Goal: Information Seeking & Learning: Learn about a topic

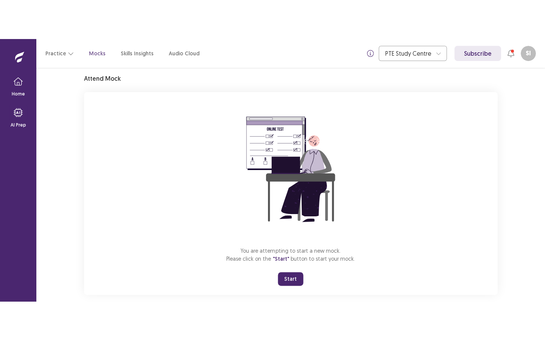
scroll to position [37, 0]
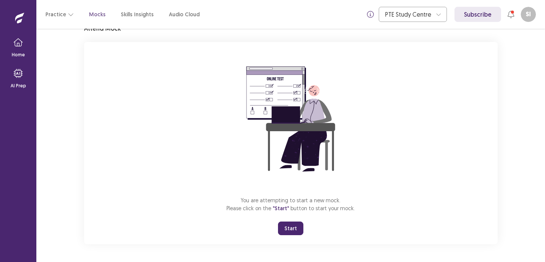
click at [290, 230] on button "Start" at bounding box center [290, 229] width 25 height 14
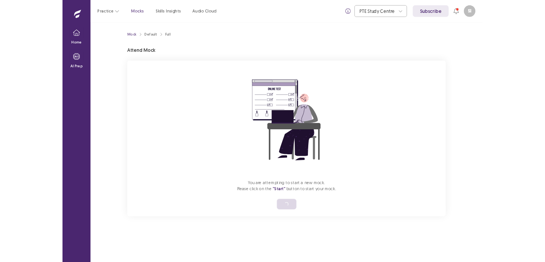
scroll to position [0, 0]
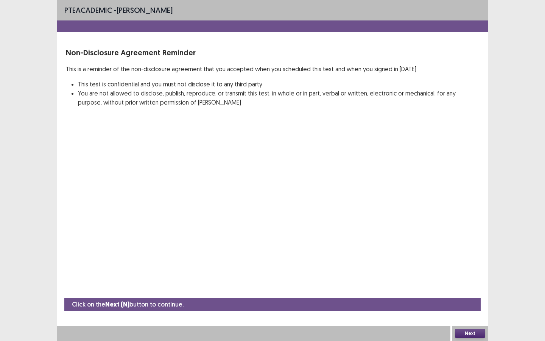
click at [464, 262] on button "Next" at bounding box center [470, 332] width 30 height 9
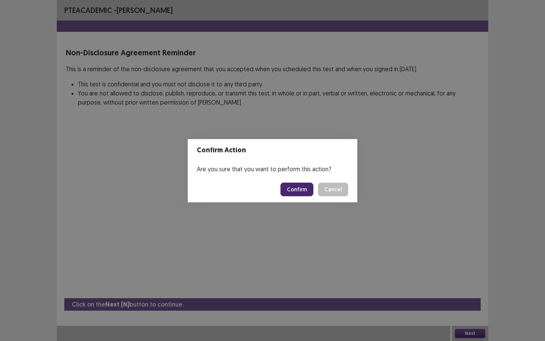
click at [307, 188] on button "Confirm" at bounding box center [296, 189] width 33 height 14
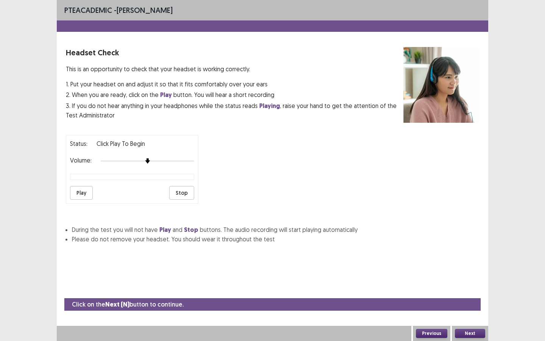
click at [72, 190] on button "Play" at bounding box center [81, 193] width 23 height 14
click at [468, 262] on button "Next" at bounding box center [470, 332] width 30 height 9
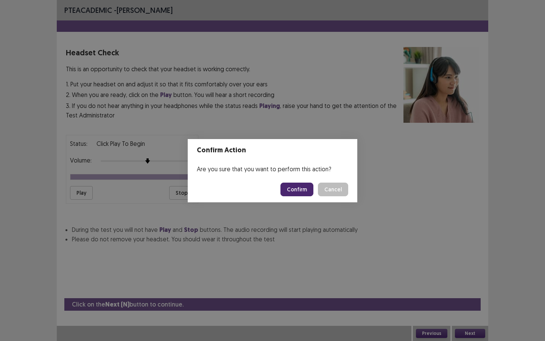
click at [297, 186] on button "Confirm" at bounding box center [296, 189] width 33 height 14
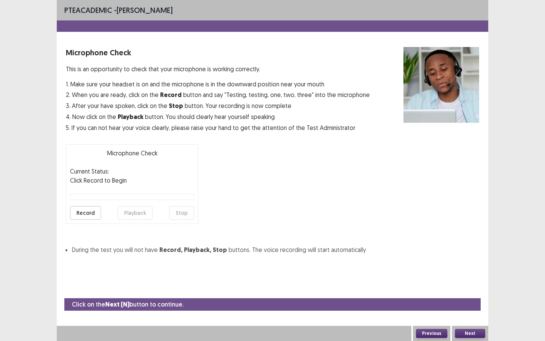
click at [78, 213] on button "Record" at bounding box center [85, 213] width 31 height 14
click at [179, 211] on button "Stop" at bounding box center [181, 213] width 25 height 14
click at [133, 212] on button "Playback" at bounding box center [135, 213] width 35 height 14
click at [457, 262] on button "Next" at bounding box center [470, 332] width 30 height 9
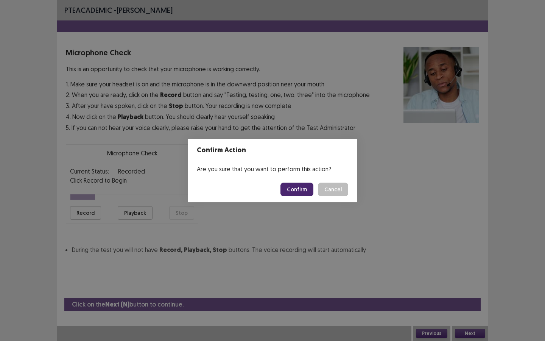
click at [286, 191] on button "Confirm" at bounding box center [296, 189] width 33 height 14
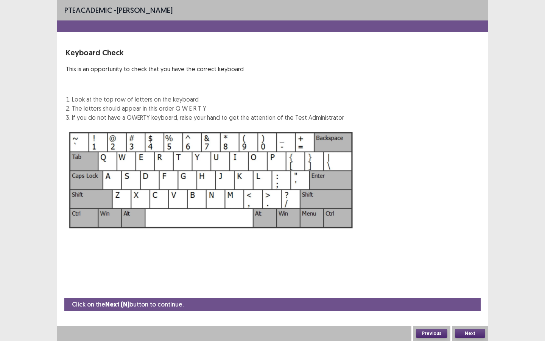
click at [469, 262] on button "Next" at bounding box center [470, 332] width 30 height 9
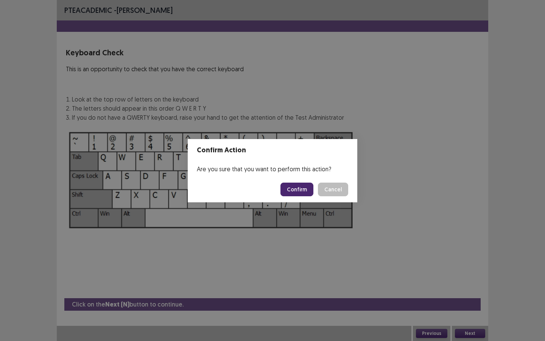
click at [311, 194] on button "Confirm" at bounding box center [296, 189] width 33 height 14
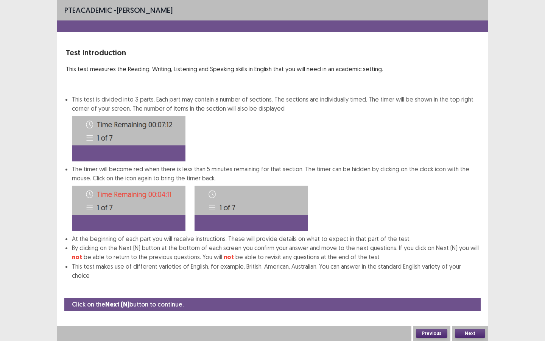
click at [465, 262] on button "Next" at bounding box center [470, 332] width 30 height 9
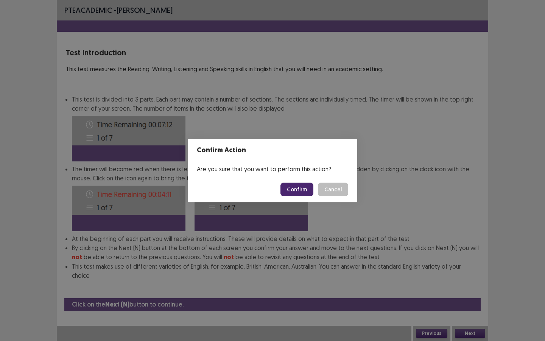
click at [301, 191] on button "Confirm" at bounding box center [296, 189] width 33 height 14
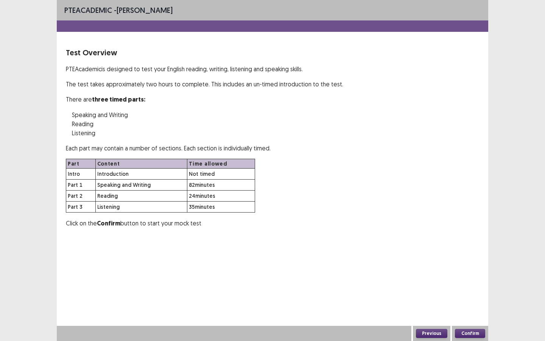
click at [471, 262] on button "Confirm" at bounding box center [470, 332] width 30 height 9
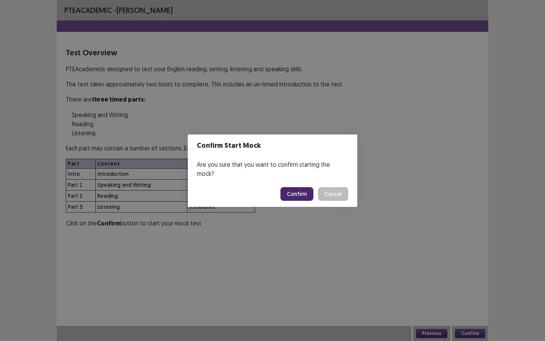
click at [304, 191] on button "Confirm" at bounding box center [296, 194] width 33 height 14
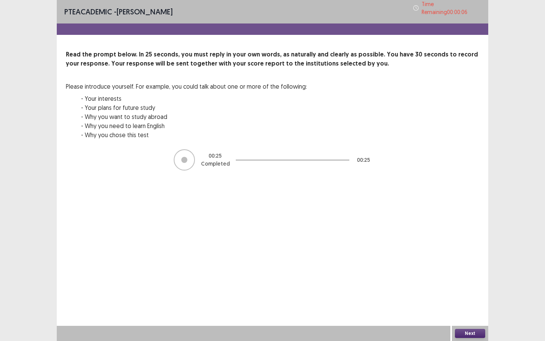
click at [469, 262] on button "Next" at bounding box center [470, 332] width 30 height 9
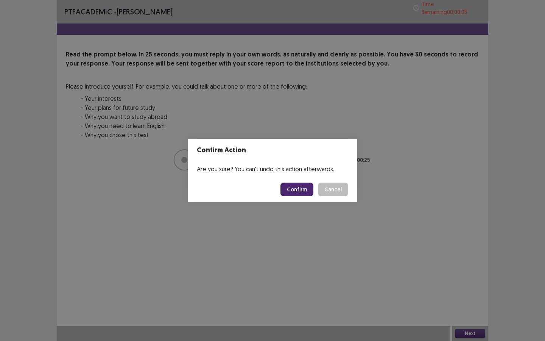
click at [297, 187] on button "Confirm" at bounding box center [296, 189] width 33 height 14
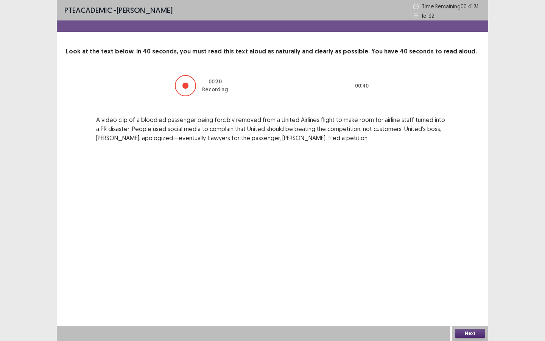
click at [459, 262] on button "Next" at bounding box center [470, 332] width 30 height 9
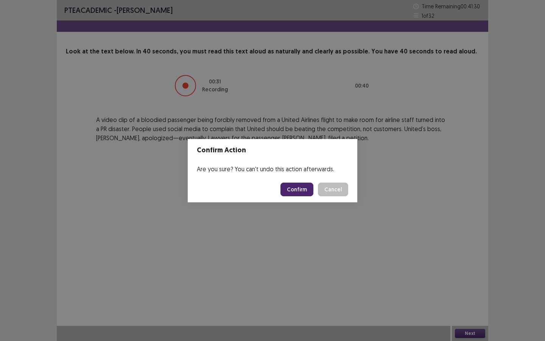
click at [284, 185] on button "Confirm" at bounding box center [296, 189] width 33 height 14
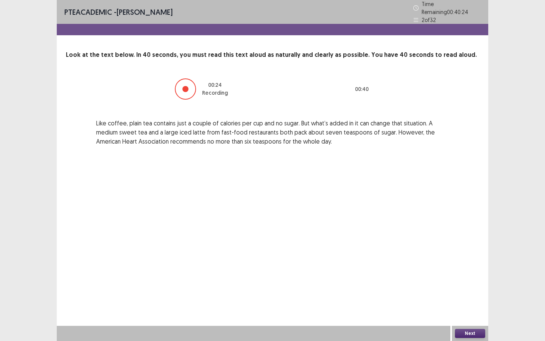
click at [458, 262] on button "Next" at bounding box center [470, 332] width 30 height 9
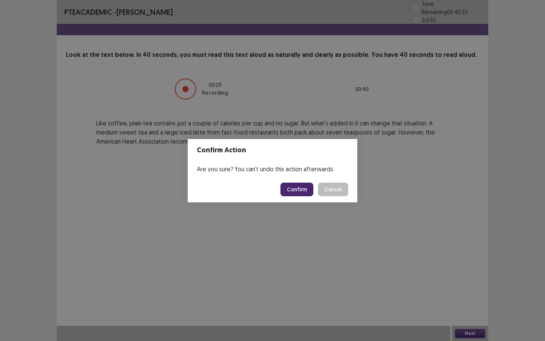
click at [300, 193] on button "Confirm" at bounding box center [296, 189] width 33 height 14
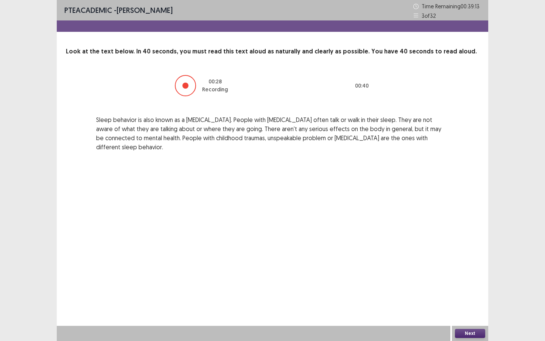
click at [463, 262] on button "Next" at bounding box center [470, 332] width 30 height 9
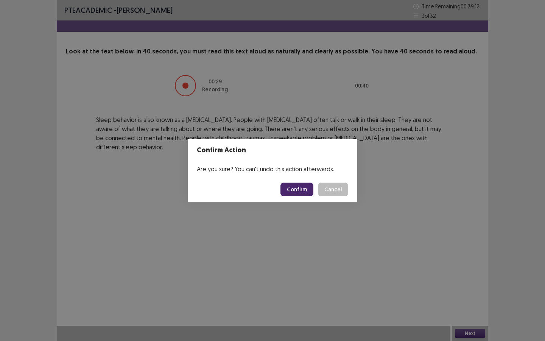
click at [297, 187] on button "Confirm" at bounding box center [296, 189] width 33 height 14
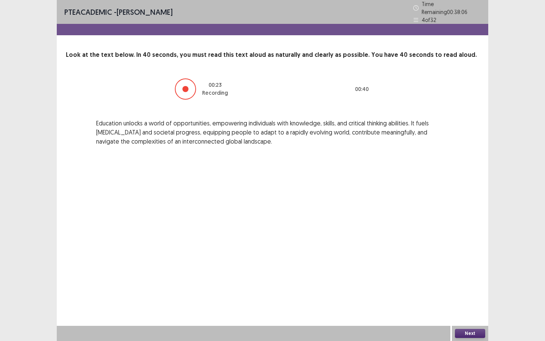
click at [463, 262] on button "Next" at bounding box center [470, 332] width 30 height 9
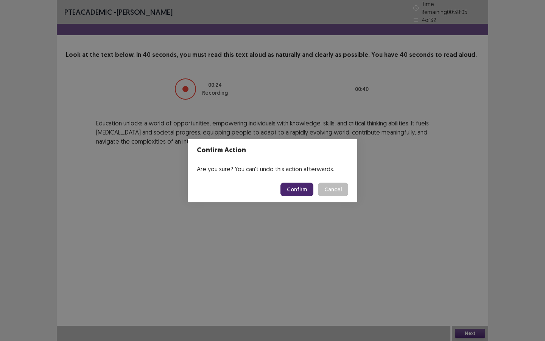
click at [311, 194] on button "Confirm" at bounding box center [296, 189] width 33 height 14
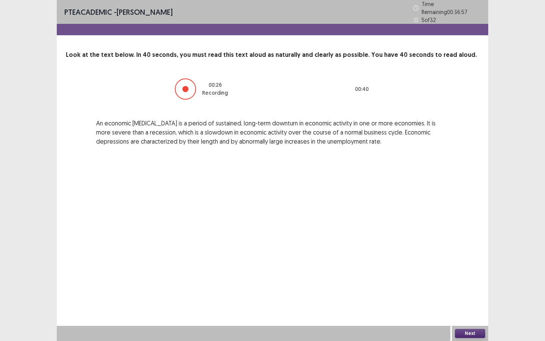
click at [467, 262] on button "Next" at bounding box center [470, 332] width 30 height 9
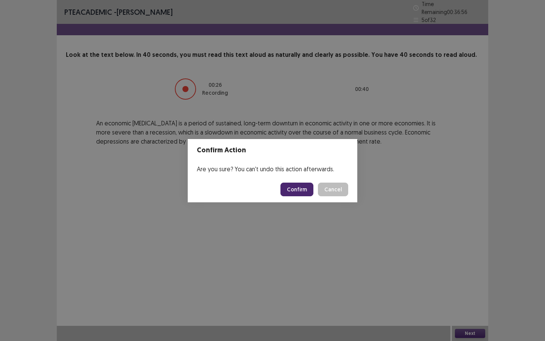
click at [301, 190] on button "Confirm" at bounding box center [296, 189] width 33 height 14
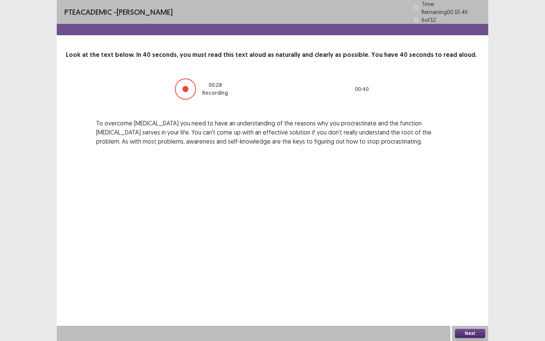
click at [464, 262] on button "Next" at bounding box center [470, 332] width 30 height 9
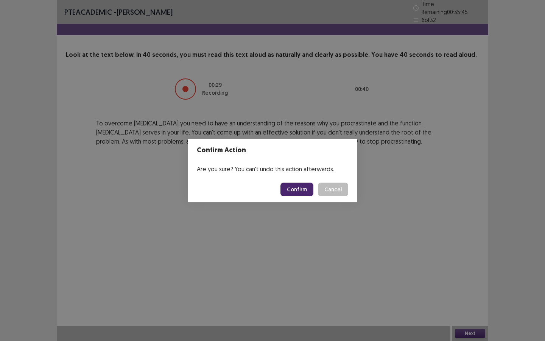
click at [307, 186] on button "Confirm" at bounding box center [296, 189] width 33 height 14
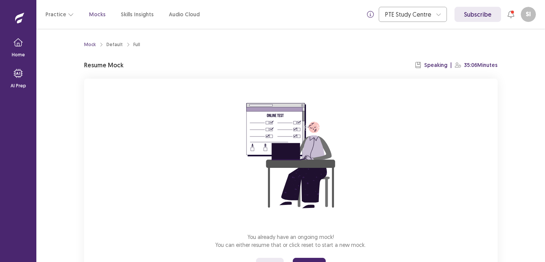
scroll to position [37, 0]
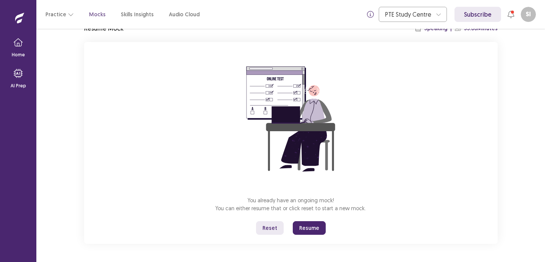
click at [302, 223] on button "Resume" at bounding box center [309, 228] width 33 height 14
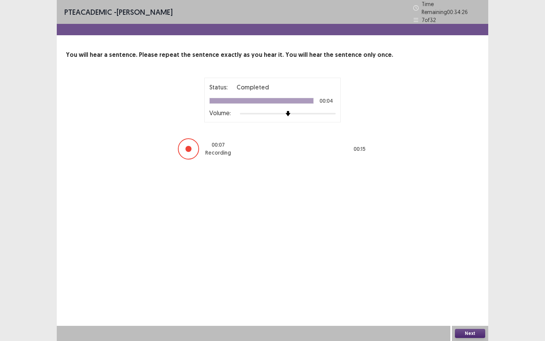
click at [463, 262] on button "Next" at bounding box center [470, 332] width 30 height 9
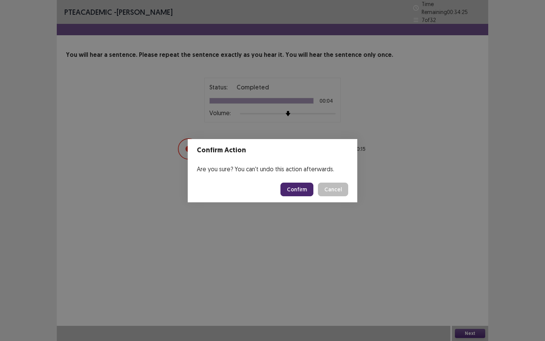
click at [307, 185] on button "Confirm" at bounding box center [296, 189] width 33 height 14
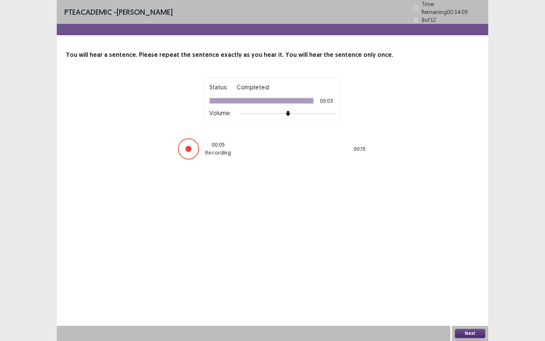
click at [467, 262] on button "Next" at bounding box center [470, 332] width 30 height 9
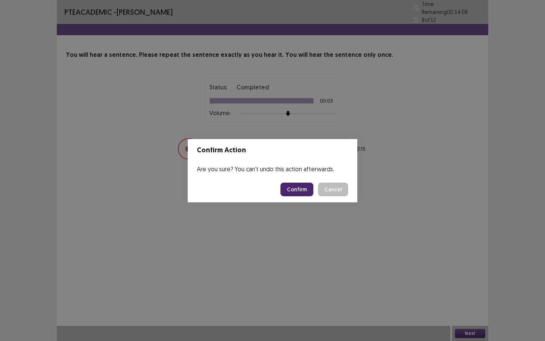
click at [309, 184] on button "Confirm" at bounding box center [296, 189] width 33 height 14
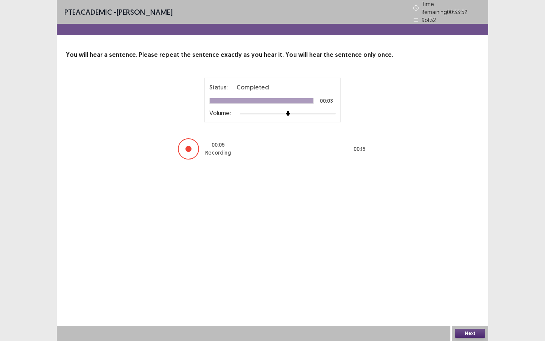
click at [462, 262] on button "Next" at bounding box center [470, 332] width 30 height 9
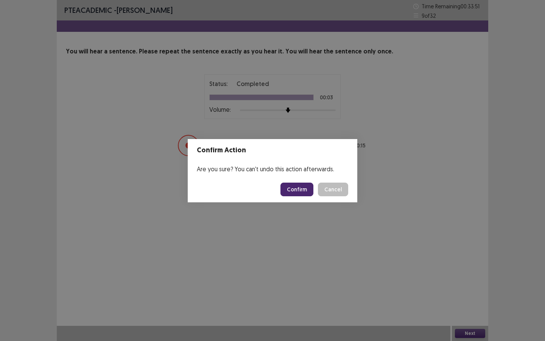
click at [305, 189] on button "Confirm" at bounding box center [296, 189] width 33 height 14
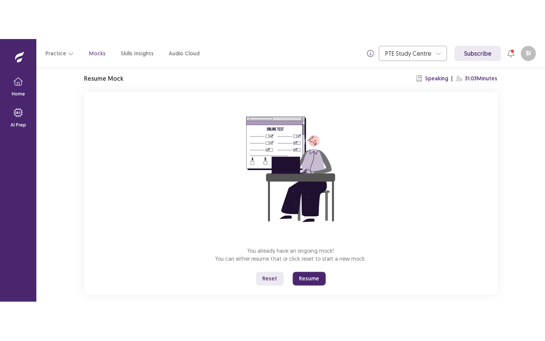
scroll to position [37, 0]
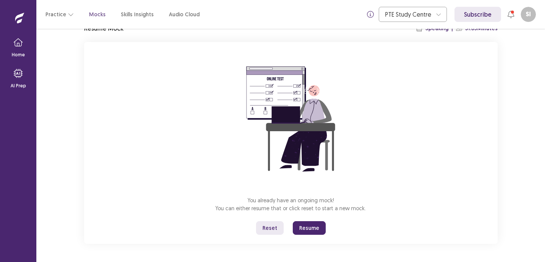
click at [302, 226] on button "Resume" at bounding box center [309, 228] width 33 height 14
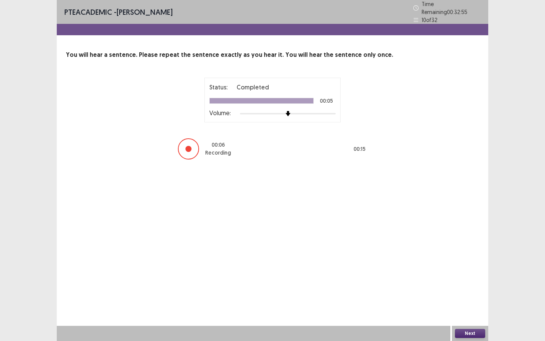
click at [455, 262] on button "Next" at bounding box center [470, 332] width 30 height 9
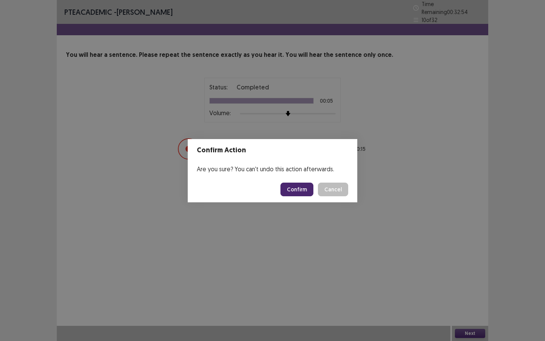
click at [309, 192] on button "Confirm" at bounding box center [296, 189] width 33 height 14
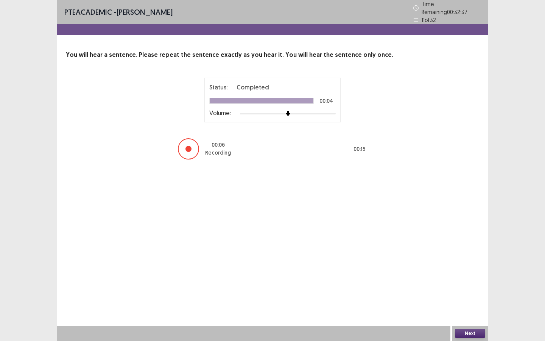
click at [464, 262] on button "Next" at bounding box center [470, 332] width 30 height 9
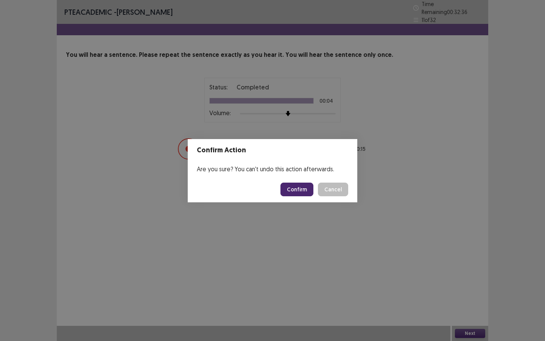
click at [295, 190] on button "Confirm" at bounding box center [296, 189] width 33 height 14
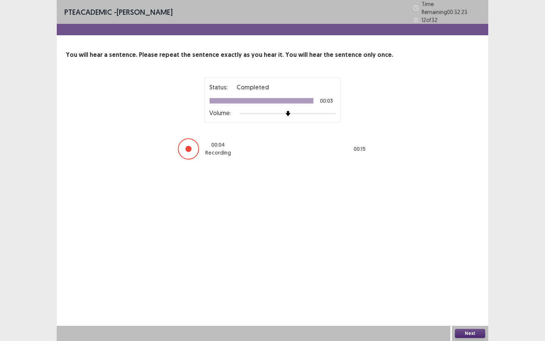
click at [482, 262] on button "Next" at bounding box center [470, 332] width 30 height 9
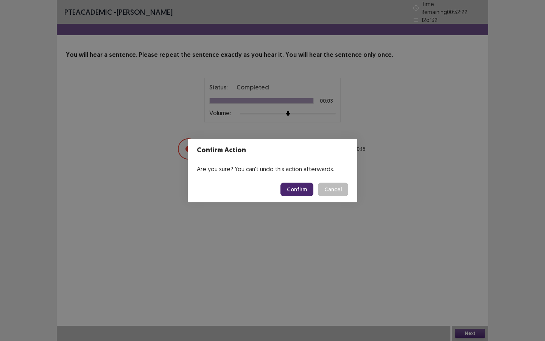
click at [305, 192] on button "Confirm" at bounding box center [296, 189] width 33 height 14
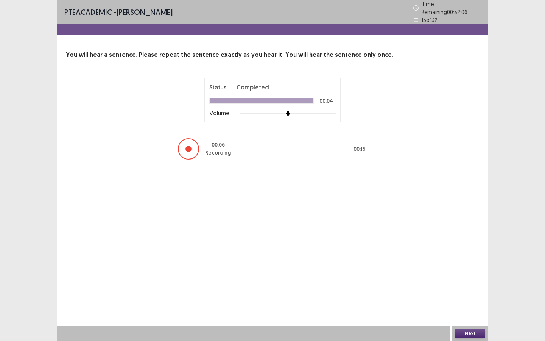
click at [458, 262] on button "Next" at bounding box center [470, 332] width 30 height 9
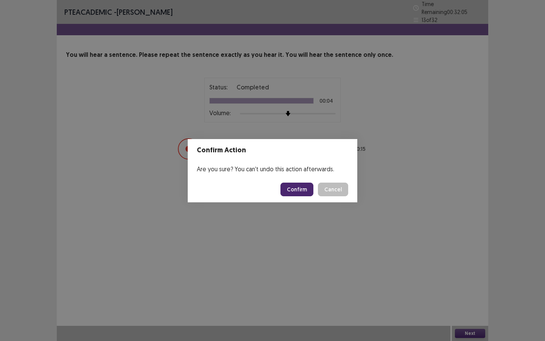
click at [292, 188] on button "Confirm" at bounding box center [296, 189] width 33 height 14
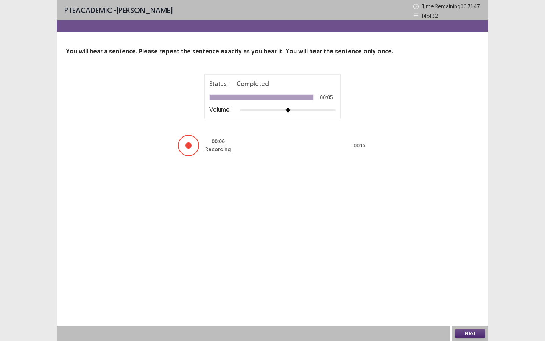
click at [457, 262] on button "Next" at bounding box center [470, 332] width 30 height 9
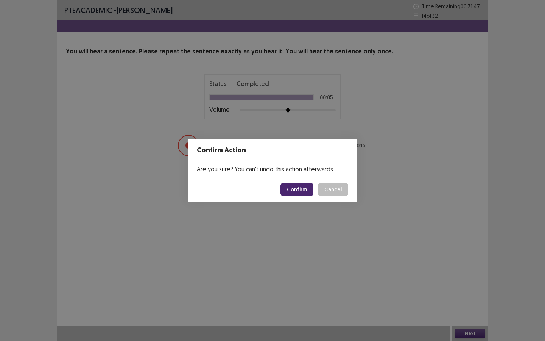
click at [288, 193] on button "Confirm" at bounding box center [296, 189] width 33 height 14
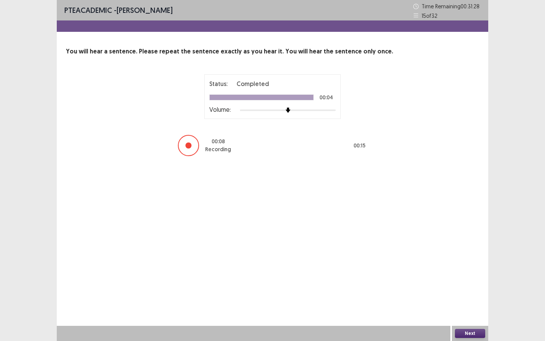
click at [472, 262] on button "Next" at bounding box center [470, 332] width 30 height 9
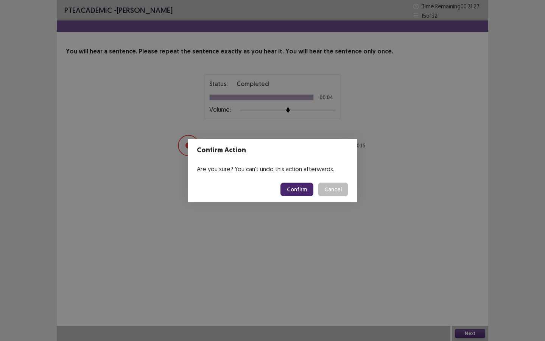
click at [303, 190] on button "Confirm" at bounding box center [296, 189] width 33 height 14
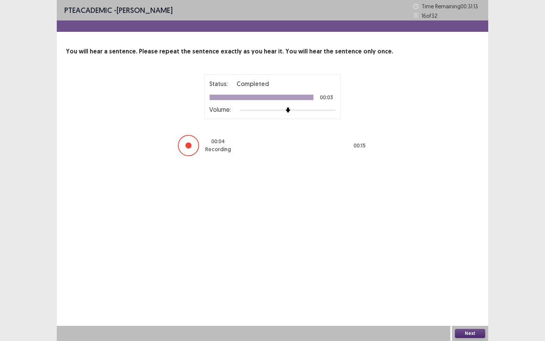
click at [464, 262] on button "Next" at bounding box center [470, 332] width 30 height 9
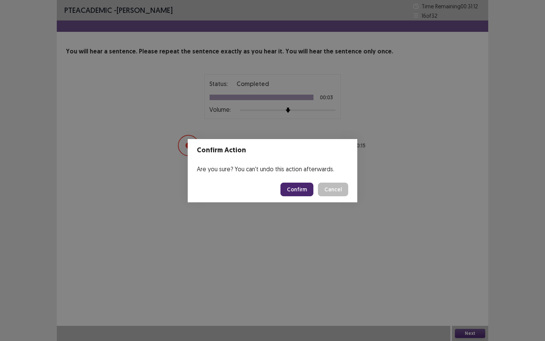
click at [301, 190] on button "Confirm" at bounding box center [296, 189] width 33 height 14
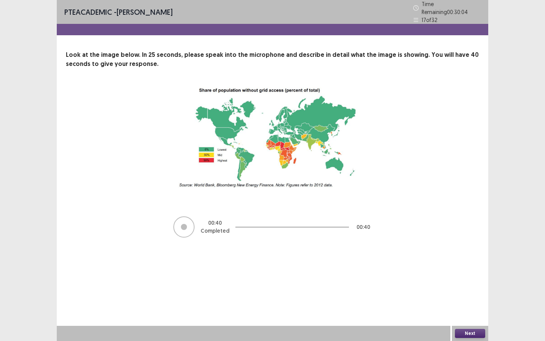
click at [464, 262] on button "Next" at bounding box center [470, 332] width 30 height 9
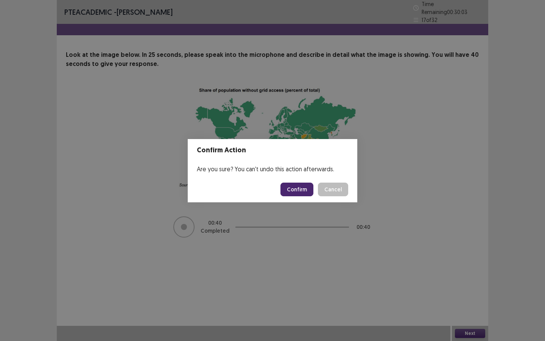
click at [302, 190] on button "Confirm" at bounding box center [296, 189] width 33 height 14
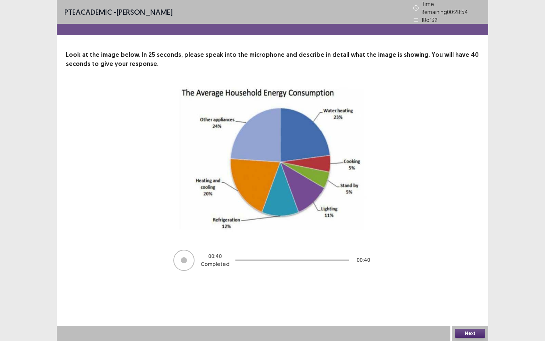
click at [458, 262] on button "Next" at bounding box center [470, 332] width 30 height 9
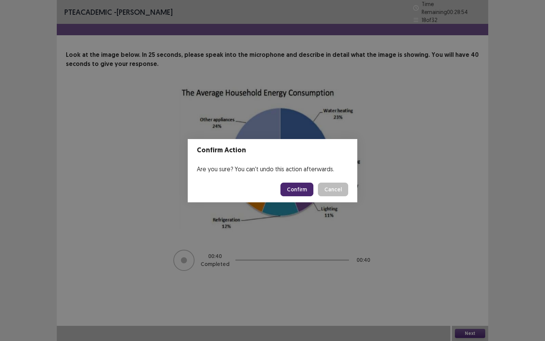
click at [313, 186] on button "Confirm" at bounding box center [296, 189] width 33 height 14
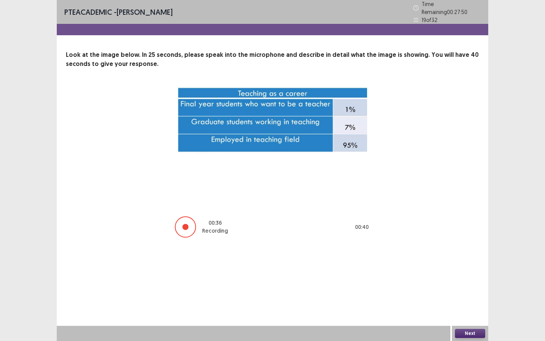
click at [472, 262] on button "Next" at bounding box center [470, 332] width 30 height 9
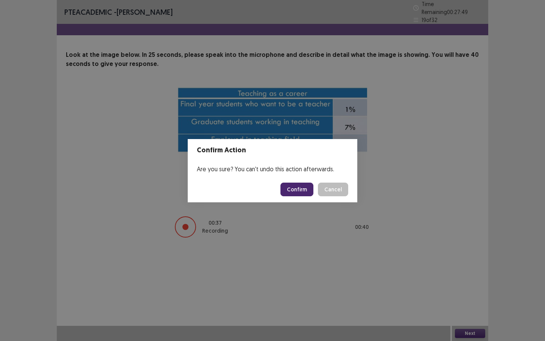
click at [299, 192] on button "Confirm" at bounding box center [296, 189] width 33 height 14
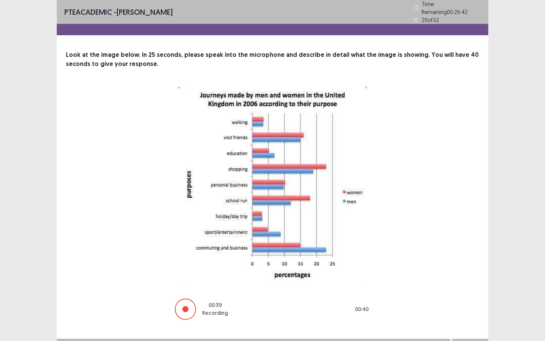
scroll to position [9, 0]
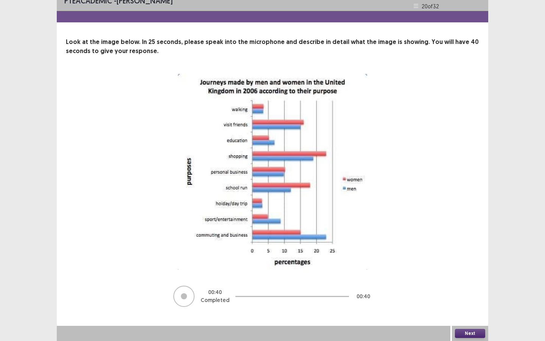
click at [465, 262] on button "Next" at bounding box center [470, 332] width 30 height 9
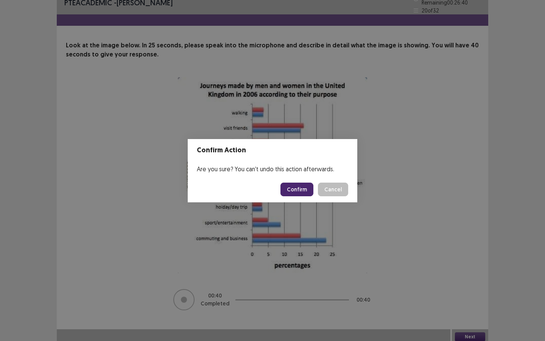
click at [301, 184] on button "Confirm" at bounding box center [296, 189] width 33 height 14
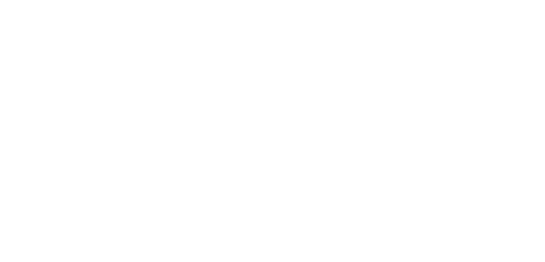
scroll to position [0, 0]
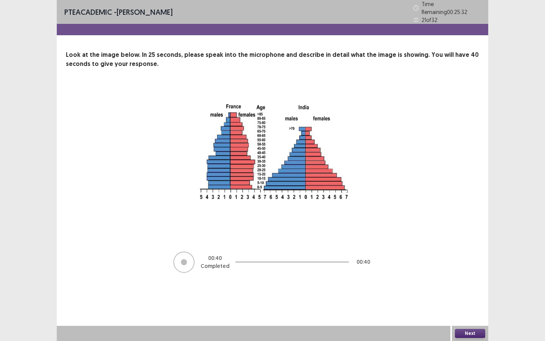
click at [462, 262] on button "Next" at bounding box center [470, 332] width 30 height 9
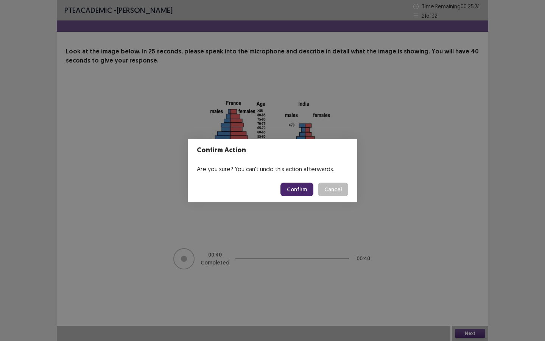
click at [293, 185] on button "Confirm" at bounding box center [296, 189] width 33 height 14
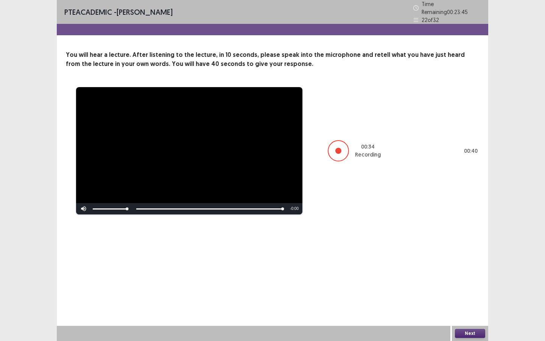
click at [469, 262] on button "Next" at bounding box center [470, 332] width 30 height 9
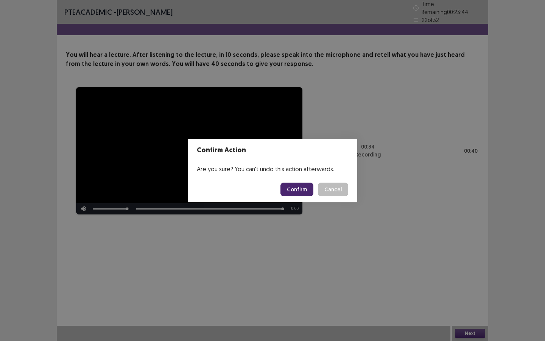
click at [286, 188] on button "Confirm" at bounding box center [296, 189] width 33 height 14
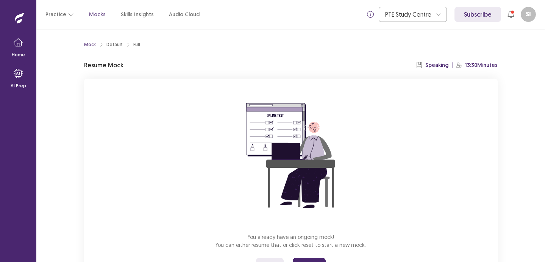
scroll to position [37, 0]
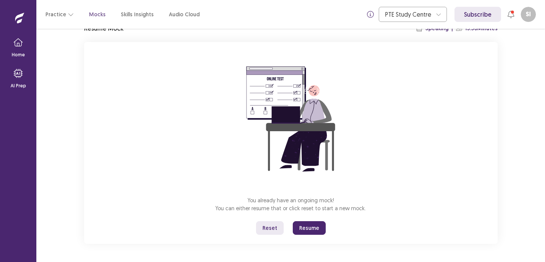
click at [307, 231] on button "Resume" at bounding box center [309, 228] width 33 height 14
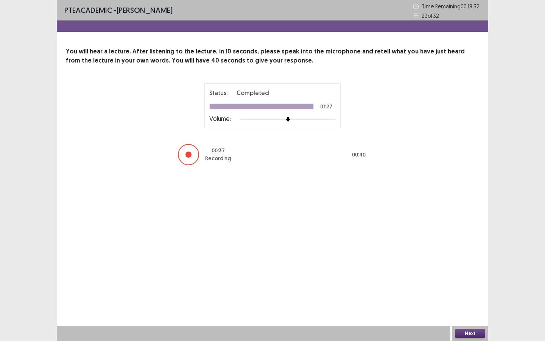
click at [464, 262] on button "Next" at bounding box center [470, 332] width 30 height 9
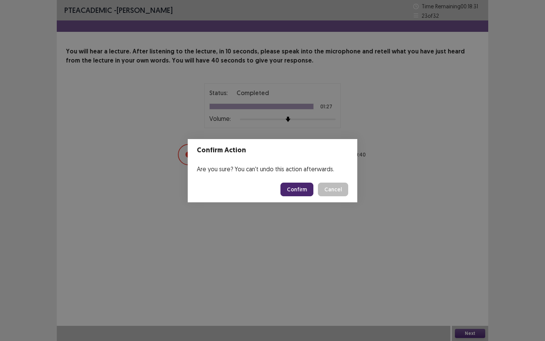
click at [284, 184] on button "Confirm" at bounding box center [296, 189] width 33 height 14
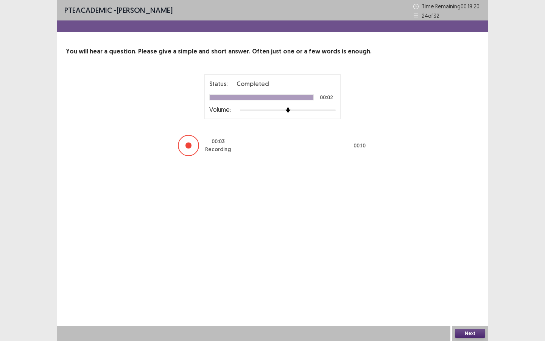
click at [463, 262] on button "Next" at bounding box center [470, 332] width 30 height 9
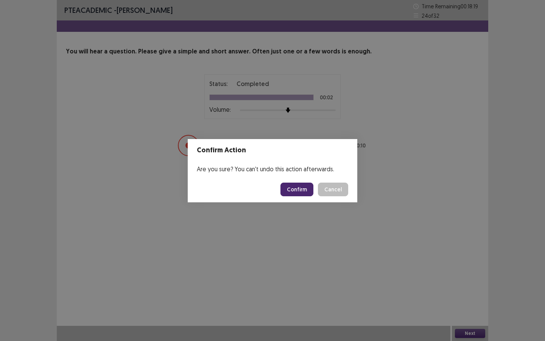
click at [301, 190] on button "Confirm" at bounding box center [296, 189] width 33 height 14
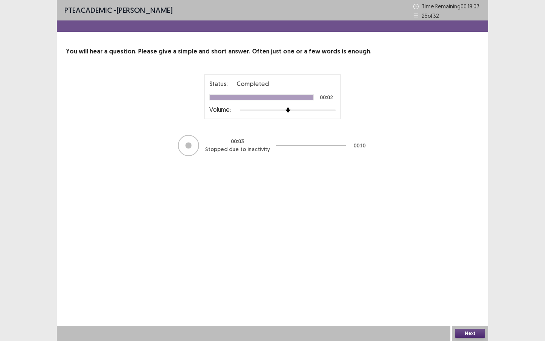
click at [464, 262] on button "Next" at bounding box center [470, 332] width 30 height 9
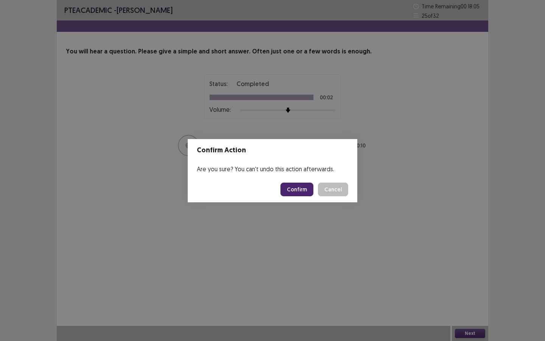
click at [296, 187] on button "Confirm" at bounding box center [296, 189] width 33 height 14
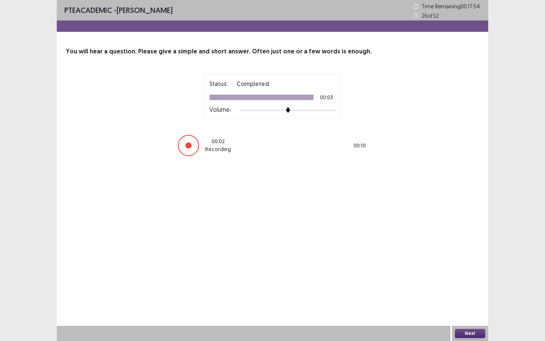
click at [457, 262] on div "Next" at bounding box center [470, 332] width 36 height 15
click at [458, 262] on button "Next" at bounding box center [470, 332] width 30 height 9
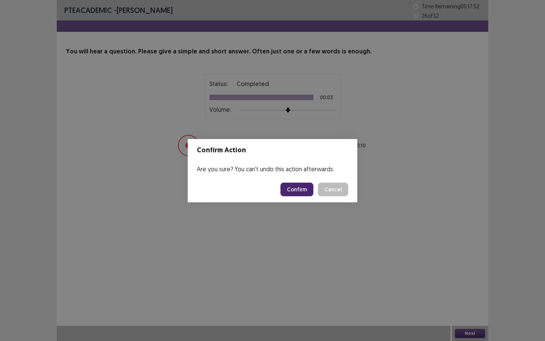
click at [311, 191] on button "Confirm" at bounding box center [296, 189] width 33 height 14
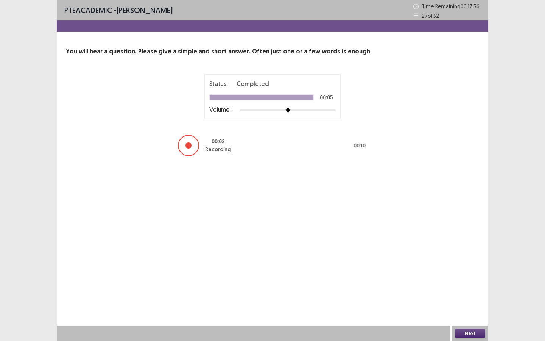
click at [461, 262] on button "Next" at bounding box center [470, 332] width 30 height 9
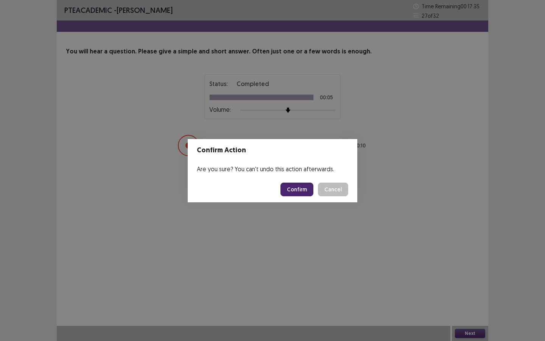
click at [302, 194] on button "Confirm" at bounding box center [296, 189] width 33 height 14
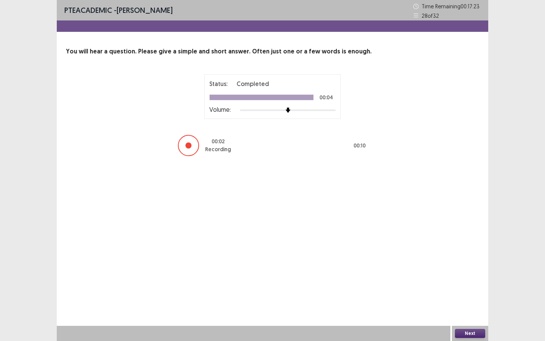
click at [477, 262] on button "Next" at bounding box center [470, 332] width 30 height 9
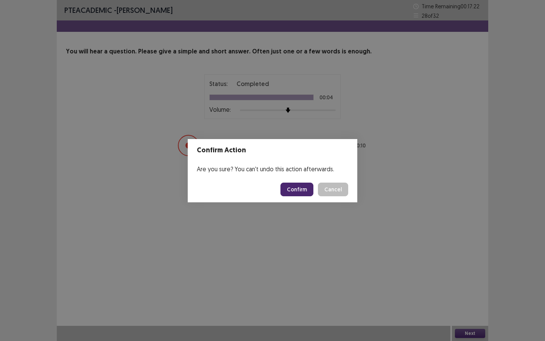
click at [305, 195] on button "Confirm" at bounding box center [296, 189] width 33 height 14
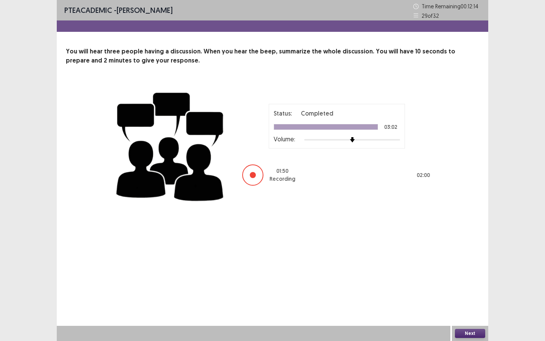
click at [463, 262] on button "Next" at bounding box center [470, 332] width 30 height 9
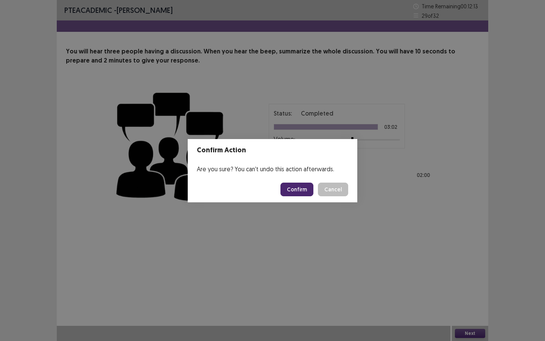
click at [289, 190] on button "Confirm" at bounding box center [296, 189] width 33 height 14
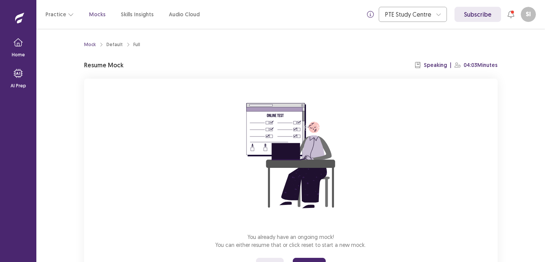
scroll to position [37, 0]
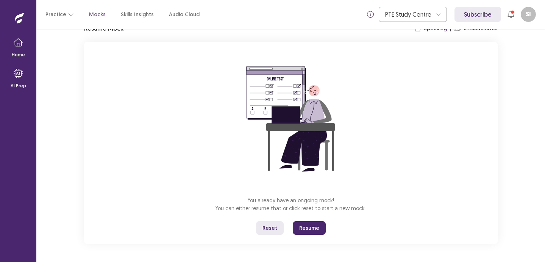
click at [302, 233] on button "Resume" at bounding box center [309, 228] width 33 height 14
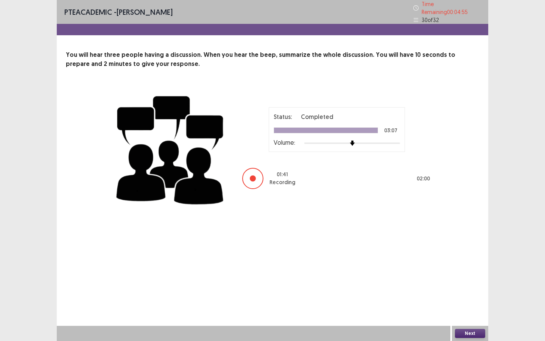
click at [469, 262] on div "Next" at bounding box center [470, 332] width 36 height 15
click at [469, 262] on button "Next" at bounding box center [470, 332] width 30 height 9
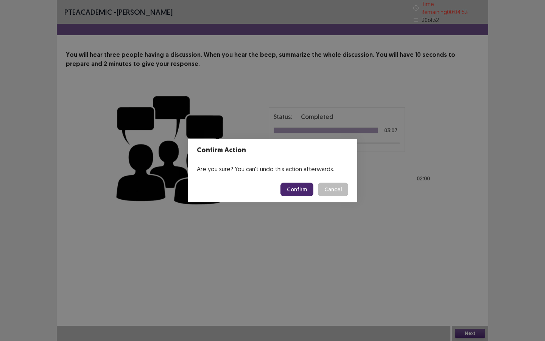
click at [310, 185] on button "Confirm" at bounding box center [296, 189] width 33 height 14
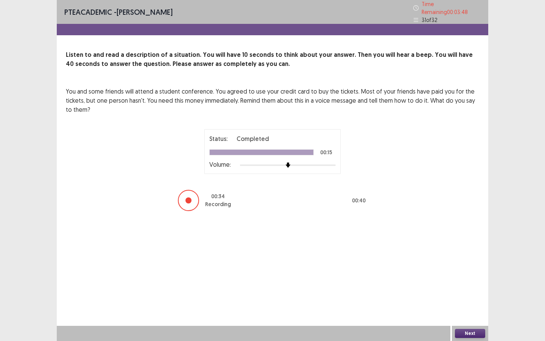
click at [468, 262] on button "Next" at bounding box center [470, 332] width 30 height 9
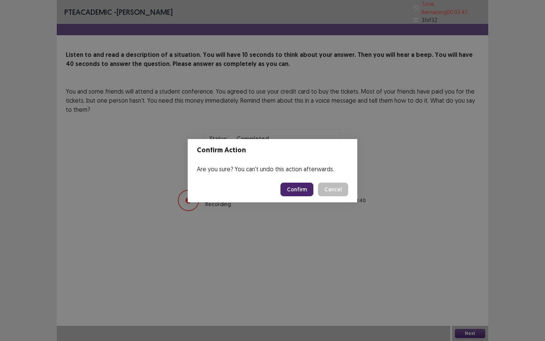
click at [300, 191] on button "Confirm" at bounding box center [296, 189] width 33 height 14
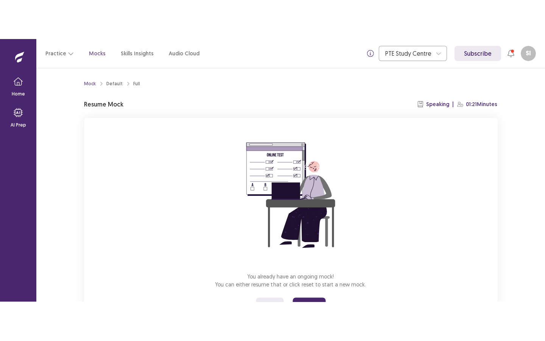
scroll to position [37, 0]
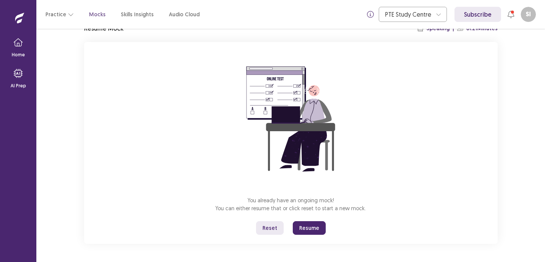
click at [305, 229] on button "Resume" at bounding box center [309, 228] width 33 height 14
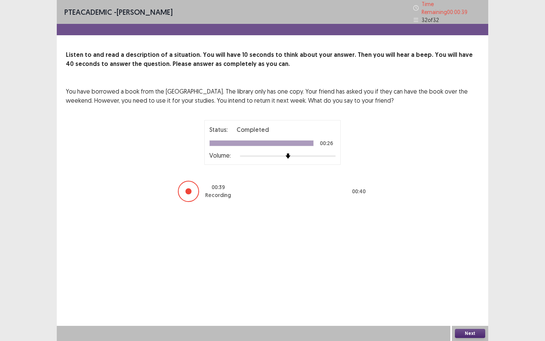
click at [465, 262] on button "Next" at bounding box center [470, 332] width 30 height 9
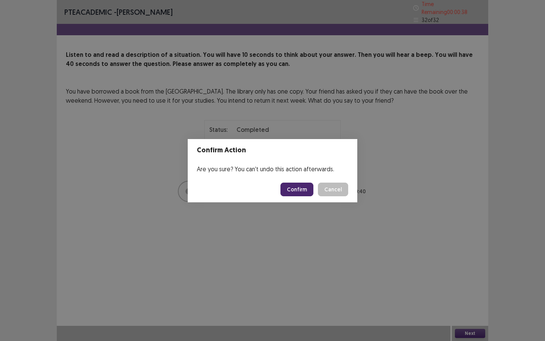
click at [310, 191] on button "Confirm" at bounding box center [296, 189] width 33 height 14
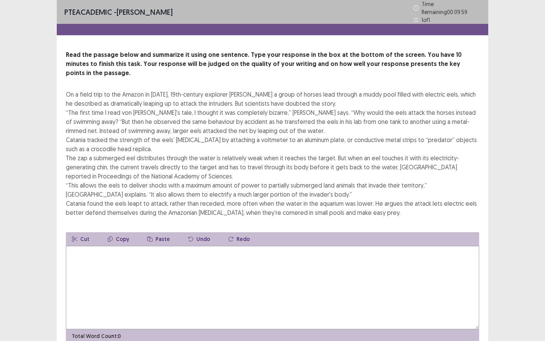
click at [254, 251] on textarea at bounding box center [272, 287] width 413 height 83
type textarea "*"
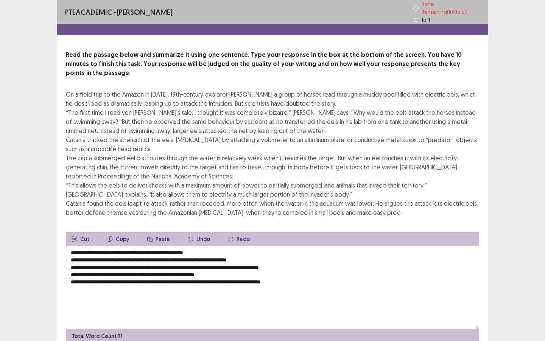
drag, startPoint x: 303, startPoint y: 255, endPoint x: 67, endPoint y: 252, distance: 235.8
click at [67, 252] on textarea "**********" at bounding box center [272, 287] width 413 height 83
drag, startPoint x: 93, startPoint y: 257, endPoint x: 63, endPoint y: 257, distance: 29.9
click at [63, 257] on div "Read the passage below and summarize it using one sentence. Type your response …" at bounding box center [272, 196] width 431 height 292
click at [313, 262] on textarea "**********" at bounding box center [272, 287] width 413 height 83
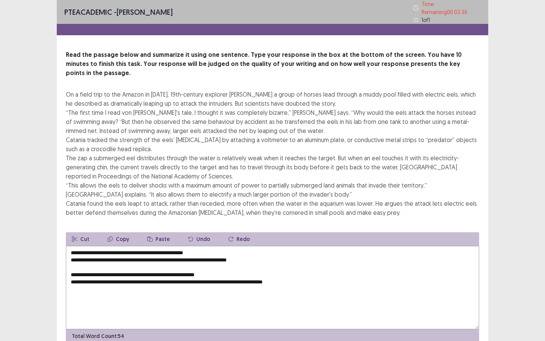
paste textarea "*******"
click at [204, 246] on textarea "**********" at bounding box center [272, 287] width 413 height 83
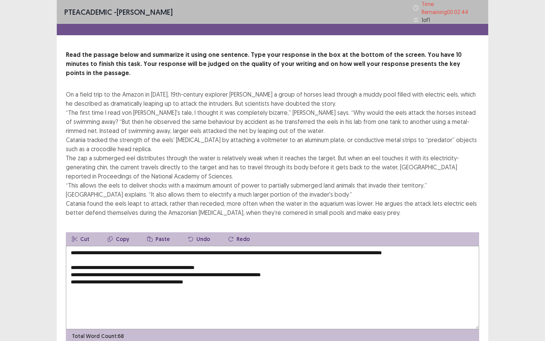
drag, startPoint x: 320, startPoint y: 240, endPoint x: 256, endPoint y: 240, distance: 64.0
click at [256, 246] on textarea "**********" at bounding box center [272, 287] width 413 height 83
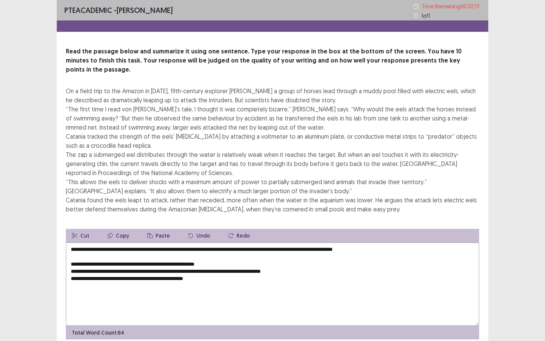
drag, startPoint x: 212, startPoint y: 238, endPoint x: 254, endPoint y: 240, distance: 42.4
click at [254, 242] on textarea "**********" at bounding box center [272, 283] width 413 height 83
click at [264, 246] on textarea "**********" at bounding box center [272, 283] width 413 height 83
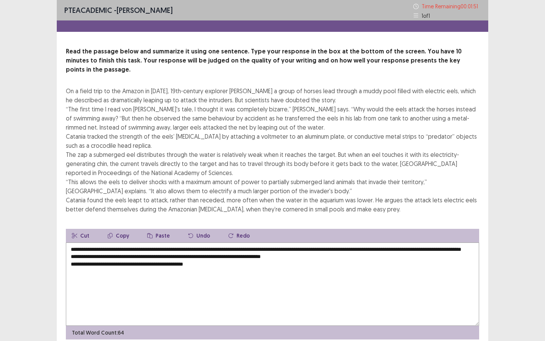
click at [166, 250] on textarea "**********" at bounding box center [272, 283] width 413 height 83
click at [381, 248] on textarea "**********" at bounding box center [272, 283] width 413 height 83
drag, startPoint x: 408, startPoint y: 248, endPoint x: 395, endPoint y: 249, distance: 12.9
click at [395, 249] on textarea "**********" at bounding box center [272, 283] width 413 height 83
drag, startPoint x: 105, startPoint y: 240, endPoint x: 110, endPoint y: 263, distance: 23.6
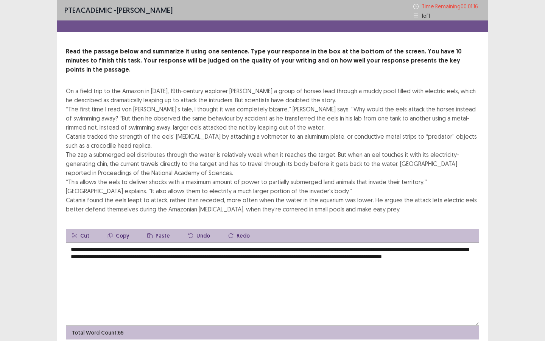
click at [105, 242] on textarea "**********" at bounding box center [272, 283] width 413 height 83
drag, startPoint x: 143, startPoint y: 247, endPoint x: 156, endPoint y: 247, distance: 12.9
click at [156, 247] on textarea "**********" at bounding box center [272, 283] width 413 height 83
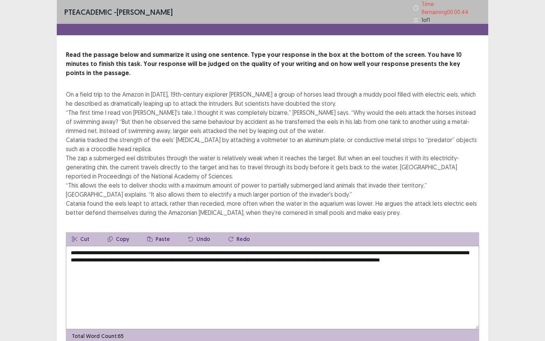
drag, startPoint x: 157, startPoint y: 248, endPoint x: 161, endPoint y: 249, distance: 3.9
click at [157, 248] on textarea "**********" at bounding box center [272, 287] width 413 height 83
click at [153, 246] on textarea "**********" at bounding box center [272, 287] width 413 height 83
drag, startPoint x: 308, startPoint y: 247, endPoint x: 297, endPoint y: 247, distance: 11.4
click at [297, 247] on textarea "**********" at bounding box center [272, 287] width 413 height 83
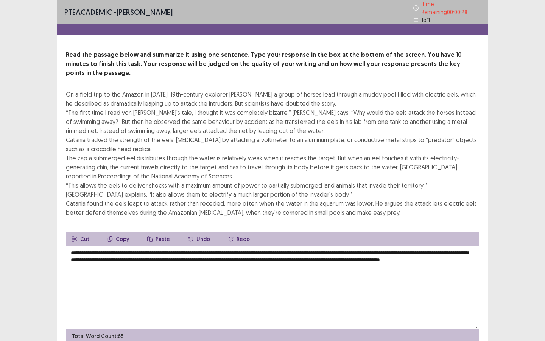
click at [302, 248] on textarea "**********" at bounding box center [272, 287] width 413 height 83
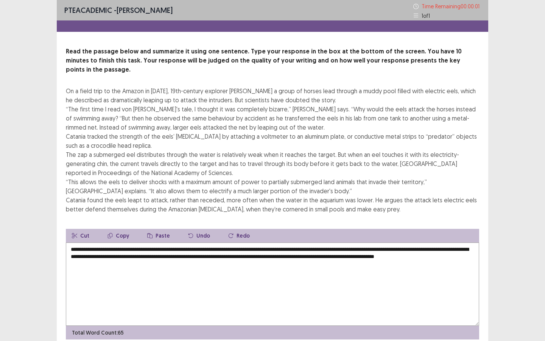
type textarea "**********"
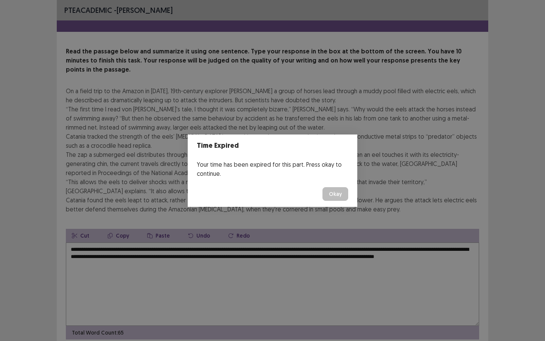
click at [335, 193] on button "Okay" at bounding box center [335, 194] width 26 height 14
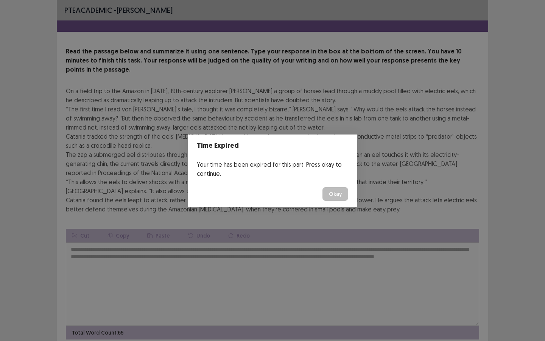
scroll to position [23, 0]
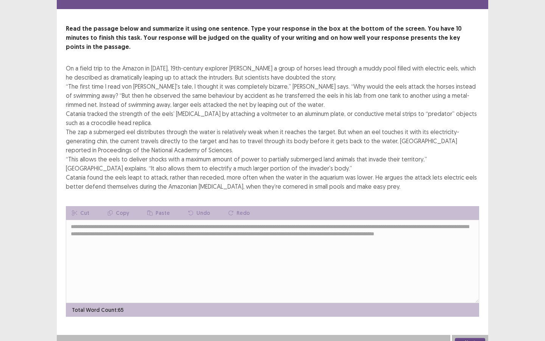
click at [462, 262] on button "Next" at bounding box center [470, 342] width 30 height 9
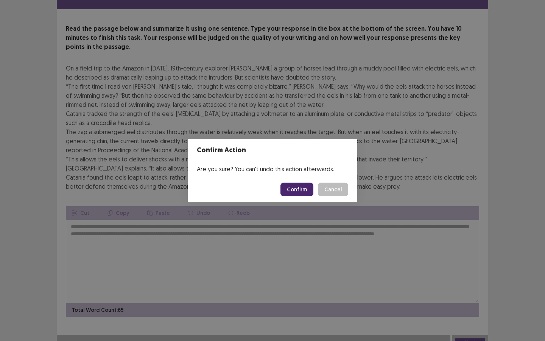
click at [302, 188] on button "Confirm" at bounding box center [296, 189] width 33 height 14
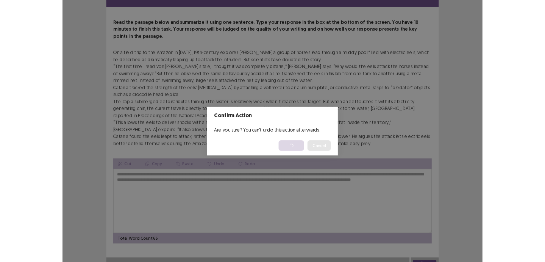
scroll to position [0, 0]
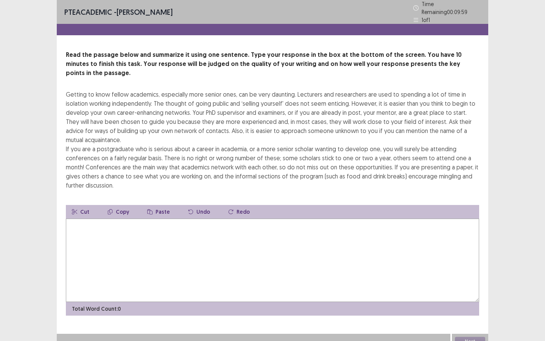
click at [192, 228] on textarea at bounding box center [272, 259] width 413 height 83
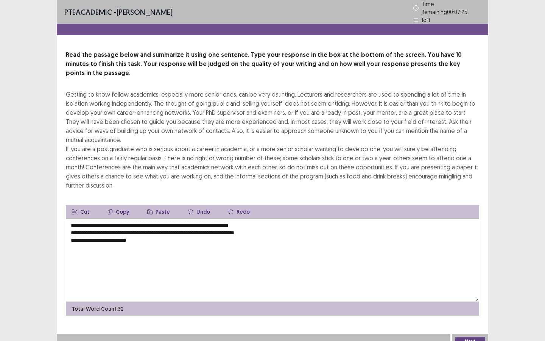
click at [80, 226] on textarea "**********" at bounding box center [272, 259] width 413 height 83
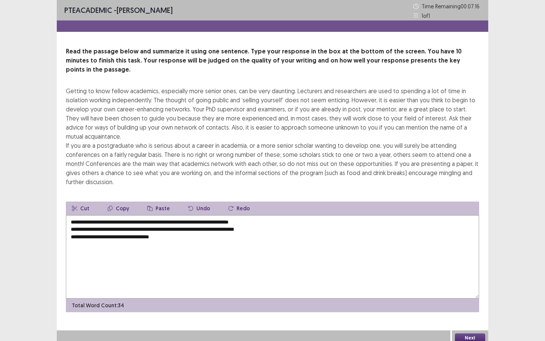
click at [174, 226] on textarea "**********" at bounding box center [272, 256] width 413 height 83
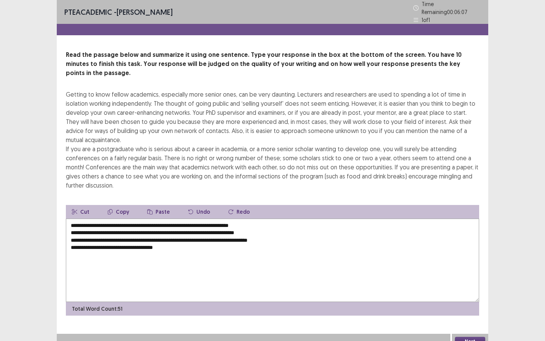
drag, startPoint x: 179, startPoint y: 235, endPoint x: 70, endPoint y: 237, distance: 108.2
click at [70, 237] on textarea "**********" at bounding box center [272, 259] width 413 height 83
click at [71, 235] on textarea "**********" at bounding box center [272, 259] width 413 height 83
click at [235, 237] on textarea "**********" at bounding box center [272, 259] width 413 height 83
drag, startPoint x: 287, startPoint y: 237, endPoint x: 259, endPoint y: 236, distance: 28.4
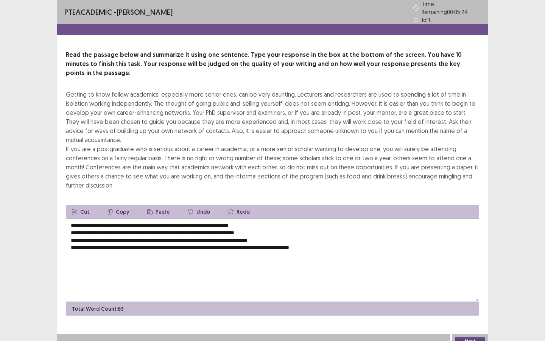
click at [259, 236] on textarea "**********" at bounding box center [272, 259] width 413 height 83
click at [123, 218] on textarea "**********" at bounding box center [272, 259] width 413 height 83
click at [271, 218] on textarea "**********" at bounding box center [272, 259] width 413 height 83
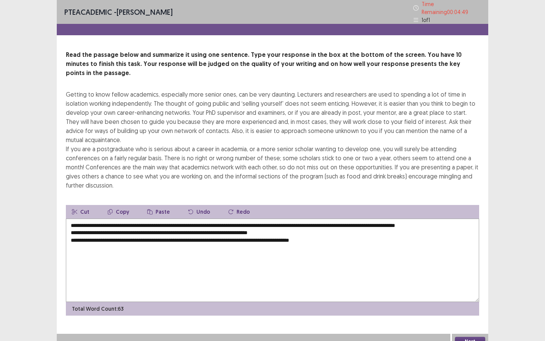
click at [292, 219] on textarea "**********" at bounding box center [272, 259] width 413 height 83
drag, startPoint x: 207, startPoint y: 220, endPoint x: 249, endPoint y: 219, distance: 42.0
click at [249, 219] on textarea "**********" at bounding box center [272, 259] width 413 height 83
click at [265, 220] on textarea "**********" at bounding box center [272, 259] width 413 height 83
click at [333, 220] on textarea "**********" at bounding box center [272, 259] width 413 height 83
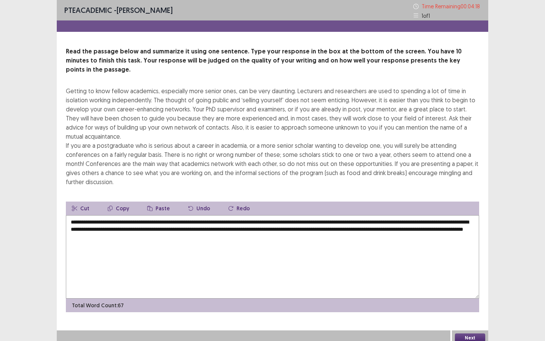
drag, startPoint x: 218, startPoint y: 227, endPoint x: 273, endPoint y: 230, distance: 55.0
click at [273, 230] on textarea "**********" at bounding box center [272, 256] width 413 height 83
click at [432, 219] on textarea "**********" at bounding box center [272, 256] width 413 height 83
click at [401, 221] on textarea "**********" at bounding box center [272, 256] width 413 height 83
paste textarea "**********"
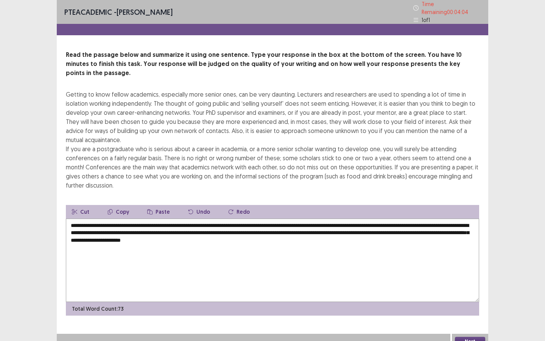
drag, startPoint x: 235, startPoint y: 229, endPoint x: 354, endPoint y: 232, distance: 119.2
click at [354, 232] on textarea "**********" at bounding box center [272, 259] width 413 height 83
drag, startPoint x: 233, startPoint y: 219, endPoint x: 252, endPoint y: 221, distance: 19.4
click at [252, 221] on textarea "**********" at bounding box center [272, 259] width 413 height 83
drag, startPoint x: 258, startPoint y: 221, endPoint x: 232, endPoint y: 221, distance: 26.1
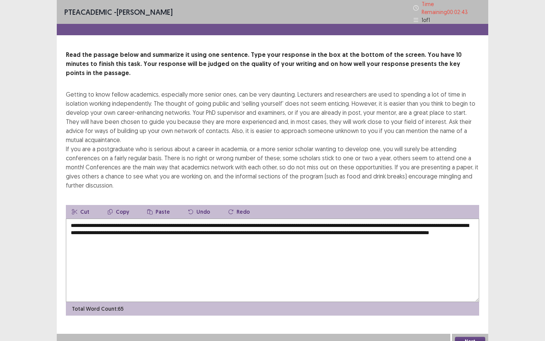
click at [232, 221] on textarea "**********" at bounding box center [272, 259] width 413 height 83
click at [322, 220] on textarea "**********" at bounding box center [272, 259] width 413 height 83
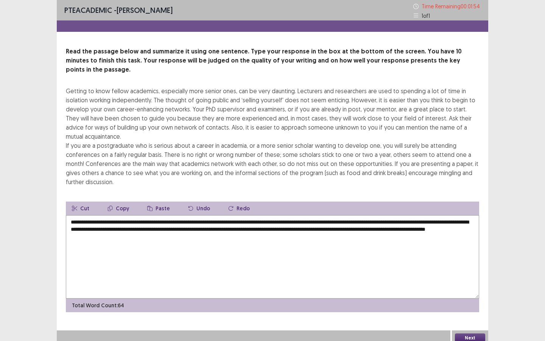
drag, startPoint x: 419, startPoint y: 221, endPoint x: 407, endPoint y: 221, distance: 12.5
click at [407, 221] on textarea "**********" at bounding box center [272, 256] width 413 height 83
click at [138, 228] on textarea "**********" at bounding box center [272, 256] width 413 height 83
drag, startPoint x: 140, startPoint y: 228, endPoint x: 149, endPoint y: 228, distance: 9.1
click at [149, 228] on textarea "**********" at bounding box center [272, 256] width 413 height 83
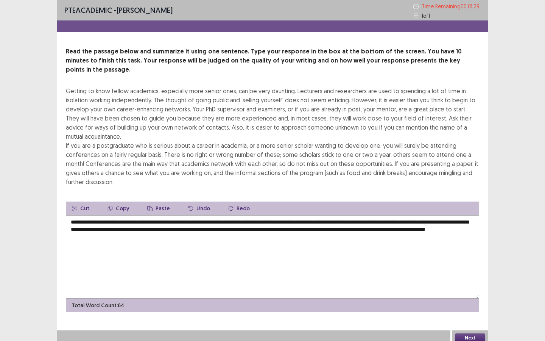
click at [149, 228] on textarea "**********" at bounding box center [272, 256] width 413 height 83
drag, startPoint x: 143, startPoint y: 228, endPoint x: 150, endPoint y: 228, distance: 7.6
click at [150, 228] on textarea "**********" at bounding box center [272, 256] width 413 height 83
click at [142, 228] on textarea "**********" at bounding box center [272, 256] width 413 height 83
drag, startPoint x: 168, startPoint y: 227, endPoint x: 204, endPoint y: 227, distance: 36.0
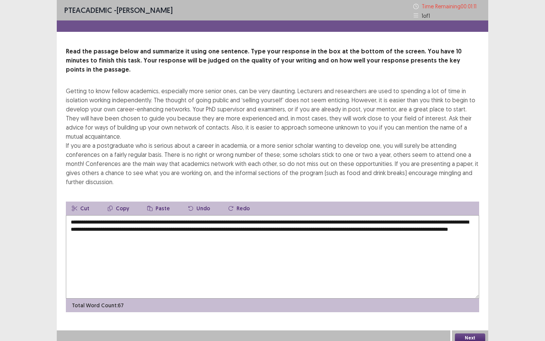
click at [204, 227] on textarea "**********" at bounding box center [272, 256] width 413 height 83
click at [232, 228] on textarea "**********" at bounding box center [272, 256] width 413 height 83
paste textarea "**********"
click at [235, 229] on textarea "**********" at bounding box center [272, 256] width 413 height 83
click at [264, 229] on textarea "**********" at bounding box center [272, 256] width 413 height 83
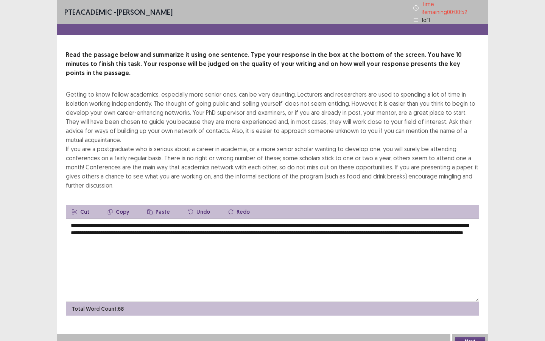
drag, startPoint x: 100, startPoint y: 228, endPoint x: 195, endPoint y: 230, distance: 94.6
click at [195, 230] on textarea "**********" at bounding box center [272, 259] width 413 height 83
click at [177, 228] on textarea "**********" at bounding box center [272, 259] width 413 height 83
click at [267, 229] on textarea "**********" at bounding box center [272, 259] width 413 height 83
click at [296, 228] on textarea "**********" at bounding box center [272, 259] width 413 height 83
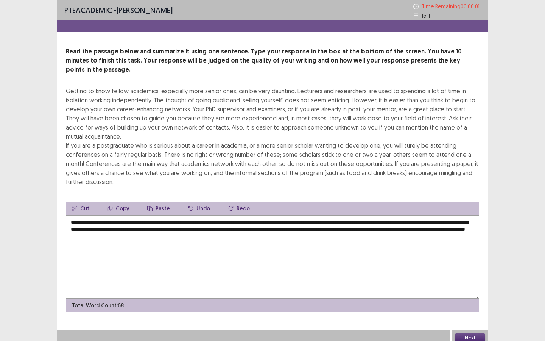
type textarea "**********"
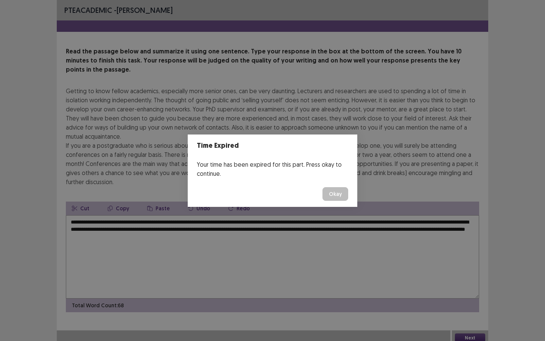
click at [343, 195] on button "Okay" at bounding box center [335, 194] width 26 height 14
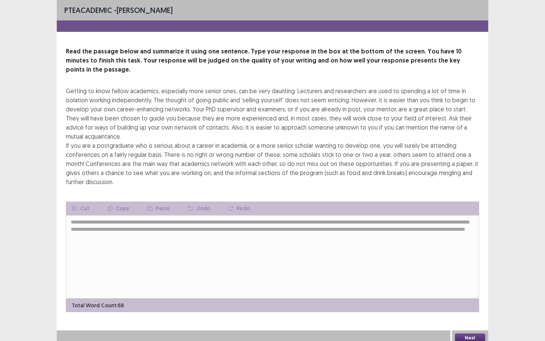
click at [464, 262] on button "Next" at bounding box center [470, 337] width 30 height 9
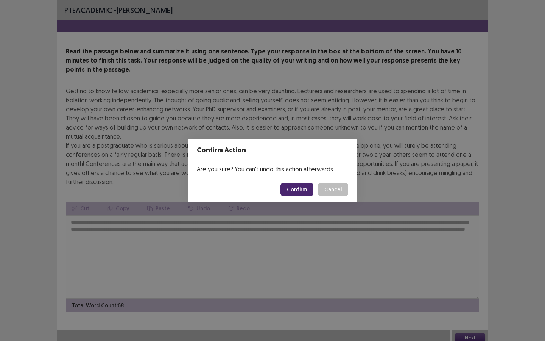
click at [293, 188] on button "Confirm" at bounding box center [296, 189] width 33 height 14
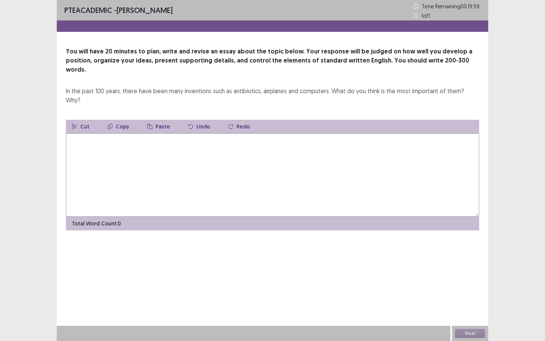
click at [290, 149] on textarea at bounding box center [272, 174] width 413 height 83
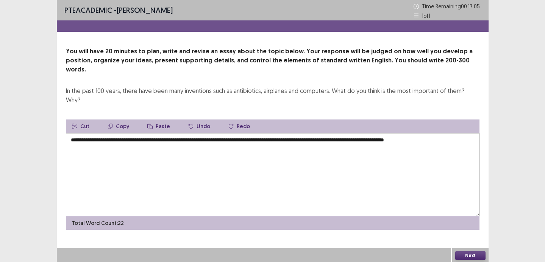
drag, startPoint x: 104, startPoint y: 121, endPoint x: 82, endPoint y: 119, distance: 22.1
click at [82, 133] on textarea "**********" at bounding box center [272, 174] width 413 height 83
click at [363, 138] on textarea "**********" at bounding box center [272, 174] width 413 height 83
click at [426, 133] on textarea "**********" at bounding box center [272, 174] width 413 height 83
drag, startPoint x: 97, startPoint y: 131, endPoint x: 103, endPoint y: 131, distance: 6.1
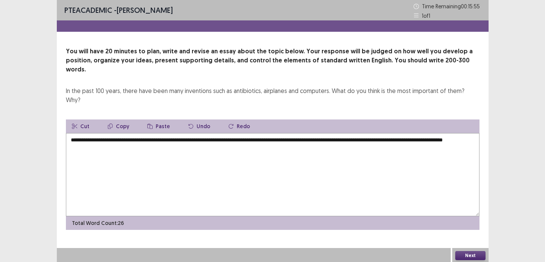
click at [103, 133] on textarea "**********" at bounding box center [272, 174] width 413 height 83
click at [161, 133] on textarea "**********" at bounding box center [272, 174] width 413 height 83
click at [228, 134] on textarea "**********" at bounding box center [272, 174] width 413 height 83
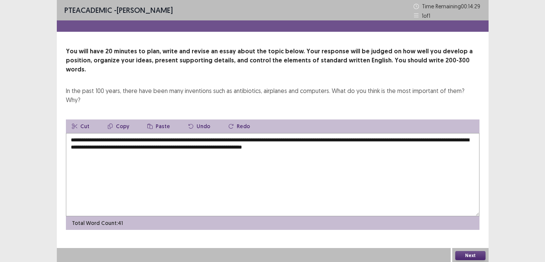
drag, startPoint x: 96, startPoint y: 129, endPoint x: 136, endPoint y: 136, distance: 40.1
click at [136, 137] on textarea "**********" at bounding box center [272, 174] width 413 height 83
click at [190, 133] on textarea "**********" at bounding box center [272, 174] width 413 height 83
click at [244, 133] on textarea "**********" at bounding box center [272, 174] width 413 height 83
drag, startPoint x: 221, startPoint y: 129, endPoint x: 236, endPoint y: 152, distance: 27.2
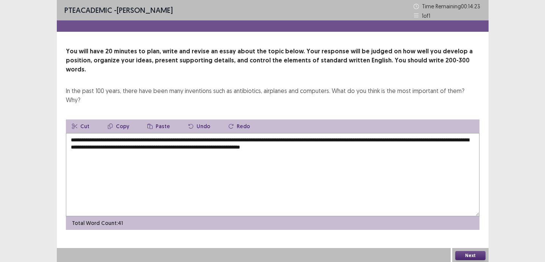
click at [221, 133] on textarea "**********" at bounding box center [272, 174] width 413 height 83
click at [410, 135] on textarea "**********" at bounding box center [272, 174] width 413 height 83
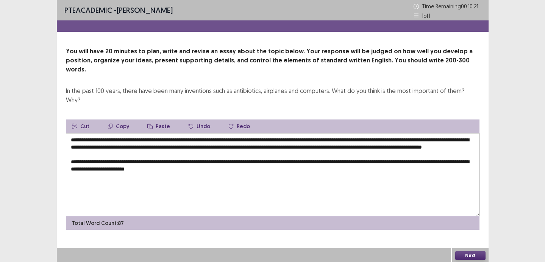
click at [188, 159] on textarea "**********" at bounding box center [272, 174] width 413 height 83
click at [258, 160] on textarea "**********" at bounding box center [272, 174] width 413 height 83
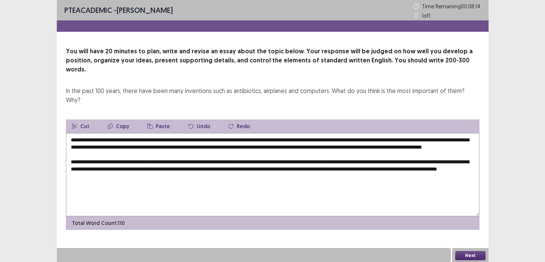
click at [214, 165] on textarea "**********" at bounding box center [272, 174] width 413 height 83
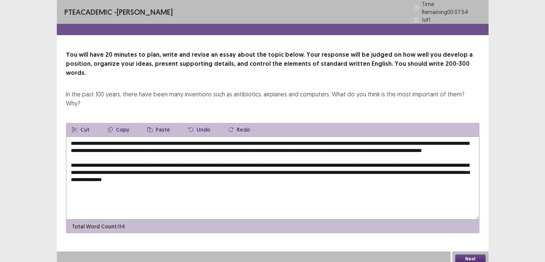
click at [327, 165] on textarea "**********" at bounding box center [272, 178] width 413 height 83
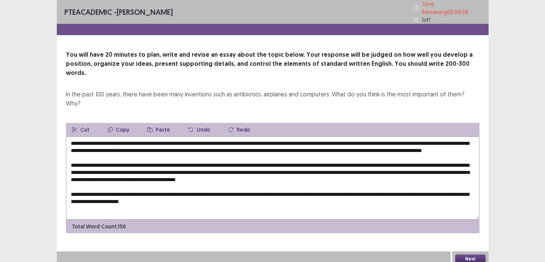
click at [99, 187] on textarea at bounding box center [272, 178] width 413 height 83
click at [140, 188] on textarea at bounding box center [272, 178] width 413 height 83
click at [217, 188] on textarea at bounding box center [272, 178] width 413 height 83
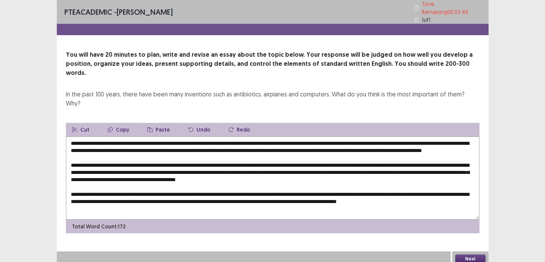
click at [400, 187] on textarea at bounding box center [272, 178] width 413 height 83
click at [421, 189] on textarea at bounding box center [272, 178] width 413 height 83
click at [432, 188] on textarea at bounding box center [272, 178] width 413 height 83
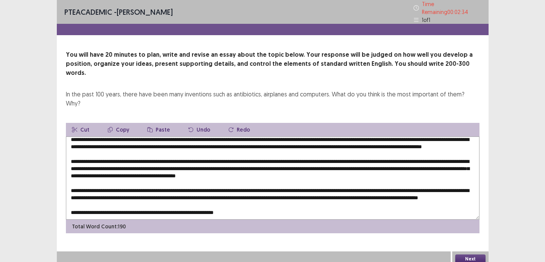
scroll to position [18, 0]
drag, startPoint x: 149, startPoint y: 195, endPoint x: 251, endPoint y: 195, distance: 101.8
click at [252, 195] on textarea at bounding box center [272, 178] width 413 height 83
click at [202, 189] on textarea at bounding box center [272, 178] width 413 height 83
click at [149, 190] on textarea at bounding box center [272, 178] width 413 height 83
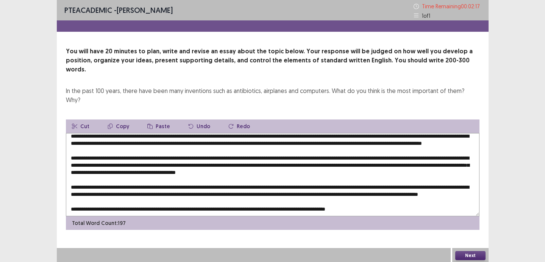
click at [371, 190] on textarea at bounding box center [272, 174] width 413 height 83
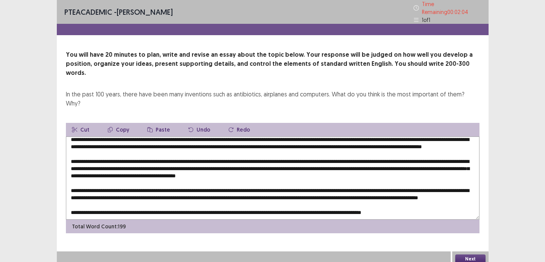
scroll to position [0, 0]
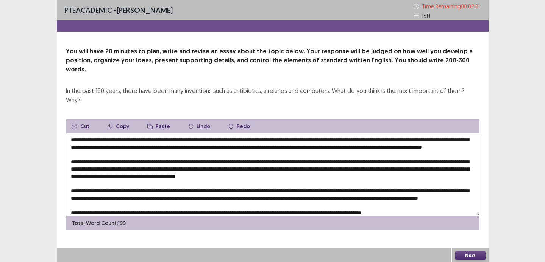
click at [310, 150] on textarea at bounding box center [272, 174] width 413 height 83
drag, startPoint x: 210, startPoint y: 135, endPoint x: 180, endPoint y: 120, distance: 33.0
click at [180, 133] on textarea at bounding box center [272, 174] width 413 height 83
click at [209, 138] on textarea at bounding box center [272, 174] width 413 height 83
drag, startPoint x: 349, startPoint y: 123, endPoint x: 355, endPoint y: 138, distance: 17.1
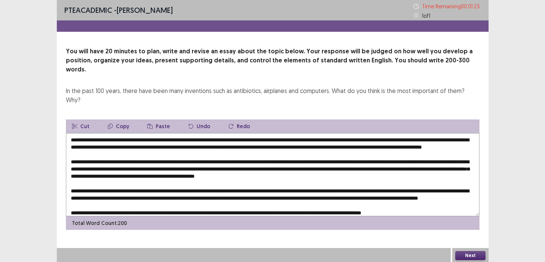
click at [355, 138] on textarea at bounding box center [272, 174] width 413 height 83
click at [216, 134] on textarea at bounding box center [272, 174] width 413 height 83
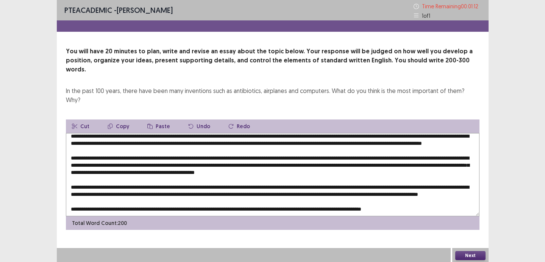
scroll to position [18, 0]
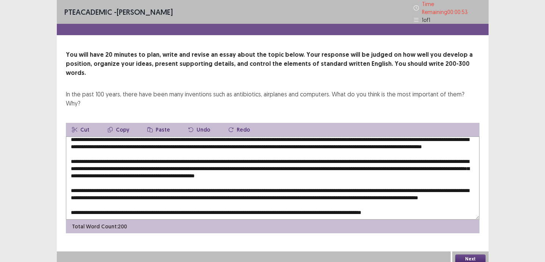
drag, startPoint x: 294, startPoint y: 131, endPoint x: 313, endPoint y: 132, distance: 19.7
click at [313, 137] on textarea at bounding box center [272, 178] width 413 height 83
click at [335, 137] on textarea at bounding box center [272, 178] width 413 height 83
click at [421, 149] on textarea at bounding box center [272, 178] width 413 height 83
click at [446, 137] on textarea at bounding box center [272, 178] width 413 height 83
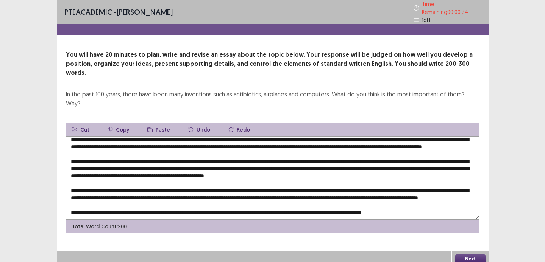
click at [236, 141] on textarea at bounding box center [272, 178] width 413 height 83
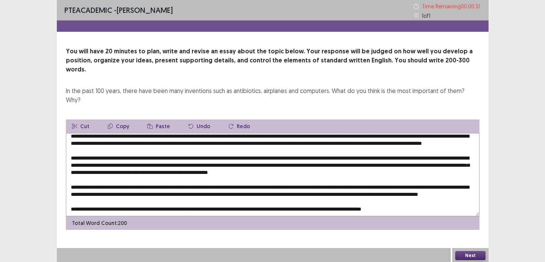
click at [278, 139] on textarea at bounding box center [272, 174] width 413 height 83
type textarea "**********"
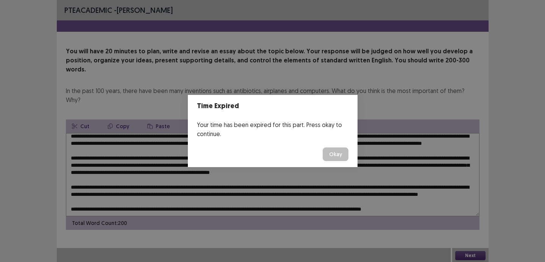
click at [332, 152] on button "Okay" at bounding box center [335, 155] width 26 height 14
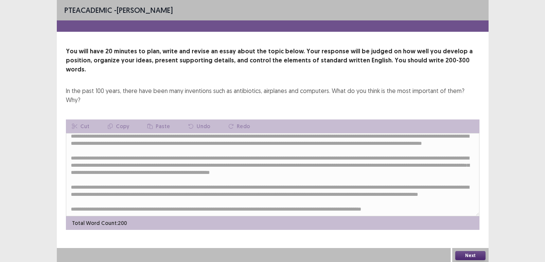
click at [460, 251] on button "Next" at bounding box center [470, 255] width 30 height 9
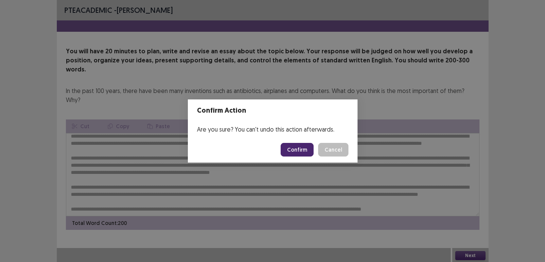
click at [293, 146] on button "Confirm" at bounding box center [296, 150] width 33 height 14
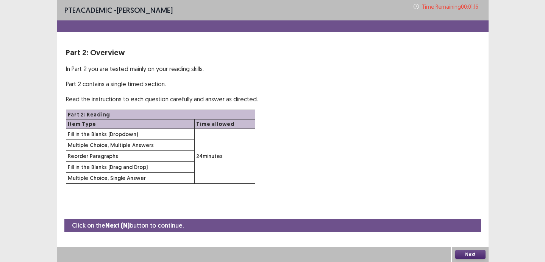
click at [476, 252] on button "Next" at bounding box center [470, 254] width 30 height 9
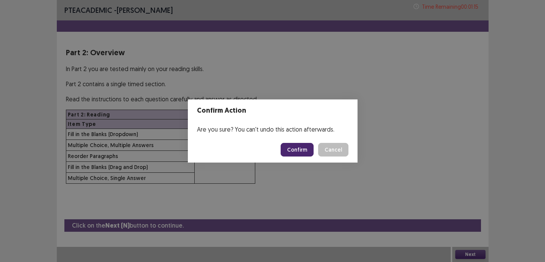
click at [307, 151] on button "Confirm" at bounding box center [296, 150] width 33 height 14
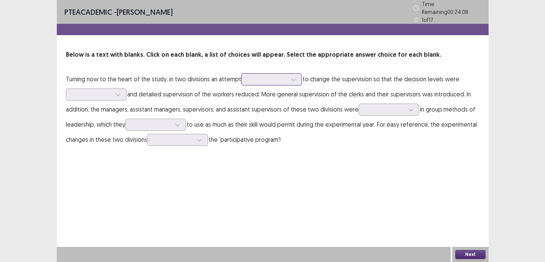
click at [271, 81] on div at bounding box center [271, 79] width 61 height 12
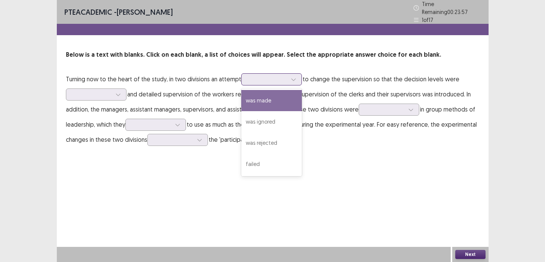
click at [267, 91] on div "was made" at bounding box center [271, 100] width 61 height 21
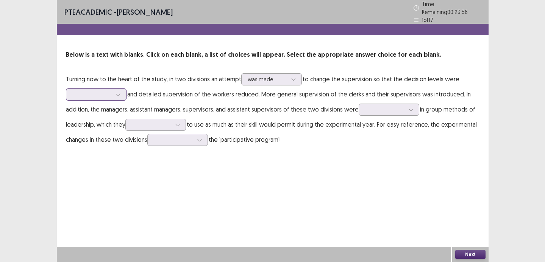
click at [124, 92] on div at bounding box center [96, 95] width 61 height 12
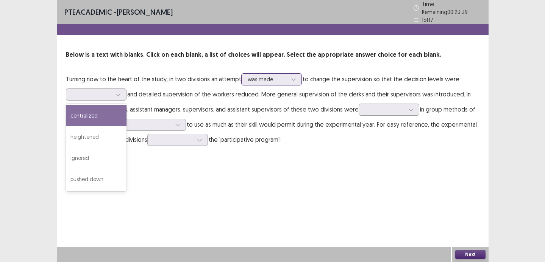
click at [274, 78] on div at bounding box center [266, 79] width 39 height 7
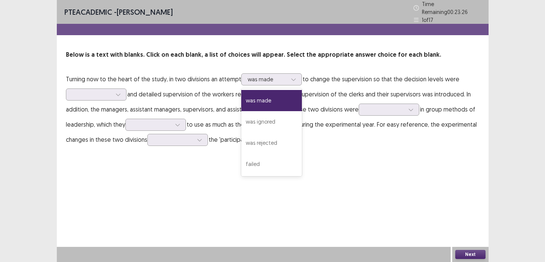
click at [128, 95] on p "Turning now to the heart of the study, in two divisions an attempt was made sel…" at bounding box center [272, 110] width 413 height 76
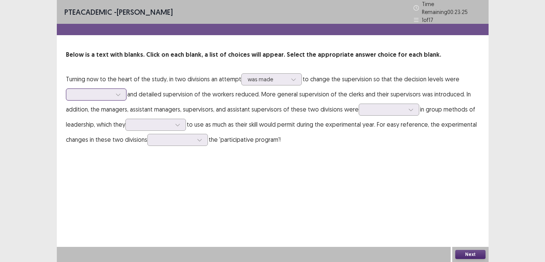
click at [118, 93] on icon at bounding box center [117, 94] width 5 height 5
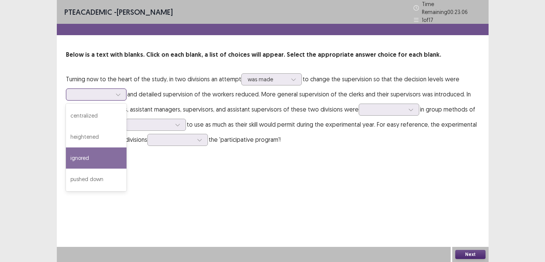
click at [100, 170] on div "pushed down" at bounding box center [96, 179] width 61 height 21
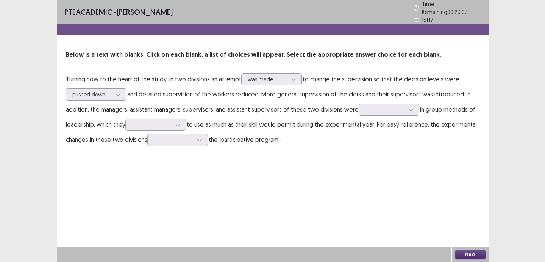
drag, startPoint x: 160, startPoint y: 93, endPoint x: 163, endPoint y: 99, distance: 6.9
click at [163, 99] on p "Turning now to the heart of the study, in two divisions an attempt was made to …" at bounding box center [272, 110] width 413 height 76
click at [369, 110] on div at bounding box center [384, 109] width 39 height 7
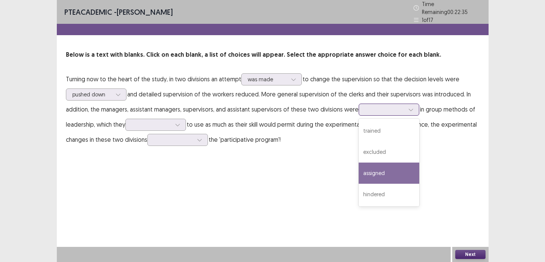
click at [362, 163] on div "assigned" at bounding box center [388, 173] width 61 height 21
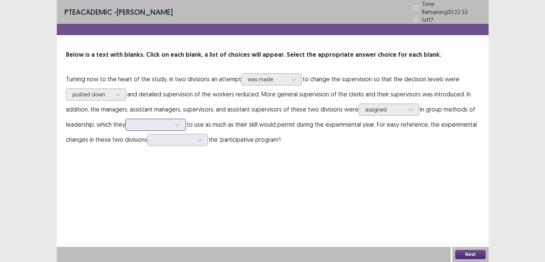
click at [172, 119] on div at bounding box center [155, 125] width 61 height 12
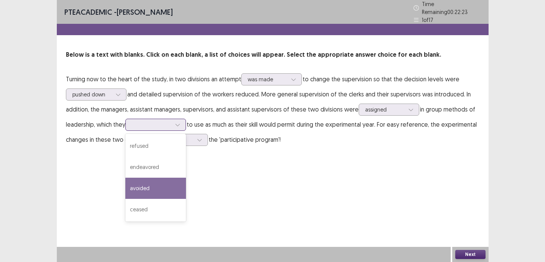
click at [168, 188] on div "avoided" at bounding box center [155, 188] width 61 height 21
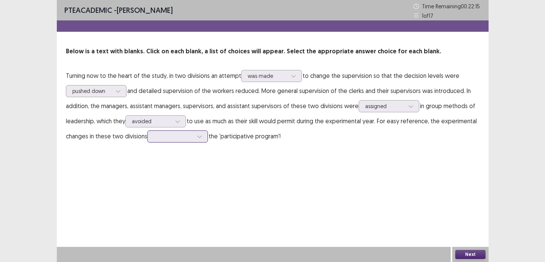
click at [165, 138] on div at bounding box center [173, 136] width 39 height 7
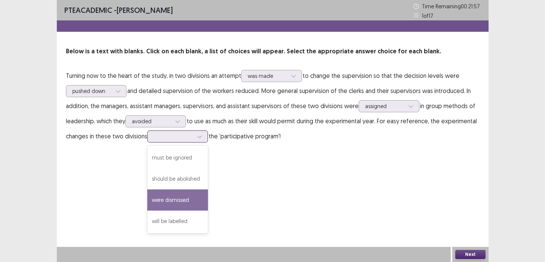
click at [173, 191] on div "were dismissed" at bounding box center [177, 200] width 61 height 21
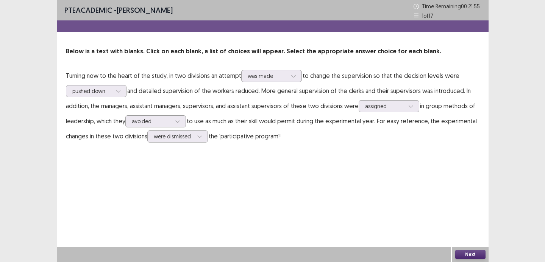
click at [461, 252] on button "Next" at bounding box center [470, 254] width 30 height 9
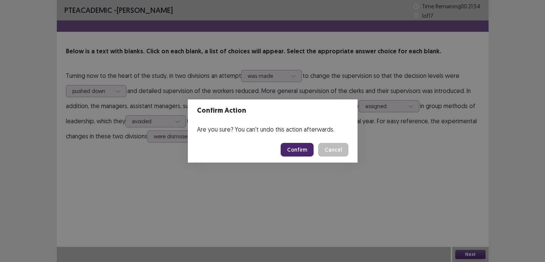
click at [304, 155] on button "Confirm" at bounding box center [296, 150] width 33 height 14
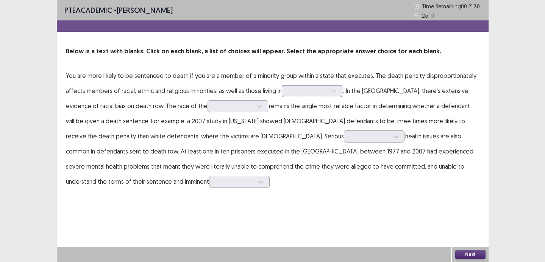
click at [301, 91] on div at bounding box center [307, 90] width 39 height 7
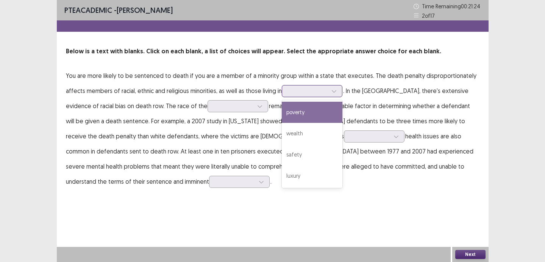
click at [301, 109] on div "poverty" at bounding box center [312, 112] width 61 height 21
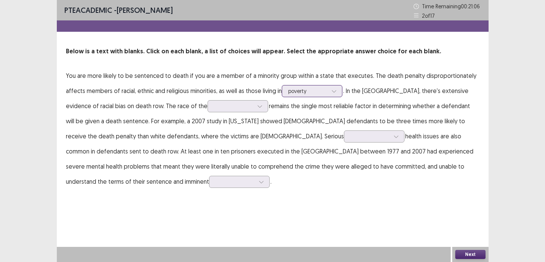
click at [298, 91] on div at bounding box center [307, 90] width 39 height 7
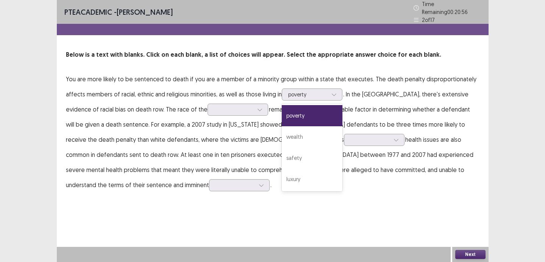
click at [232, 92] on p "You are more likely to be sentenced to death if you are a member of a minority …" at bounding box center [272, 132] width 413 height 121
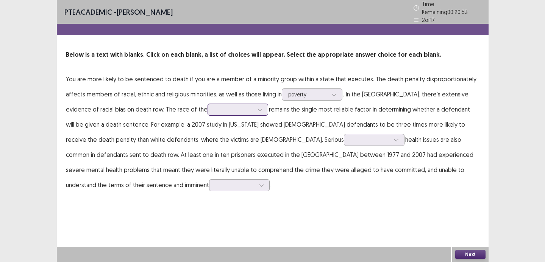
click at [254, 105] on div at bounding box center [259, 109] width 11 height 11
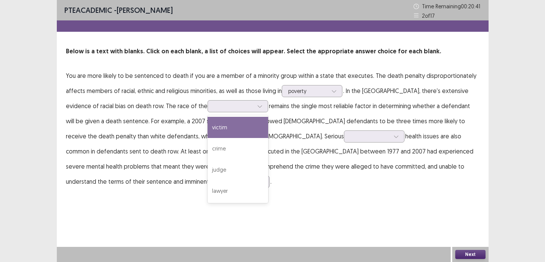
click at [231, 105] on p "You are more likely to be sentenced to death if you are a member of a minority …" at bounding box center [272, 128] width 413 height 121
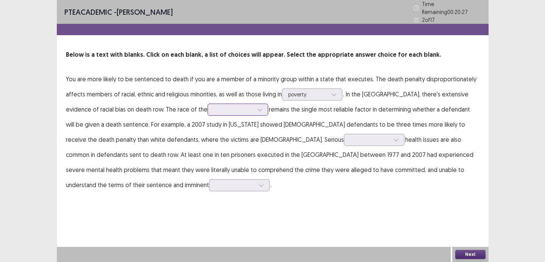
click at [257, 107] on icon at bounding box center [259, 109] width 5 height 5
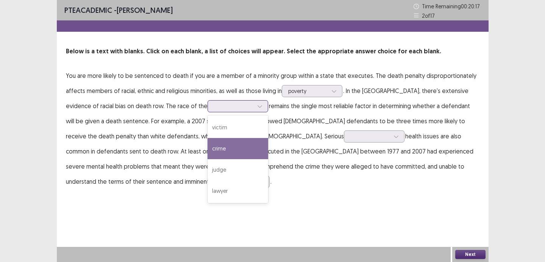
click at [207, 148] on div "crime" at bounding box center [237, 148] width 61 height 21
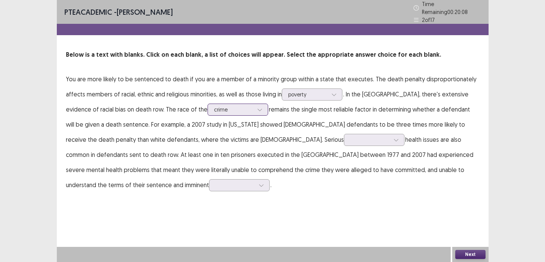
click at [214, 106] on div at bounding box center [233, 109] width 39 height 7
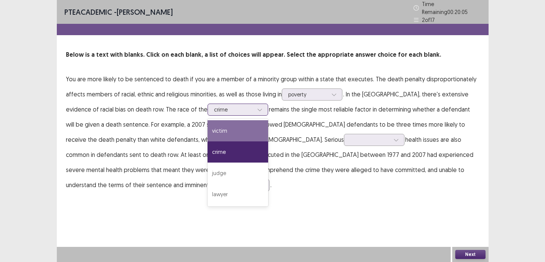
click at [207, 133] on div "victim" at bounding box center [237, 130] width 61 height 21
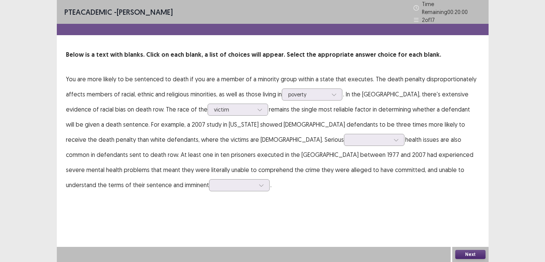
click at [294, 99] on p "You are more likely to be sentenced to death if you are a member of a minority …" at bounding box center [272, 132] width 413 height 121
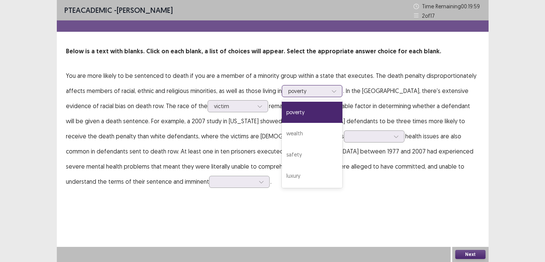
click at [298, 91] on div at bounding box center [307, 90] width 39 height 7
click at [255, 100] on p "You are more likely to be sentenced to death if you are a member of a minority …" at bounding box center [272, 128] width 413 height 121
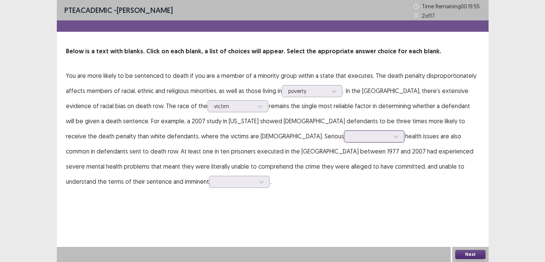
click at [344, 140] on div at bounding box center [374, 137] width 61 height 12
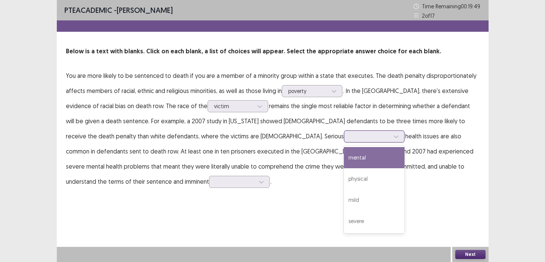
click at [344, 156] on div "mental" at bounding box center [374, 157] width 61 height 21
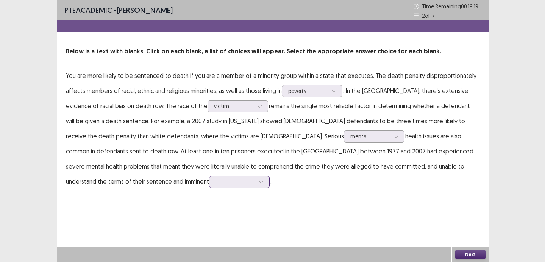
click at [255, 178] on div at bounding box center [234, 181] width 39 height 7
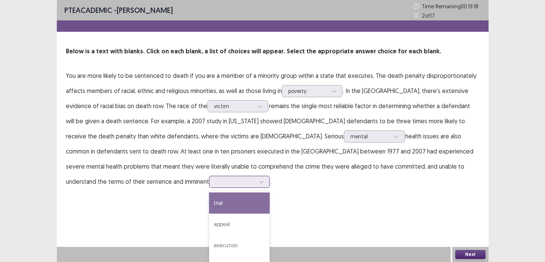
scroll to position [5, 0]
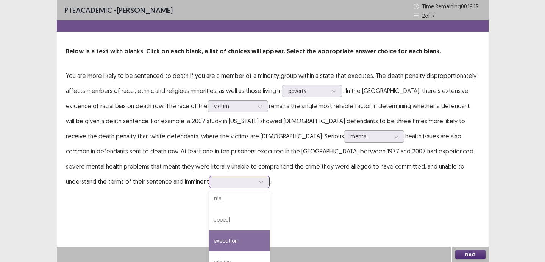
click at [269, 230] on div "execution" at bounding box center [239, 240] width 61 height 21
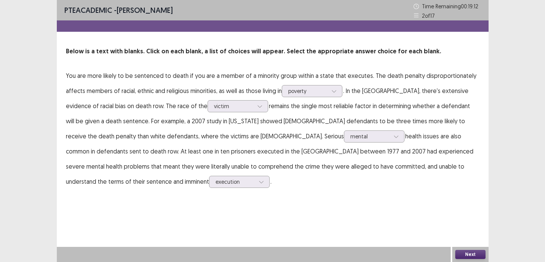
click at [468, 253] on button "Next" at bounding box center [470, 254] width 30 height 9
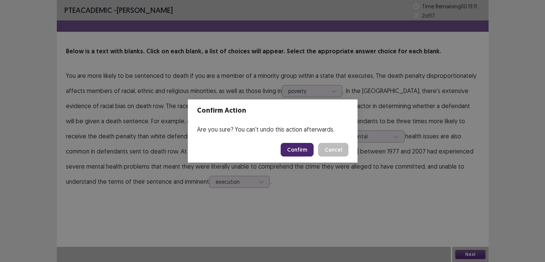
click at [300, 154] on button "Confirm" at bounding box center [296, 150] width 33 height 14
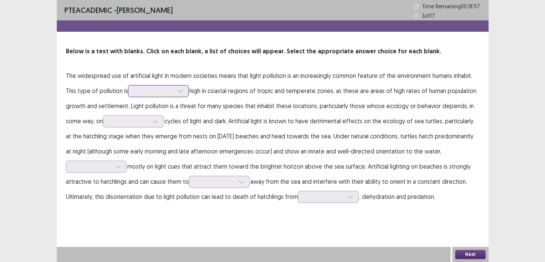
click at [187, 88] on div at bounding box center [158, 91] width 61 height 12
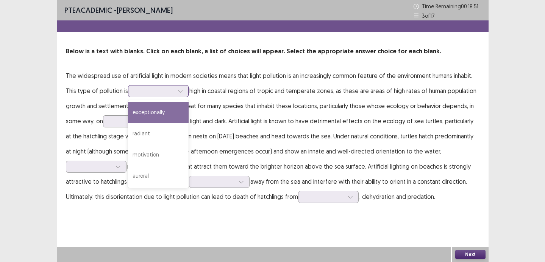
click at [170, 108] on div "exceptionally" at bounding box center [158, 112] width 61 height 21
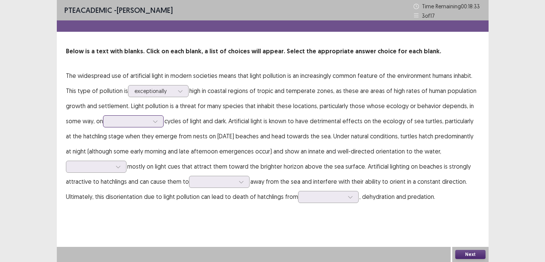
click at [113, 122] on div at bounding box center [128, 121] width 39 height 7
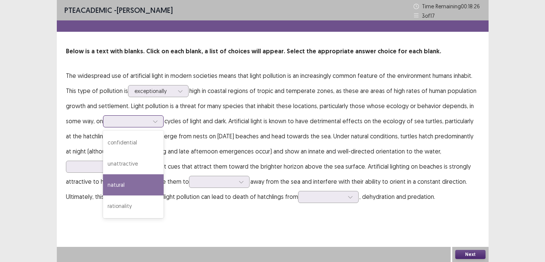
click at [116, 182] on div "natural" at bounding box center [133, 184] width 61 height 21
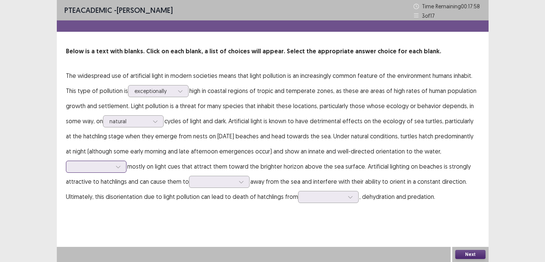
click at [81, 167] on div at bounding box center [91, 166] width 39 height 7
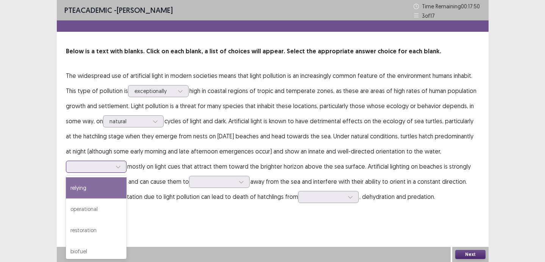
click at [79, 188] on div "relying" at bounding box center [96, 187] width 61 height 21
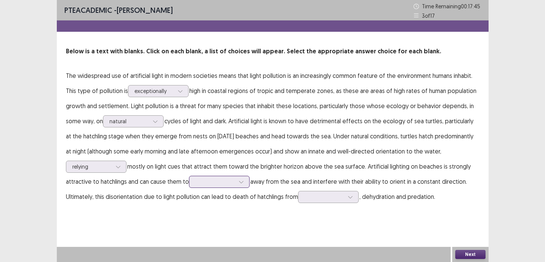
click at [204, 180] on div at bounding box center [214, 181] width 39 height 7
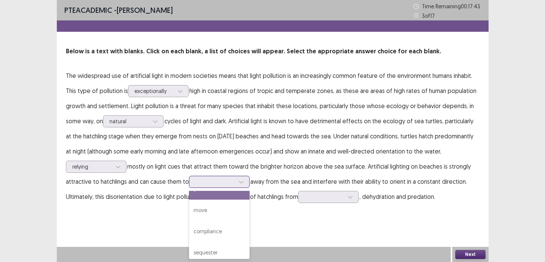
scroll to position [14, 0]
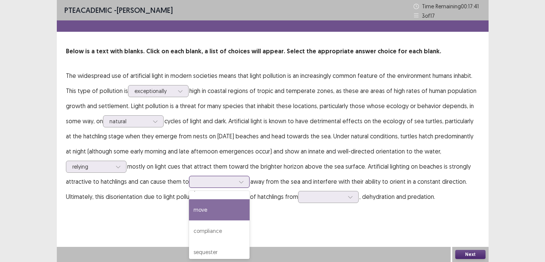
click at [208, 207] on div "move" at bounding box center [219, 209] width 61 height 21
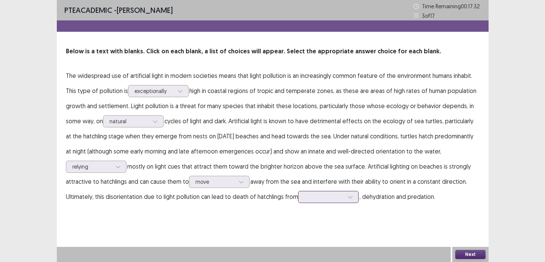
click at [307, 196] on div at bounding box center [323, 196] width 39 height 7
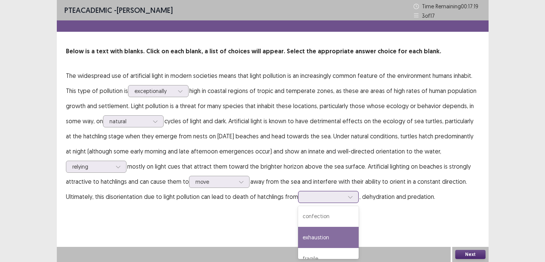
scroll to position [22, 0]
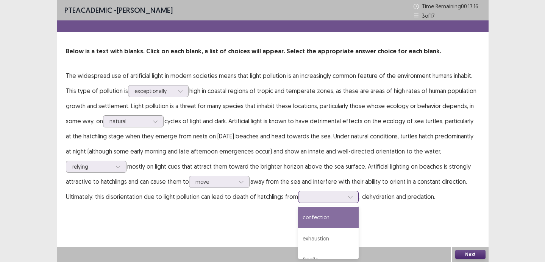
click at [324, 222] on div "confection" at bounding box center [328, 217] width 61 height 21
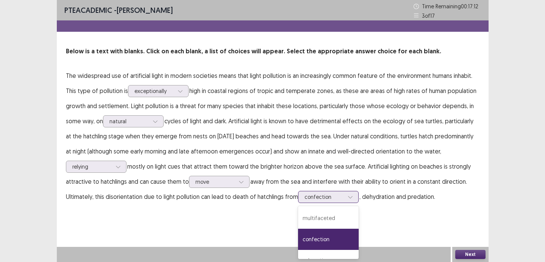
click at [350, 196] on icon at bounding box center [349, 197] width 5 height 5
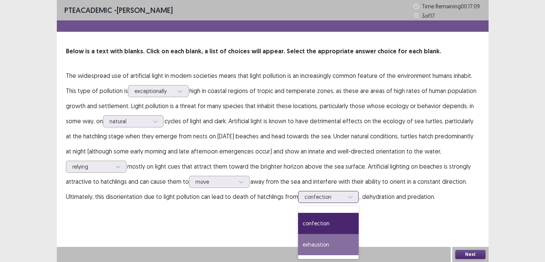
scroll to position [0, 0]
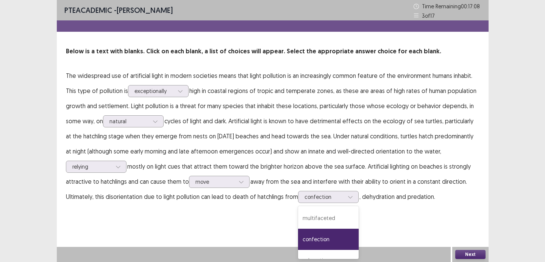
click at [430, 242] on div "PTE academic - [PERSON_NAME] Time Remaining 00 : 17 : 08 3 of 17 Below is a tex…" at bounding box center [272, 131] width 431 height 262
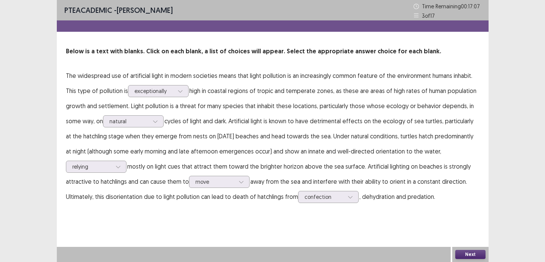
click at [456, 254] on button "Next" at bounding box center [470, 254] width 30 height 9
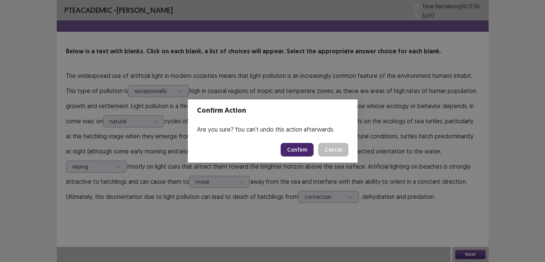
click at [309, 149] on button "Confirm" at bounding box center [296, 150] width 33 height 14
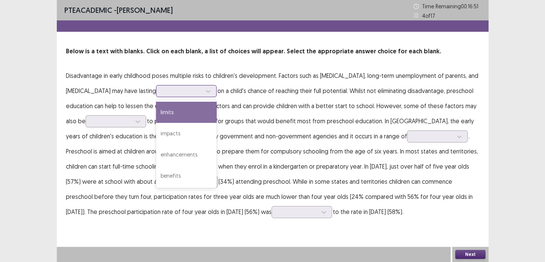
click at [202, 88] on div at bounding box center [181, 90] width 39 height 7
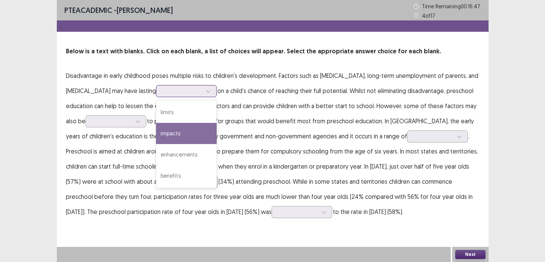
click at [207, 126] on div "impacts" at bounding box center [186, 133] width 61 height 21
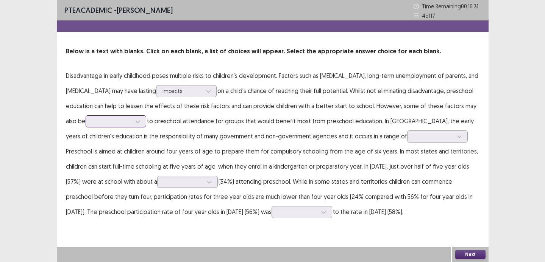
click at [131, 120] on div at bounding box center [111, 121] width 39 height 7
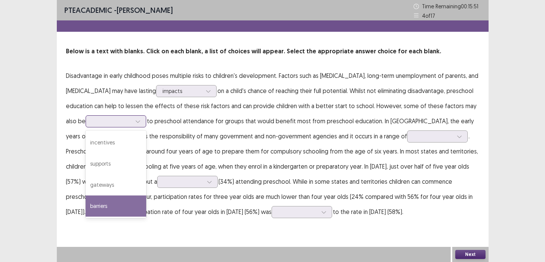
click at [140, 209] on div "barriers" at bounding box center [116, 206] width 61 height 21
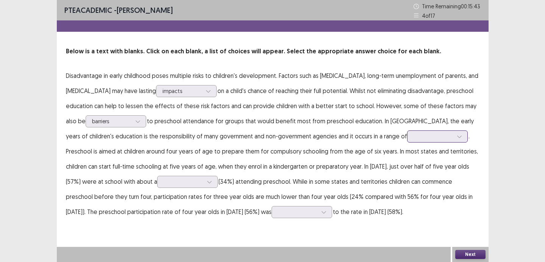
click at [427, 138] on div at bounding box center [432, 136] width 39 height 7
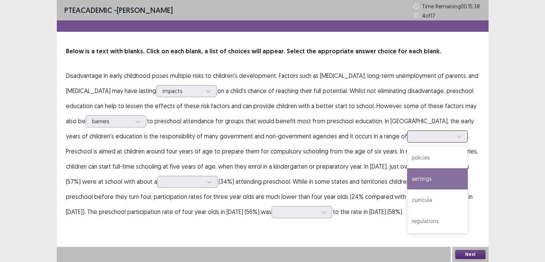
click at [423, 170] on div "settings" at bounding box center [437, 178] width 61 height 21
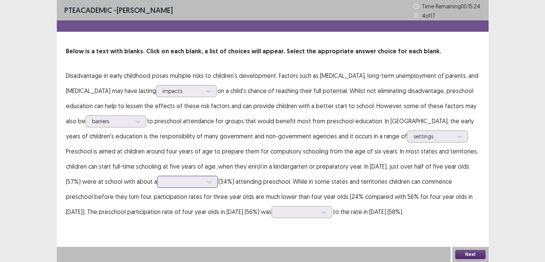
click at [165, 186] on div at bounding box center [183, 181] width 41 height 9
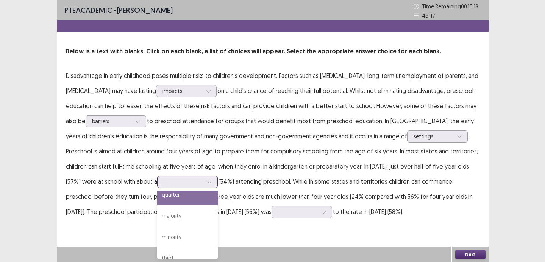
scroll to position [20, 0]
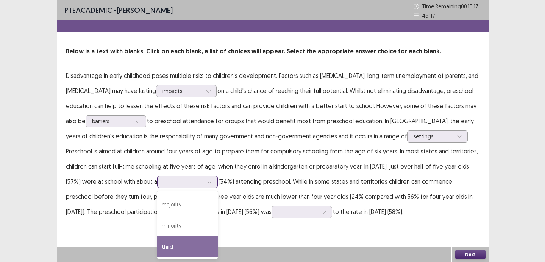
click at [163, 249] on div "third" at bounding box center [187, 247] width 61 height 21
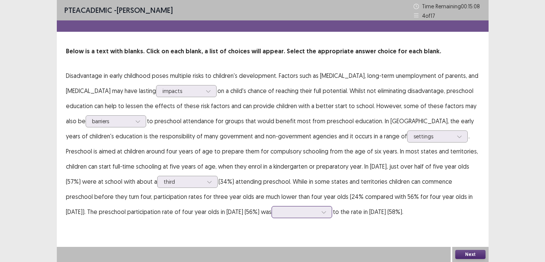
click at [271, 212] on div at bounding box center [301, 212] width 61 height 12
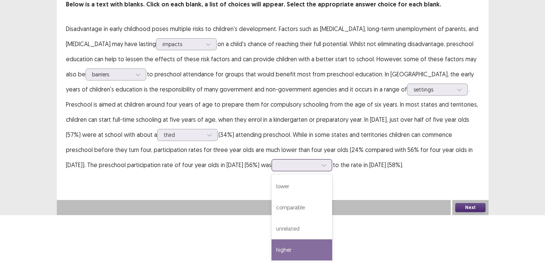
click at [271, 255] on div "higher" at bounding box center [301, 250] width 61 height 21
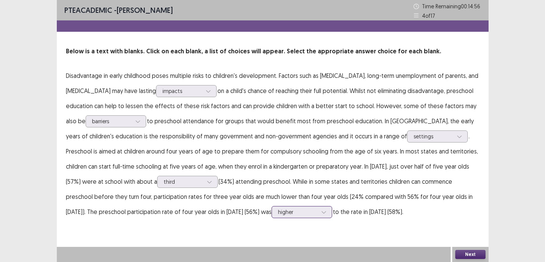
click at [271, 214] on div "option higher, selected. higher" at bounding box center [301, 212] width 61 height 12
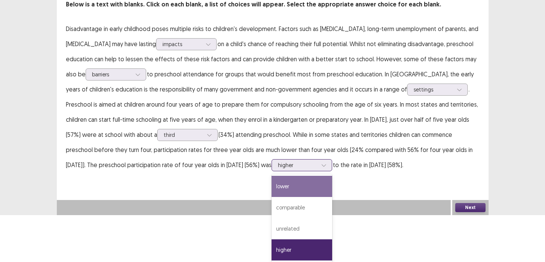
click at [272, 193] on div "lower" at bounding box center [301, 186] width 61 height 21
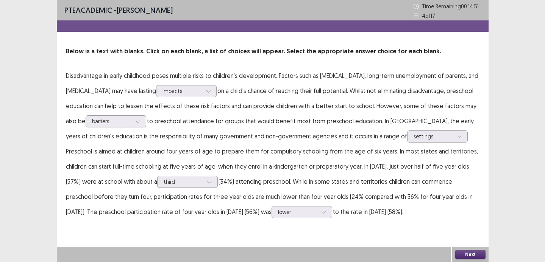
click at [463, 252] on button "Next" at bounding box center [470, 254] width 30 height 9
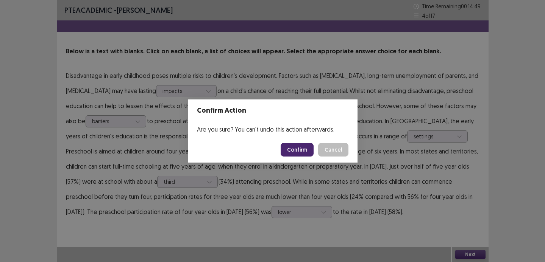
click at [306, 153] on button "Confirm" at bounding box center [296, 150] width 33 height 14
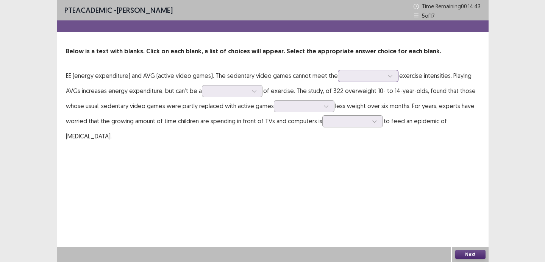
click at [359, 78] on div at bounding box center [363, 75] width 39 height 7
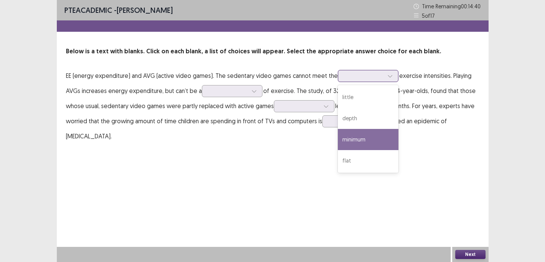
click at [351, 137] on div "minimum" at bounding box center [368, 139] width 61 height 21
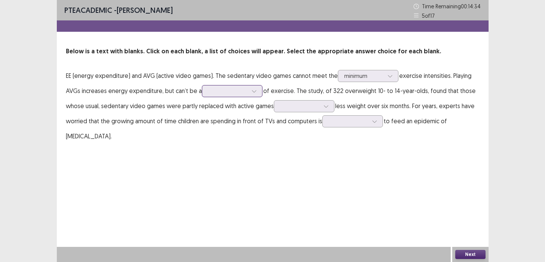
click at [243, 89] on div at bounding box center [227, 90] width 39 height 7
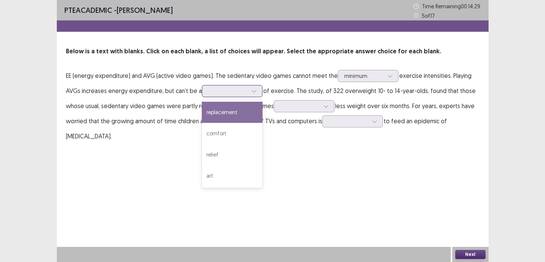
click at [238, 118] on div "replacement" at bounding box center [232, 112] width 61 height 21
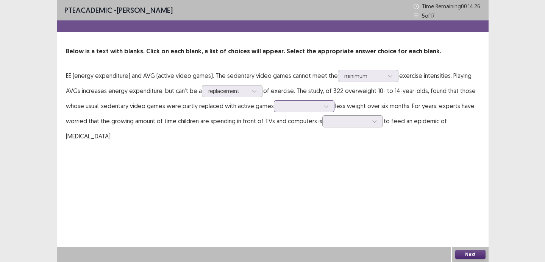
click at [294, 107] on div at bounding box center [299, 106] width 39 height 7
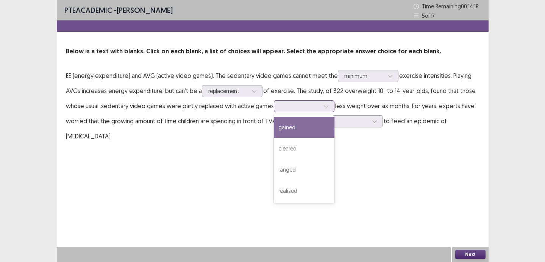
click at [294, 125] on div "gained" at bounding box center [304, 127] width 61 height 21
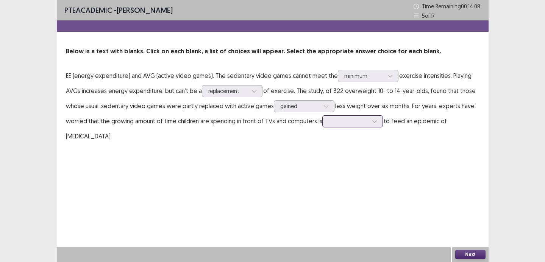
click at [341, 121] on div at bounding box center [347, 121] width 39 height 7
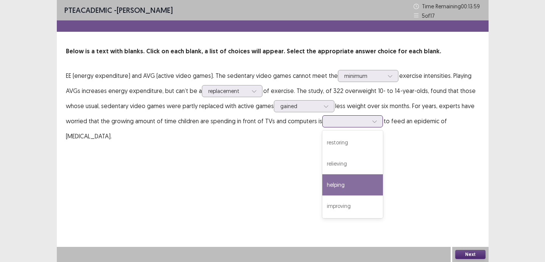
click at [341, 187] on div "helping" at bounding box center [352, 184] width 61 height 21
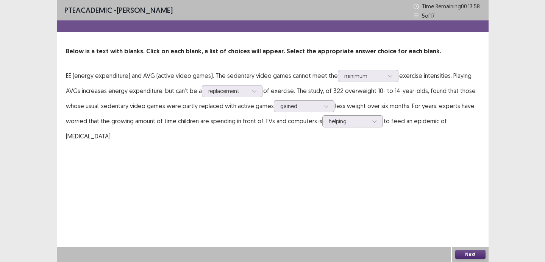
click at [465, 254] on button "Next" at bounding box center [470, 254] width 30 height 9
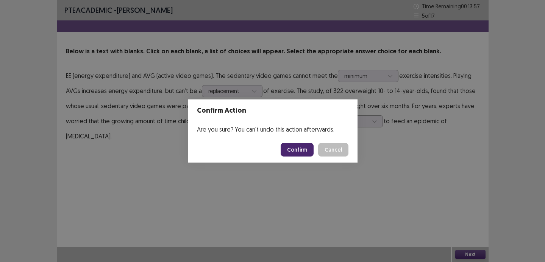
click at [307, 153] on button "Confirm" at bounding box center [296, 150] width 33 height 14
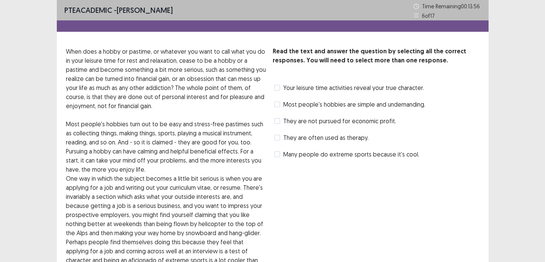
click at [302, 138] on span "They are often used as therapy." at bounding box center [325, 137] width 85 height 9
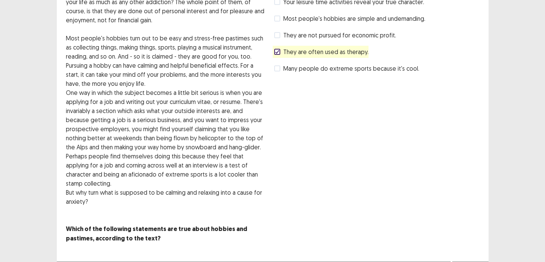
scroll to position [91, 0]
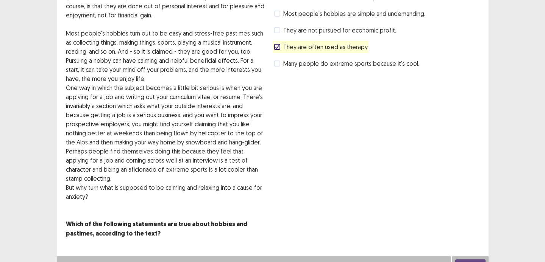
click at [466, 259] on div "Next" at bounding box center [470, 264] width 36 height 15
click at [463, 260] on button "Next" at bounding box center [470, 264] width 30 height 9
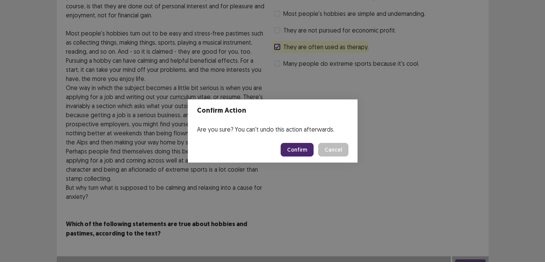
click at [299, 149] on button "Confirm" at bounding box center [296, 150] width 33 height 14
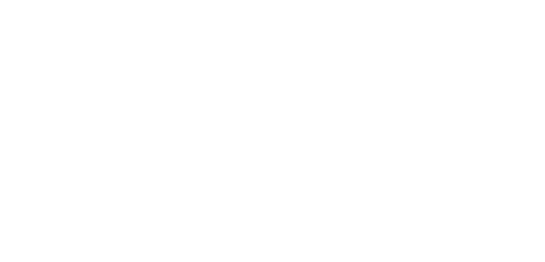
scroll to position [0, 0]
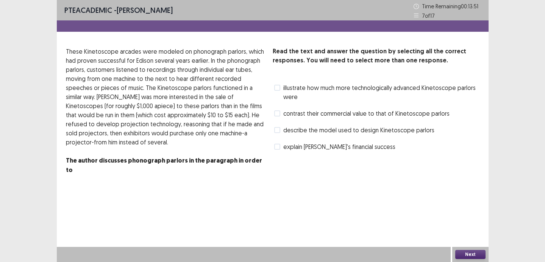
click at [283, 117] on span "contrast their commercial value to that of Kinetoscope parlors" at bounding box center [366, 113] width 166 height 9
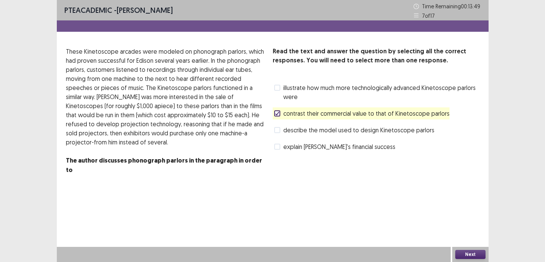
click at [470, 254] on button "Next" at bounding box center [470, 254] width 30 height 9
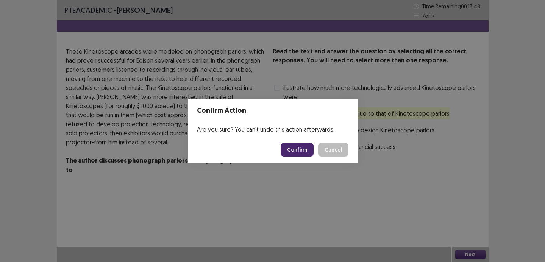
click at [305, 154] on button "Confirm" at bounding box center [296, 150] width 33 height 14
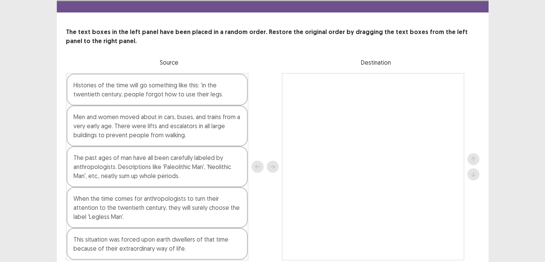
scroll to position [21, 0]
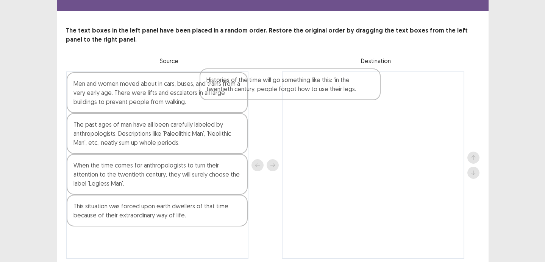
drag, startPoint x: 219, startPoint y: 98, endPoint x: 374, endPoint y: 92, distance: 154.9
click at [374, 92] on div "Histories of the time will go something like this: 'in the twentieth century, p…" at bounding box center [272, 166] width 413 height 188
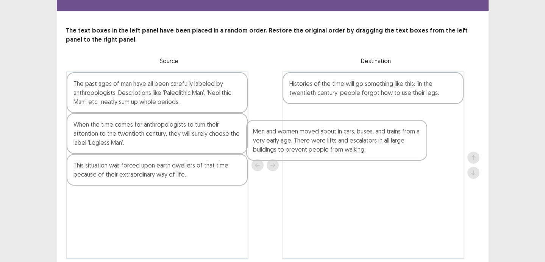
drag, startPoint x: 215, startPoint y: 99, endPoint x: 397, endPoint y: 146, distance: 188.2
click at [397, 146] on div "Men and women moved about in cars, buses, and trains from a very early age. The…" at bounding box center [272, 166] width 413 height 188
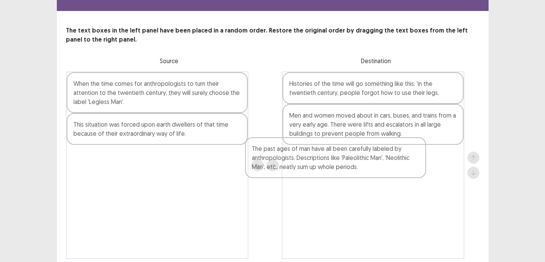
drag, startPoint x: 191, startPoint y: 100, endPoint x: 372, endPoint y: 165, distance: 192.5
click at [371, 165] on div "The past ages of man have all been carefully labeled by anthropologists. Descri…" at bounding box center [272, 166] width 413 height 188
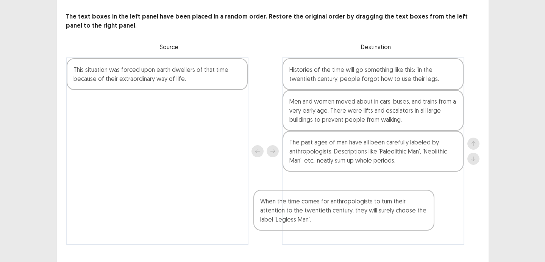
drag, startPoint x: 195, startPoint y: 106, endPoint x: 393, endPoint y: 219, distance: 227.8
click at [393, 219] on div "When the time comes for anthropologists to turn their attention to the twentiet…" at bounding box center [272, 152] width 413 height 188
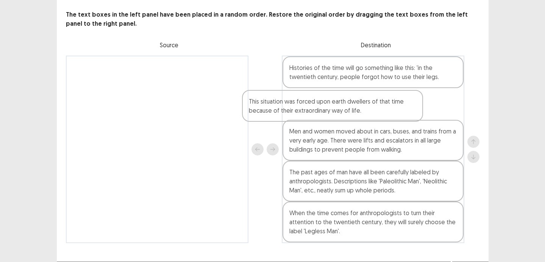
drag, startPoint x: 174, startPoint y: 82, endPoint x: 356, endPoint y: 116, distance: 184.4
click at [356, 116] on div "This situation was forced upon earth dwellers of that time because of their ext…" at bounding box center [272, 150] width 413 height 188
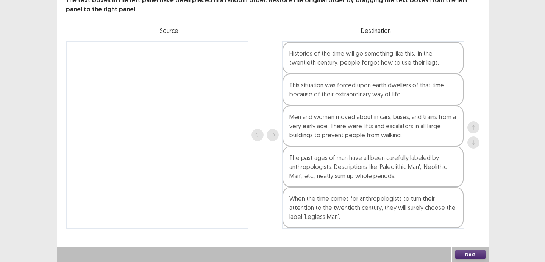
click at [463, 252] on button "Next" at bounding box center [470, 254] width 30 height 9
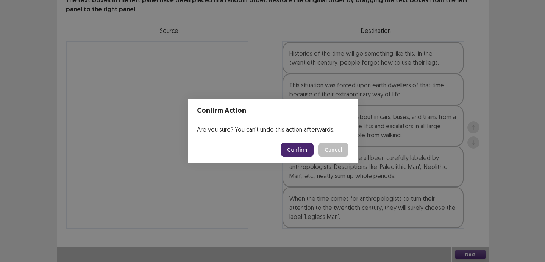
click at [304, 142] on footer "Confirm Cancel" at bounding box center [273, 150] width 170 height 26
click at [294, 153] on button "Confirm" at bounding box center [296, 150] width 33 height 14
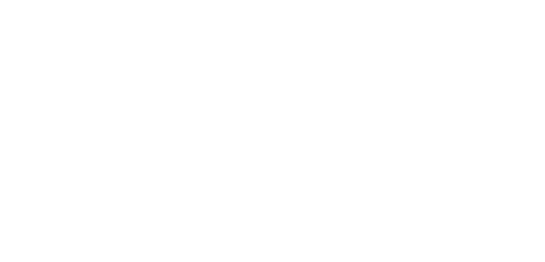
scroll to position [0, 0]
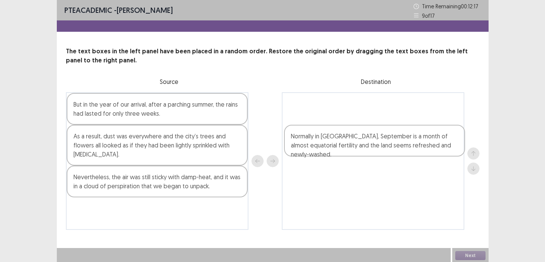
drag, startPoint x: 129, startPoint y: 152, endPoint x: 364, endPoint y: 150, distance: 234.6
click at [364, 150] on div "But in the year of our arrival, after a parching summer, the rains had lasted f…" at bounding box center [272, 161] width 413 height 138
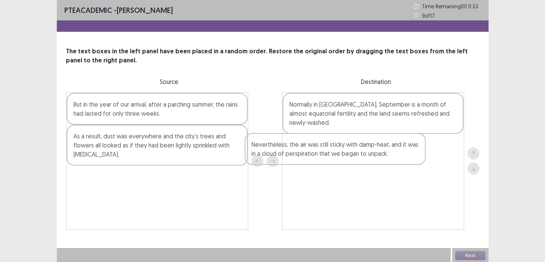
drag, startPoint x: 195, startPoint y: 182, endPoint x: 393, endPoint y: 147, distance: 200.9
click at [393, 148] on div "But in the year of our arrival, after a parching summer, the rains had lasted f…" at bounding box center [272, 161] width 413 height 138
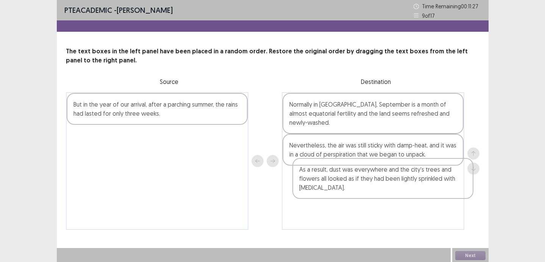
drag, startPoint x: 221, startPoint y: 145, endPoint x: 452, endPoint y: 176, distance: 232.5
click at [453, 176] on div "But in the year of our arrival, after a parching summer, the rains had lasted f…" at bounding box center [272, 161] width 413 height 138
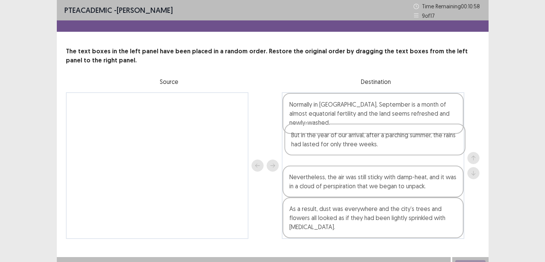
drag, startPoint x: 233, startPoint y: 115, endPoint x: 450, endPoint y: 136, distance: 218.2
click at [451, 136] on div "But in the year of our arrival, after a parching summer, the rains had lasted f…" at bounding box center [272, 165] width 413 height 147
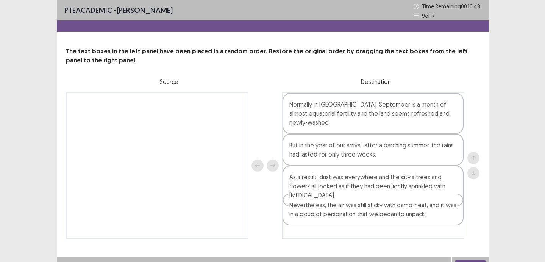
scroll to position [1, 0]
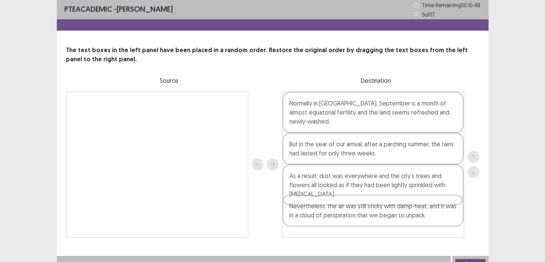
drag, startPoint x: 395, startPoint y: 175, endPoint x: 395, endPoint y: 216, distance: 40.5
click at [395, 216] on div "Normally in [GEOGRAPHIC_DATA], September is a month of almost equatorial fertil…" at bounding box center [373, 164] width 182 height 147
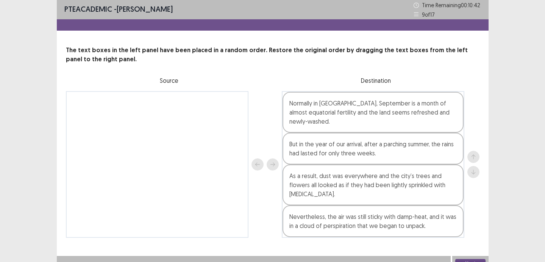
click at [462, 256] on div "Next" at bounding box center [470, 263] width 36 height 15
click at [462, 259] on button "Next" at bounding box center [470, 263] width 30 height 9
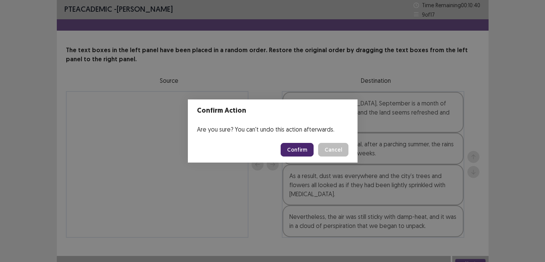
click at [299, 155] on button "Confirm" at bounding box center [296, 150] width 33 height 14
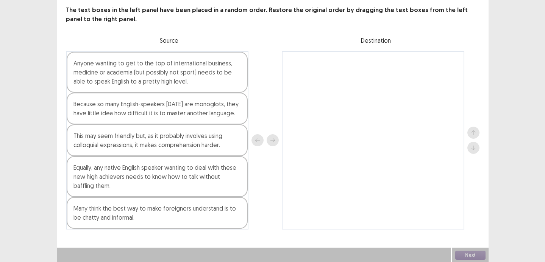
scroll to position [42, 0]
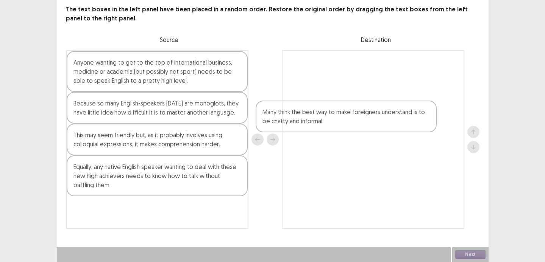
drag, startPoint x: 191, startPoint y: 214, endPoint x: 387, endPoint y: 110, distance: 221.2
click at [387, 111] on div "Anyone wanting to get to the top of international business, medicine or academi…" at bounding box center [272, 139] width 413 height 179
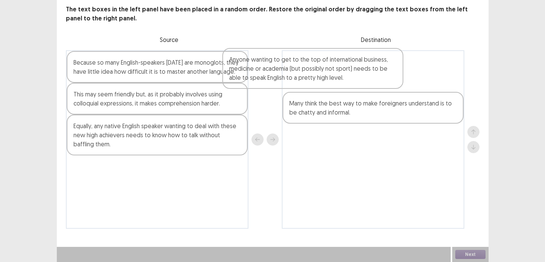
drag, startPoint x: 190, startPoint y: 86, endPoint x: 352, endPoint y: 83, distance: 162.0
click at [352, 83] on div "Anyone wanting to get to the top of international business, medicine or academi…" at bounding box center [272, 139] width 413 height 179
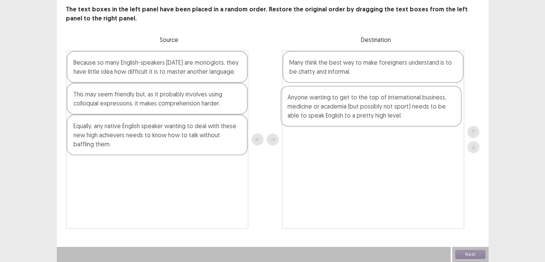
scroll to position [42, 0]
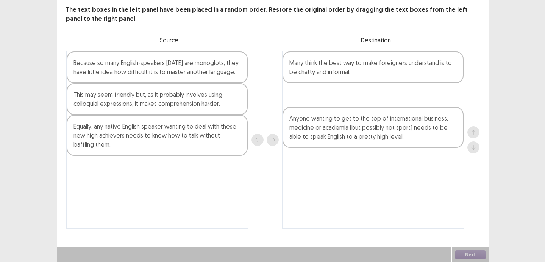
drag, startPoint x: 352, startPoint y: 53, endPoint x: 351, endPoint y: 85, distance: 32.2
click at [352, 85] on div "Anyone wanting to get to the top of international business, medicine or academi…" at bounding box center [373, 140] width 182 height 179
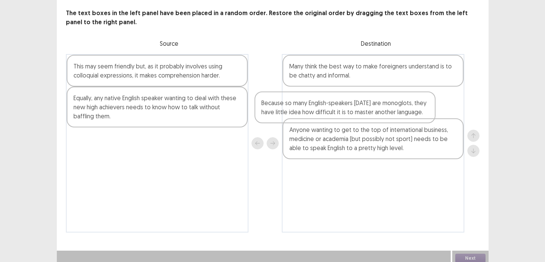
drag, startPoint x: 225, startPoint y: 81, endPoint x: 417, endPoint y: 121, distance: 196.4
click at [417, 121] on div "Because so many English-speakers [DATE] are monoglots, they have little idea ho…" at bounding box center [272, 143] width 413 height 179
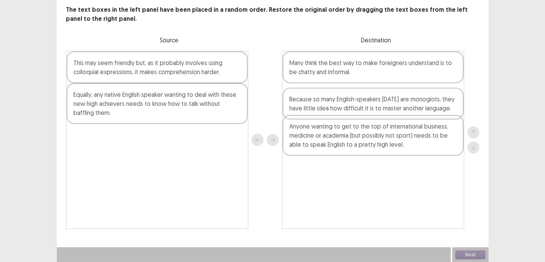
drag, startPoint x: 367, startPoint y: 108, endPoint x: 366, endPoint y: 116, distance: 8.4
click at [366, 116] on div "Many think the best way to make foreigners understand is to be chatty and infor…" at bounding box center [373, 140] width 182 height 179
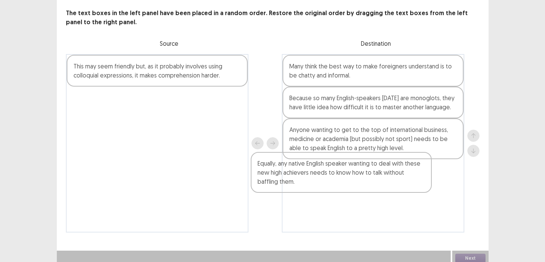
drag, startPoint x: 210, startPoint y: 100, endPoint x: 397, endPoint y: 170, distance: 200.0
click at [397, 170] on div "This may seem friendly but, as it probably involves using colloquial expression…" at bounding box center [272, 143] width 413 height 179
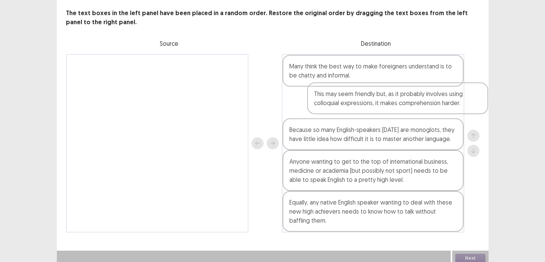
drag, startPoint x: 186, startPoint y: 80, endPoint x: 414, endPoint y: 111, distance: 230.2
click at [414, 111] on div "This may seem friendly but, as it probably involves using colloquial expression…" at bounding box center [272, 143] width 413 height 179
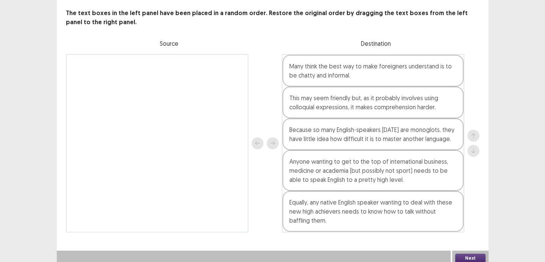
click at [460, 254] on button "Next" at bounding box center [470, 258] width 30 height 9
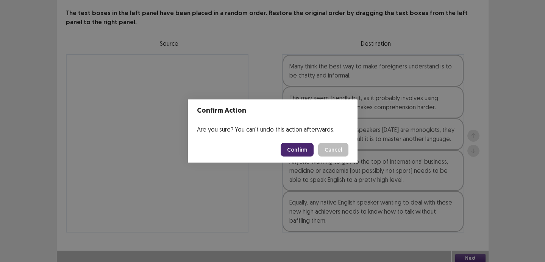
click at [300, 154] on button "Confirm" at bounding box center [296, 150] width 33 height 14
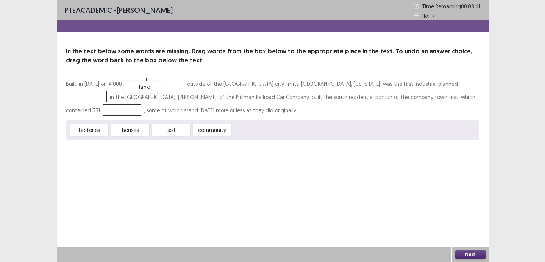
drag, startPoint x: 264, startPoint y: 126, endPoint x: 157, endPoint y: 81, distance: 115.3
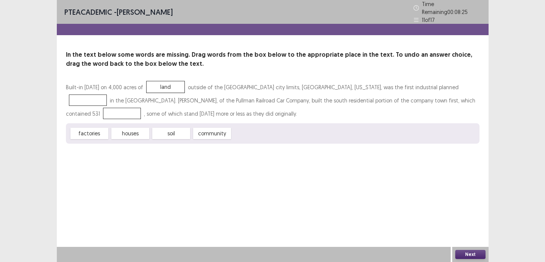
drag, startPoint x: 213, startPoint y: 86, endPoint x: 289, endPoint y: 85, distance: 76.1
click at [289, 85] on div "Built-in [DATE] on 4,000 acres of land outside of the [GEOGRAPHIC_DATA] city li…" at bounding box center [272, 101] width 413 height 40
drag, startPoint x: 98, startPoint y: 129, endPoint x: 386, endPoint y: 97, distance: 289.7
drag, startPoint x: 175, startPoint y: 133, endPoint x: 296, endPoint y: 127, distance: 120.9
click at [296, 127] on div "community" at bounding box center [297, 127] width 42 height 12
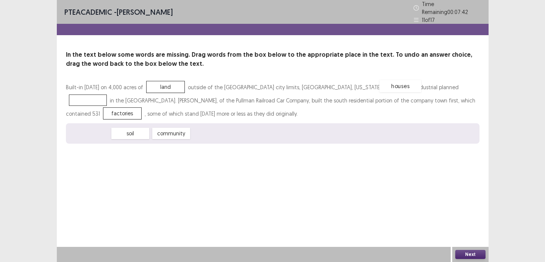
drag, startPoint x: 97, startPoint y: 131, endPoint x: 400, endPoint y: 82, distance: 306.8
drag, startPoint x: 397, startPoint y: 94, endPoint x: 361, endPoint y: 126, distance: 47.7
drag, startPoint x: 384, startPoint y: 84, endPoint x: 392, endPoint y: 92, distance: 11.5
drag, startPoint x: 142, startPoint y: 133, endPoint x: 406, endPoint y: 87, distance: 268.1
drag, startPoint x: 163, startPoint y: 84, endPoint x: 165, endPoint y: 78, distance: 6.5
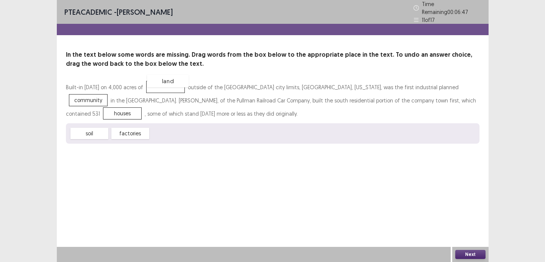
click at [165, 78] on div "land" at bounding box center [168, 81] width 42 height 12
drag, startPoint x: 168, startPoint y: 83, endPoint x: 166, endPoint y: 76, distance: 6.8
click at [166, 76] on div "land" at bounding box center [163, 81] width 42 height 12
click at [471, 254] on button "Next" at bounding box center [470, 254] width 30 height 9
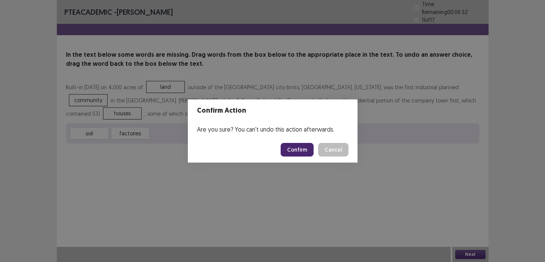
click at [304, 156] on button "Confirm" at bounding box center [296, 150] width 33 height 14
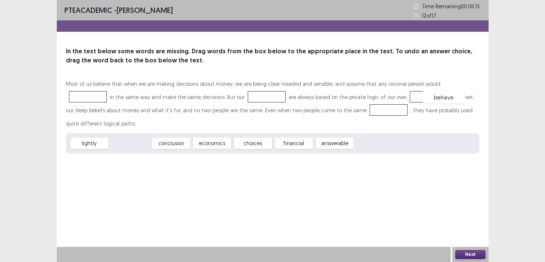
drag, startPoint x: 136, startPoint y: 131, endPoint x: 442, endPoint y: 84, distance: 309.8
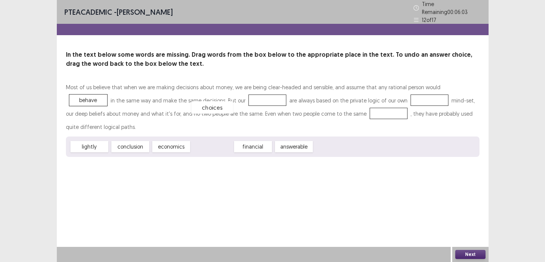
drag, startPoint x: 202, startPoint y: 128, endPoint x: 202, endPoint y: 89, distance: 39.0
drag, startPoint x: 145, startPoint y: 130, endPoint x: 375, endPoint y: 97, distance: 232.4
drag, startPoint x: 376, startPoint y: 96, endPoint x: 362, endPoint y: 128, distance: 34.2
drag, startPoint x: 210, startPoint y: 132, endPoint x: 375, endPoint y: 95, distance: 169.1
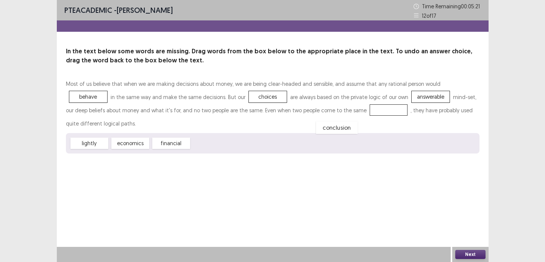
drag, startPoint x: 200, startPoint y: 127, endPoint x: 323, endPoint y: 110, distance: 123.8
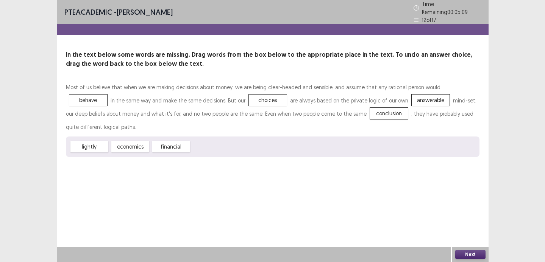
click at [458, 252] on button "Next" at bounding box center [470, 254] width 30 height 9
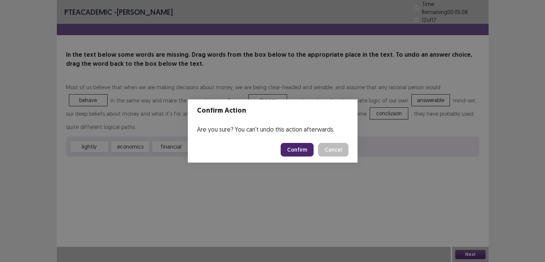
click at [298, 153] on button "Confirm" at bounding box center [296, 150] width 33 height 14
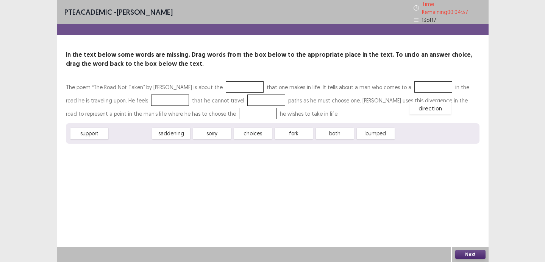
drag, startPoint x: 118, startPoint y: 131, endPoint x: 406, endPoint y: 92, distance: 289.8
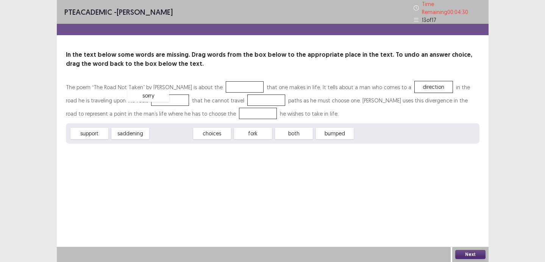
drag, startPoint x: 180, startPoint y: 132, endPoint x: 157, endPoint y: 94, distance: 44.3
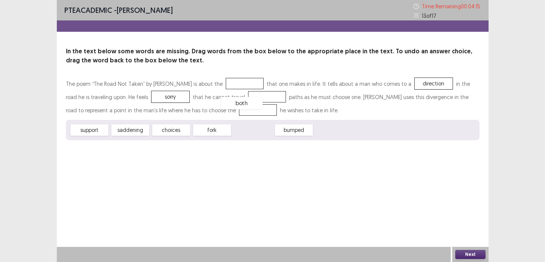
drag, startPoint x: 249, startPoint y: 132, endPoint x: 238, endPoint y: 105, distance: 29.2
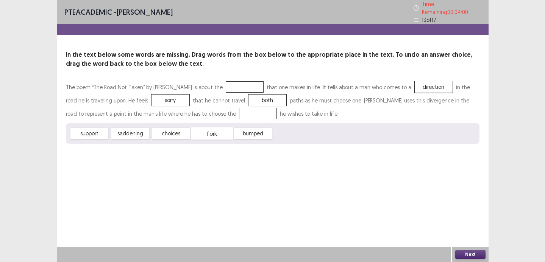
drag, startPoint x: 207, startPoint y: 128, endPoint x: 185, endPoint y: 111, distance: 27.2
drag, startPoint x: 169, startPoint y: 127, endPoint x: 226, endPoint y: 80, distance: 73.9
click at [465, 251] on button "Next" at bounding box center [470, 254] width 30 height 9
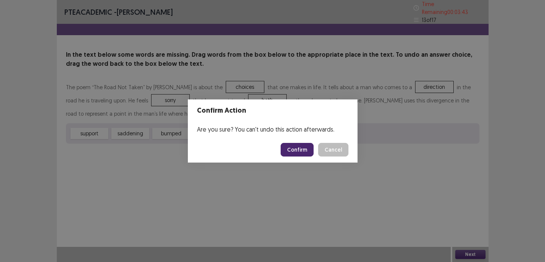
click at [294, 151] on button "Confirm" at bounding box center [296, 150] width 33 height 14
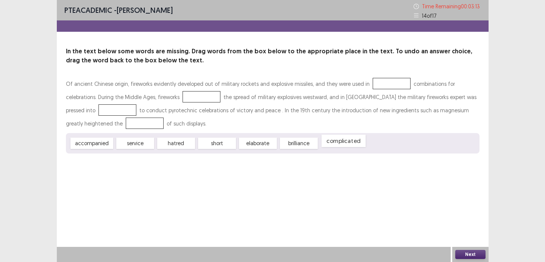
click at [347, 138] on div "complicated" at bounding box center [343, 141] width 44 height 12
drag, startPoint x: 93, startPoint y: 145, endPoint x: 367, endPoint y: 90, distance: 280.1
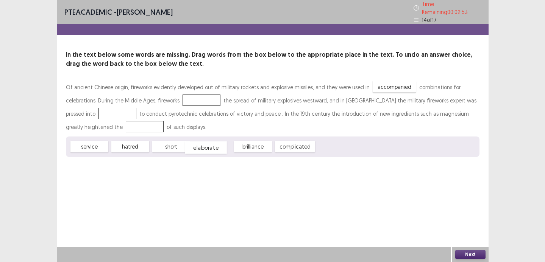
drag, startPoint x: 213, startPoint y: 142, endPoint x: 208, endPoint y: 145, distance: 6.1
click at [208, 144] on div "elaborate" at bounding box center [206, 148] width 42 height 12
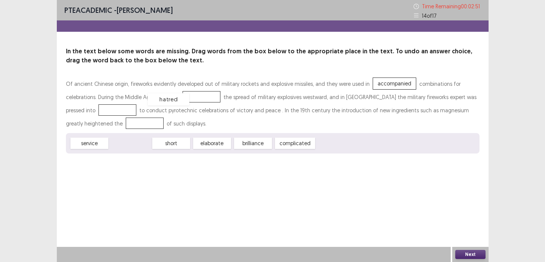
drag, startPoint x: 140, startPoint y: 139, endPoint x: 178, endPoint y: 95, distance: 58.2
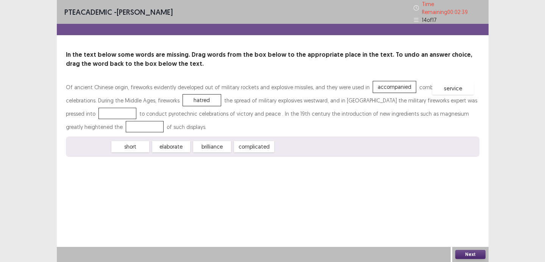
drag, startPoint x: 94, startPoint y: 140, endPoint x: 453, endPoint y: 91, distance: 362.7
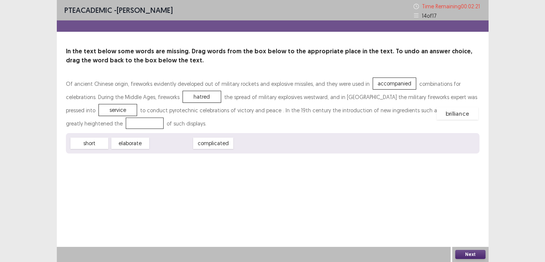
drag, startPoint x: 170, startPoint y: 143, endPoint x: 453, endPoint y: 111, distance: 284.9
click at [457, 251] on button "Next" at bounding box center [470, 254] width 30 height 9
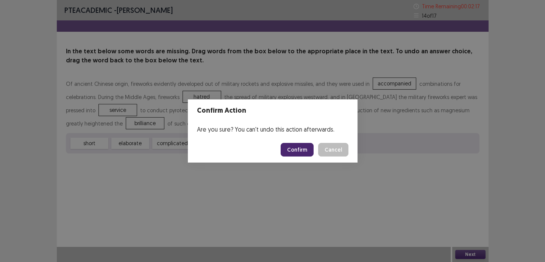
click at [296, 146] on button "Confirm" at bounding box center [296, 150] width 33 height 14
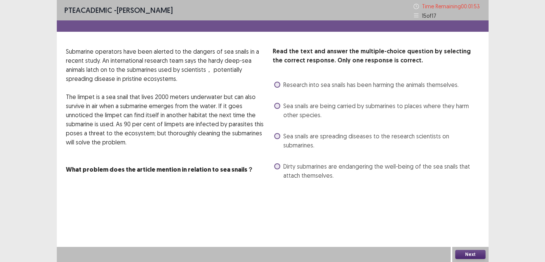
click at [312, 141] on div "Sea snails are spreading diseases to the research scientists on submarines." at bounding box center [375, 140] width 207 height 21
click at [310, 137] on span "Sea snails are spreading diseases to the research scientists on submarines." at bounding box center [381, 141] width 196 height 18
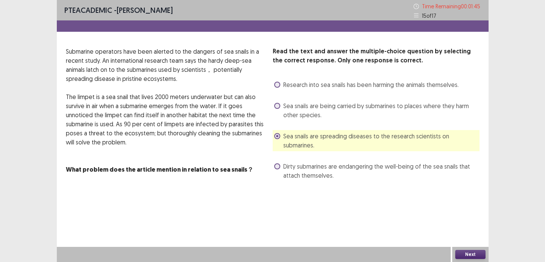
click at [465, 254] on button "Next" at bounding box center [470, 254] width 30 height 9
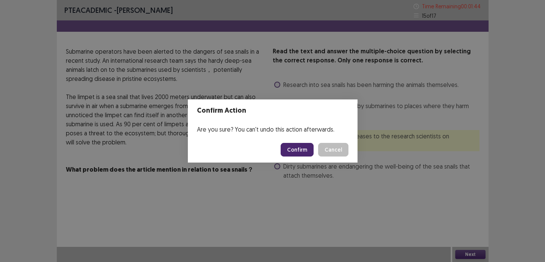
click at [302, 150] on button "Confirm" at bounding box center [296, 150] width 33 height 14
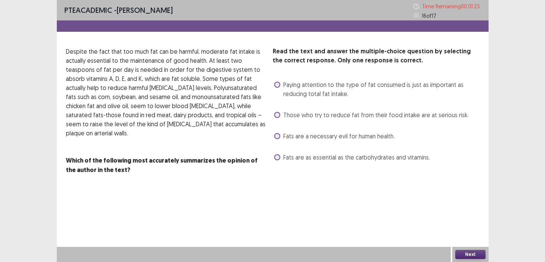
click at [310, 117] on span "Those who try to reduce fat from their food intake are at serious risk." at bounding box center [375, 114] width 185 height 9
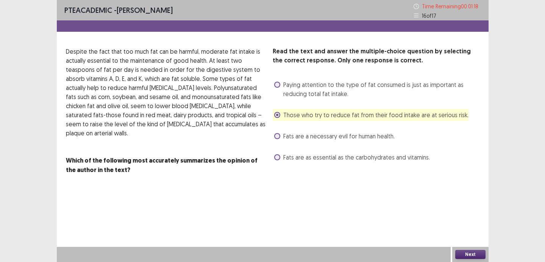
click at [470, 252] on button "Next" at bounding box center [470, 254] width 30 height 9
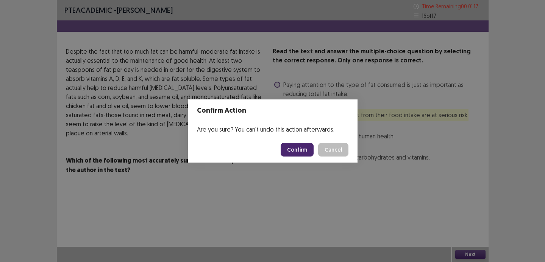
click at [303, 140] on footer "Confirm Cancel" at bounding box center [273, 150] width 170 height 26
click at [303, 146] on button "Confirm" at bounding box center [296, 150] width 33 height 14
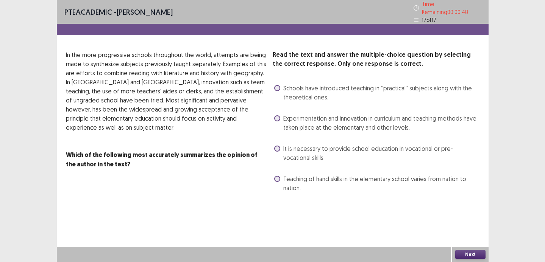
click at [306, 114] on span "Experimentation and innovation in curriculum and teaching methods have taken pl…" at bounding box center [381, 123] width 196 height 18
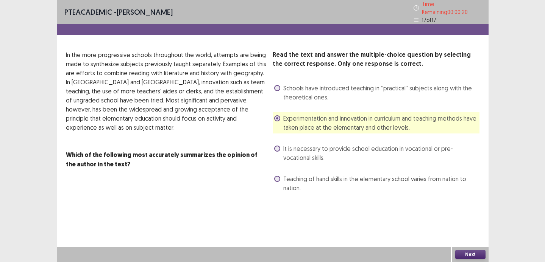
click at [329, 84] on span "Schools have introduced teaching in “practical” subjects along with the theoret…" at bounding box center [381, 93] width 196 height 18
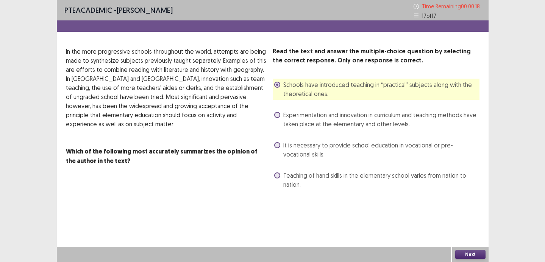
click at [466, 252] on button "Next" at bounding box center [470, 254] width 30 height 9
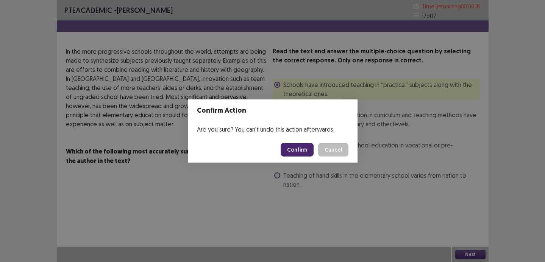
click at [299, 149] on button "Confirm" at bounding box center [296, 150] width 33 height 14
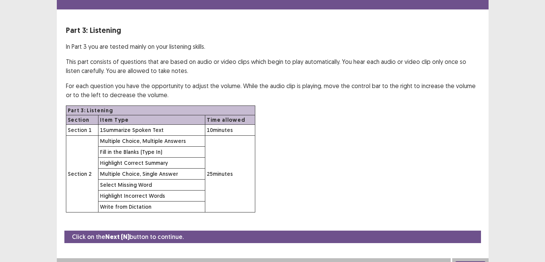
scroll to position [33, 0]
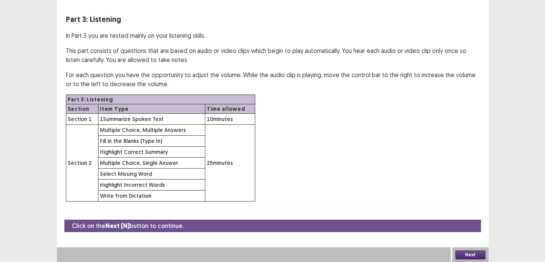
click at [464, 252] on button "Next" at bounding box center [470, 255] width 30 height 9
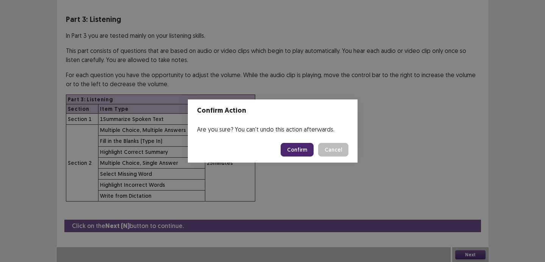
click at [294, 151] on button "Confirm" at bounding box center [296, 150] width 33 height 14
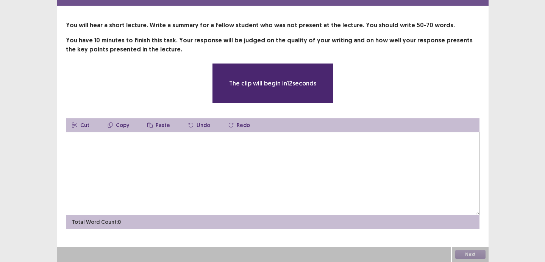
scroll to position [26, 0]
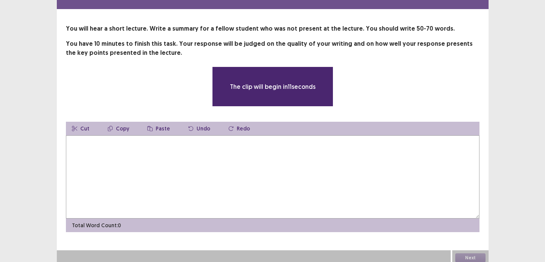
click at [287, 160] on textarea at bounding box center [272, 176] width 413 height 83
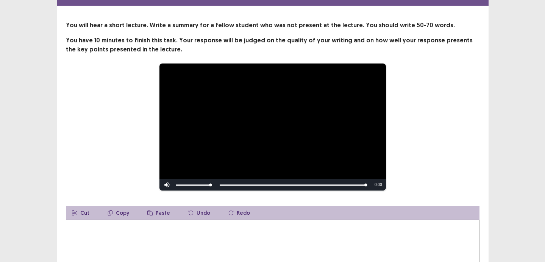
click at [214, 222] on textarea at bounding box center [272, 261] width 413 height 83
click at [214, 232] on textarea at bounding box center [272, 261] width 413 height 83
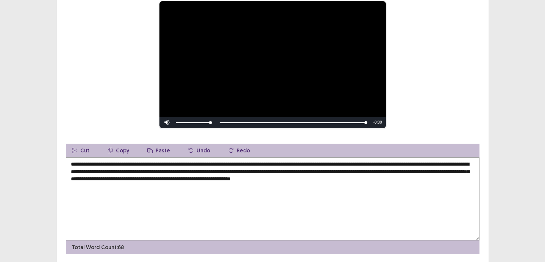
scroll to position [94, 0]
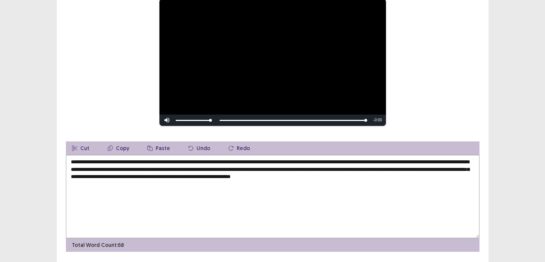
click at [77, 166] on textarea "**********" at bounding box center [272, 196] width 413 height 83
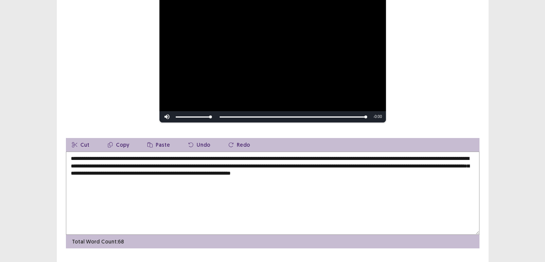
click at [152, 170] on textarea "**********" at bounding box center [272, 193] width 413 height 83
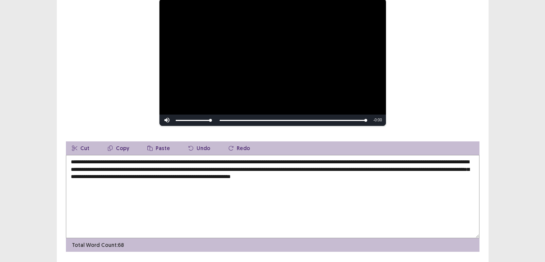
click at [162, 177] on textarea "**********" at bounding box center [272, 196] width 413 height 83
drag, startPoint x: 205, startPoint y: 166, endPoint x: 227, endPoint y: 166, distance: 21.9
click at [227, 166] on textarea "**********" at bounding box center [272, 196] width 413 height 83
click at [226, 167] on textarea "**********" at bounding box center [272, 196] width 413 height 83
click at [210, 167] on textarea "**********" at bounding box center [272, 196] width 413 height 83
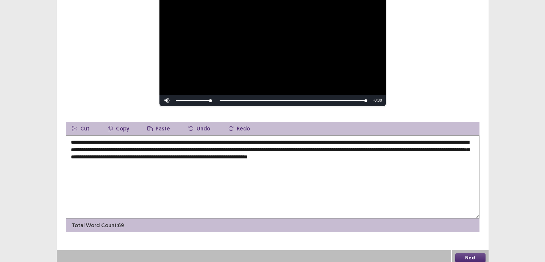
scroll to position [114, 0]
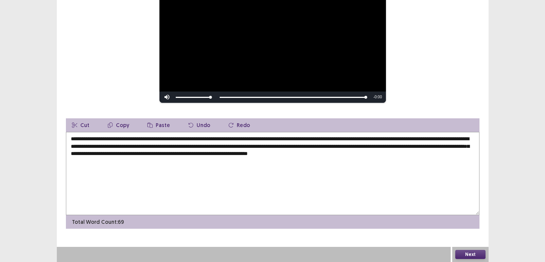
type textarea "**********"
click at [467, 251] on button "Next" at bounding box center [470, 254] width 30 height 9
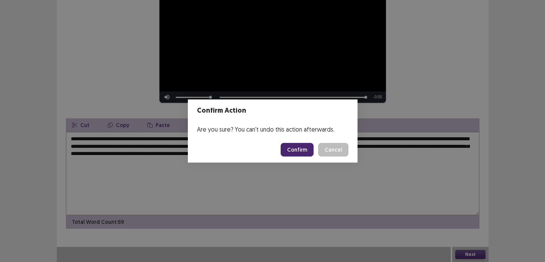
click at [299, 151] on button "Confirm" at bounding box center [296, 150] width 33 height 14
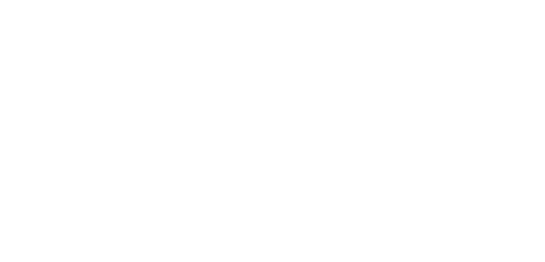
scroll to position [0, 0]
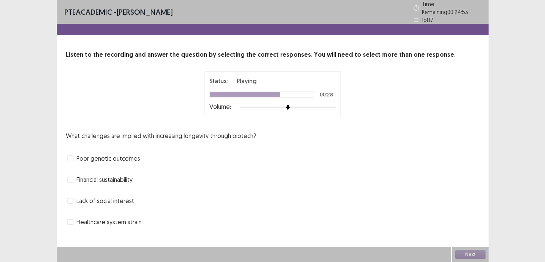
click at [99, 180] on span "Financial sustainability" at bounding box center [104, 179] width 56 height 9
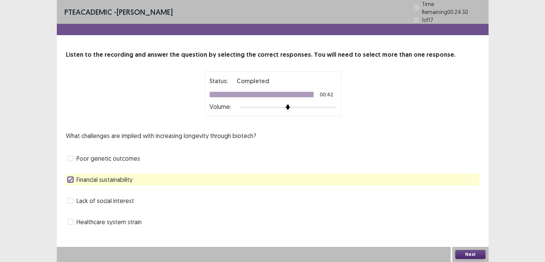
click at [476, 252] on button "Next" at bounding box center [470, 254] width 30 height 9
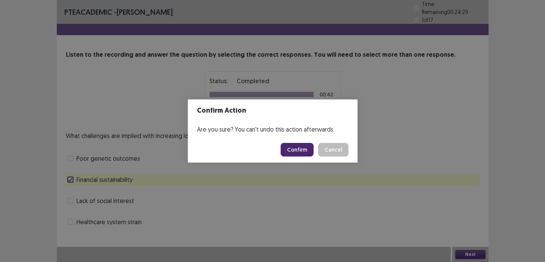
click at [308, 153] on button "Confirm" at bounding box center [296, 150] width 33 height 14
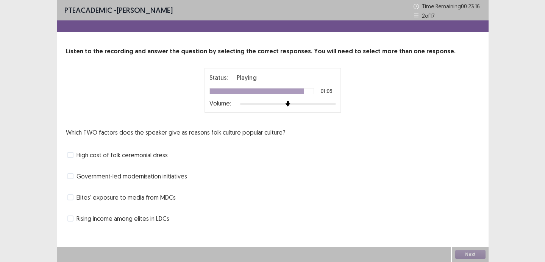
click at [140, 216] on span "Rising income among elites in LDCs" at bounding box center [122, 218] width 93 height 9
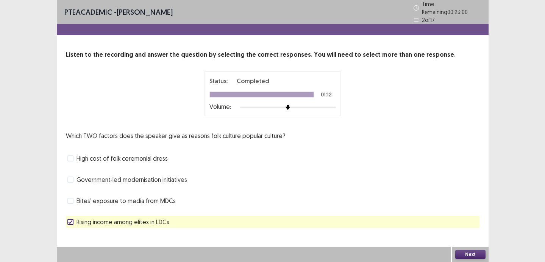
click at [473, 250] on button "Next" at bounding box center [470, 254] width 30 height 9
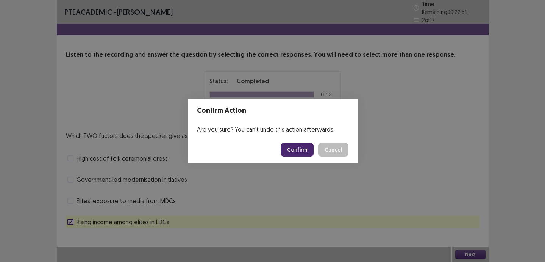
click at [300, 151] on button "Confirm" at bounding box center [296, 150] width 33 height 14
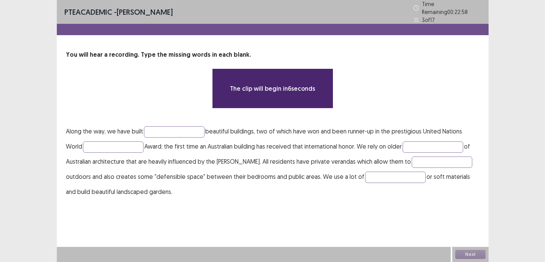
click at [157, 139] on p "Along the way, we have built beautiful buildings, two of which have won and bee…" at bounding box center [272, 162] width 413 height 76
click at [159, 126] on input "text" at bounding box center [174, 131] width 61 height 11
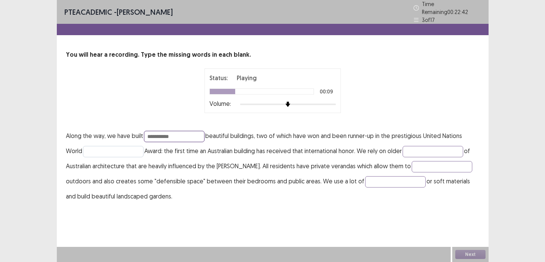
type input "**********"
click at [94, 147] on input "text" at bounding box center [113, 151] width 61 height 11
type input "*******"
click at [420, 146] on input "text" at bounding box center [432, 151] width 61 height 11
type input "********"
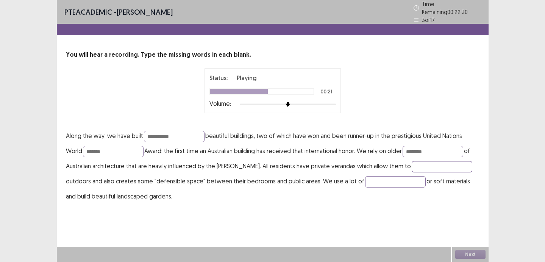
click at [411, 161] on input "text" at bounding box center [441, 166] width 61 height 11
click at [440, 151] on input "********" at bounding box center [432, 151] width 61 height 11
click at [414, 166] on input "text" at bounding box center [441, 166] width 61 height 11
type input "*********"
click at [365, 177] on input "text" at bounding box center [395, 181] width 61 height 11
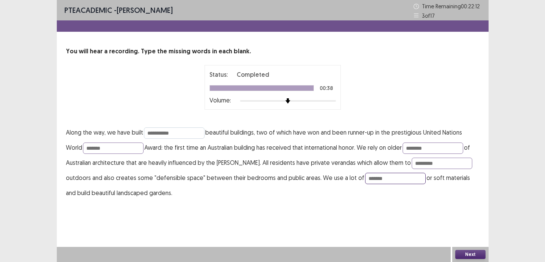
type input "*******"
click at [152, 132] on input "**********" at bounding box center [174, 133] width 61 height 11
type input "**********"
drag, startPoint x: 347, startPoint y: 179, endPoint x: 324, endPoint y: 176, distance: 24.0
click at [365, 176] on input "*******" at bounding box center [395, 178] width 61 height 11
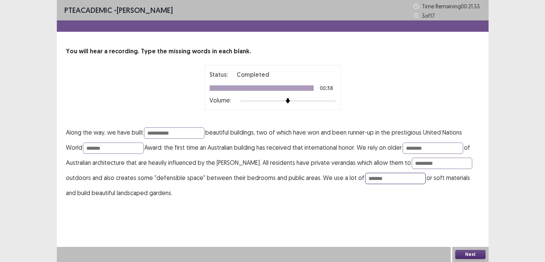
click at [365, 180] on input "*******" at bounding box center [395, 178] width 61 height 11
click at [457, 254] on button "Next" at bounding box center [470, 254] width 30 height 9
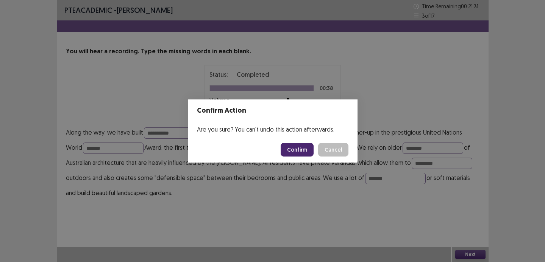
click at [307, 146] on button "Confirm" at bounding box center [296, 150] width 33 height 14
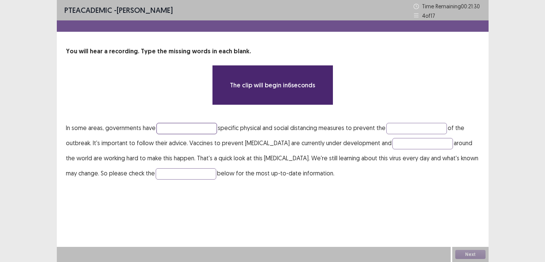
click at [179, 128] on input "text" at bounding box center [186, 128] width 61 height 11
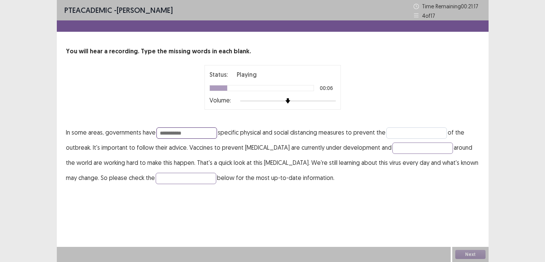
type input "**********"
click at [404, 131] on input "text" at bounding box center [416, 133] width 61 height 11
type input "********"
click at [395, 149] on input "text" at bounding box center [422, 148] width 61 height 11
type input "**********"
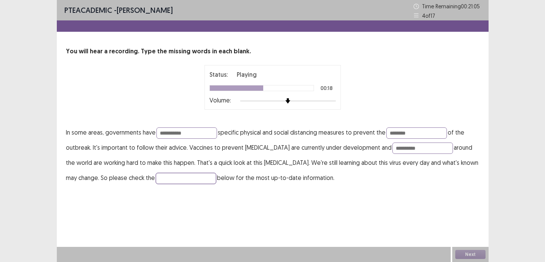
click at [216, 175] on input "text" at bounding box center [186, 178] width 61 height 11
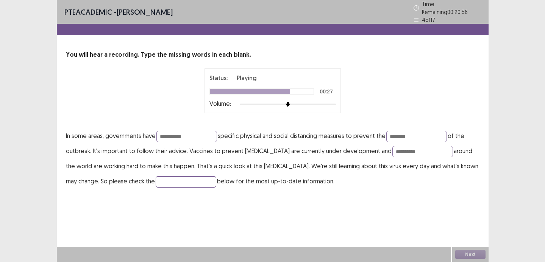
type input "*"
type input "*******"
click at [172, 132] on input "**********" at bounding box center [186, 136] width 61 height 11
type input "**********"
click at [420, 134] on input "********" at bounding box center [416, 136] width 61 height 11
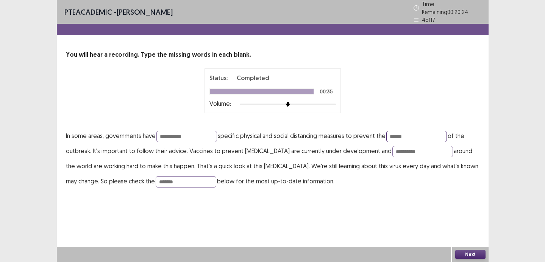
type input "******"
click at [351, 219] on div "**********" at bounding box center [272, 131] width 431 height 262
click at [461, 254] on button "Next" at bounding box center [470, 254] width 30 height 9
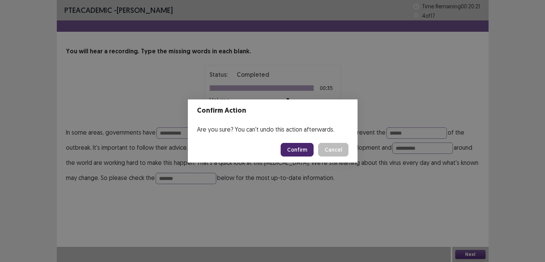
click at [305, 146] on button "Confirm" at bounding box center [296, 150] width 33 height 14
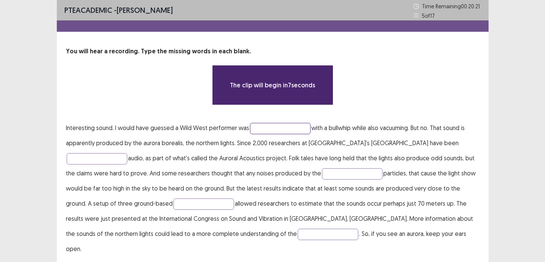
click at [286, 132] on input "text" at bounding box center [280, 128] width 61 height 11
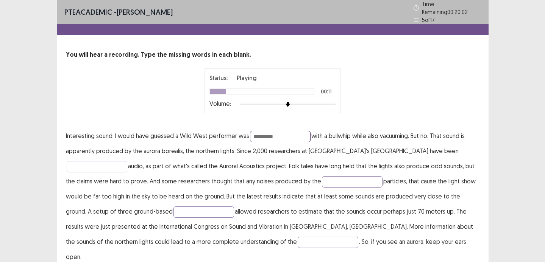
type input "**********"
click at [127, 161] on input "text" at bounding box center [97, 166] width 61 height 11
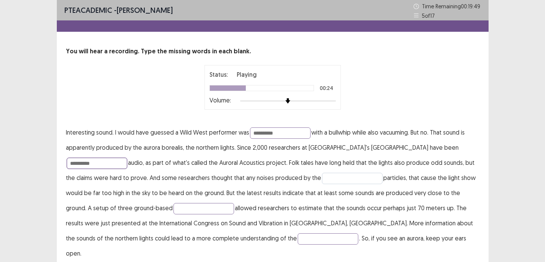
type input "**********"
click at [322, 179] on input "text" at bounding box center [352, 178] width 61 height 11
type input "*********"
click at [173, 214] on input "text" at bounding box center [203, 208] width 61 height 11
type input "**********"
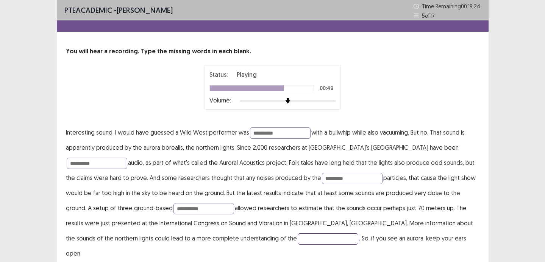
click at [297, 240] on input "text" at bounding box center [327, 238] width 61 height 11
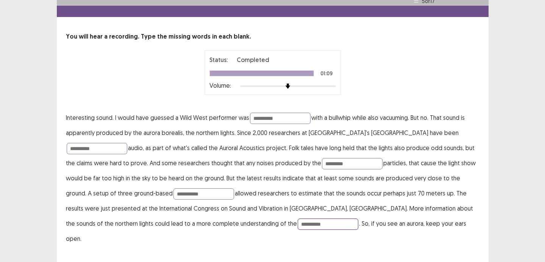
scroll to position [17, 0]
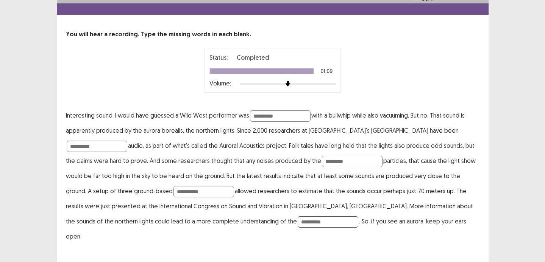
type input "**********"
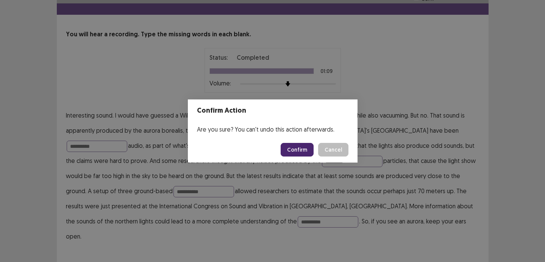
click at [307, 149] on button "Confirm" at bounding box center [296, 150] width 33 height 14
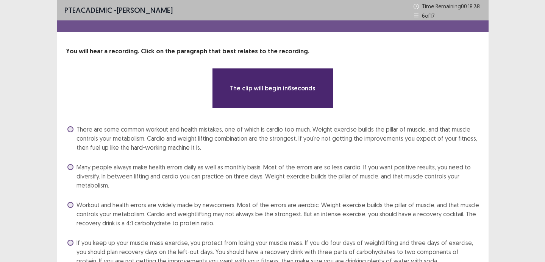
scroll to position [38, 0]
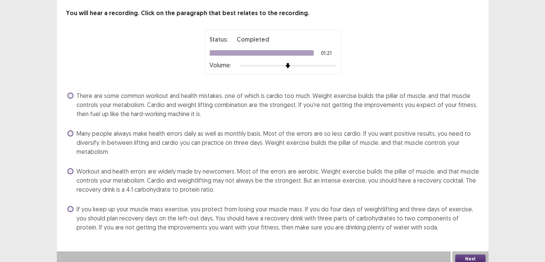
click at [160, 179] on span "Workout and health errors are widely made by newcomers. Most of the errors are …" at bounding box center [277, 180] width 403 height 27
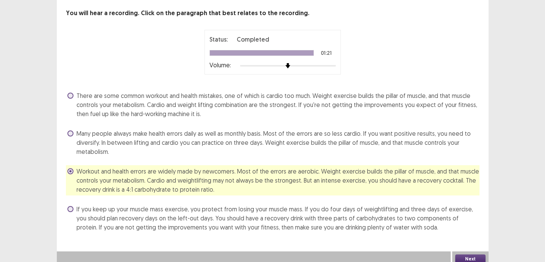
scroll to position [43, 0]
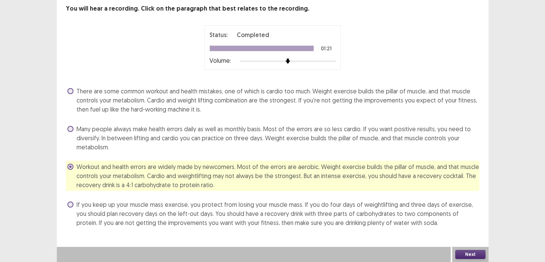
click at [462, 251] on button "Next" at bounding box center [470, 254] width 30 height 9
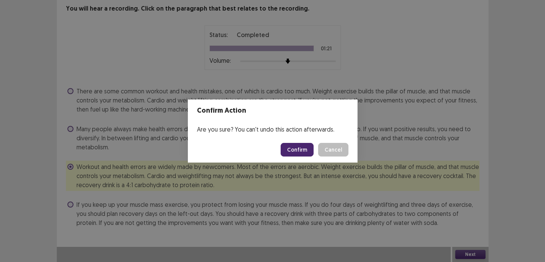
click at [297, 157] on footer "Confirm Cancel" at bounding box center [273, 150] width 170 height 26
click at [297, 150] on button "Confirm" at bounding box center [296, 150] width 33 height 14
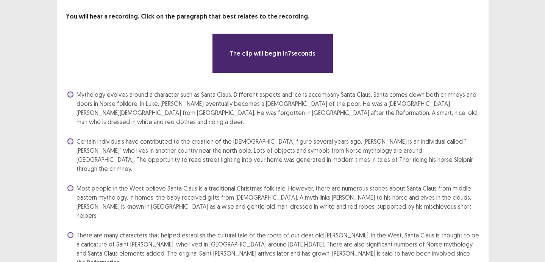
scroll to position [38, 0]
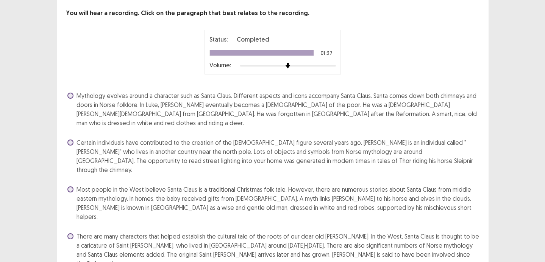
click at [299, 103] on span "Mythology evolves around a character such as Santa Claus. Different aspects and…" at bounding box center [277, 109] width 403 height 36
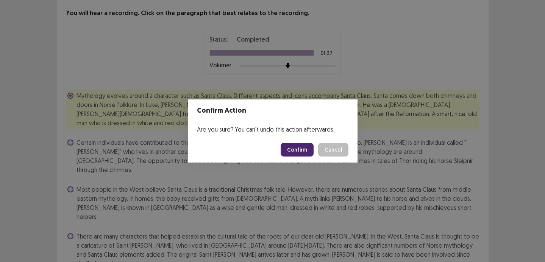
click at [307, 149] on button "Confirm" at bounding box center [296, 150] width 33 height 14
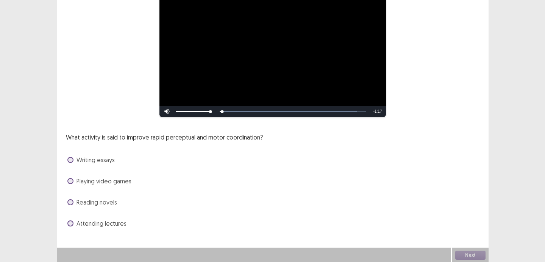
scroll to position [79, 0]
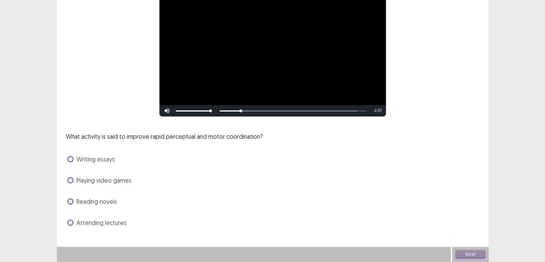
click at [100, 181] on span "Playing video games" at bounding box center [103, 180] width 55 height 9
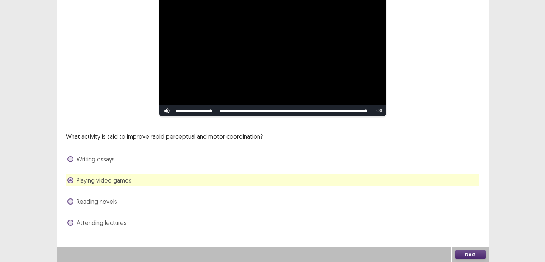
click at [462, 253] on button "Next" at bounding box center [470, 254] width 30 height 9
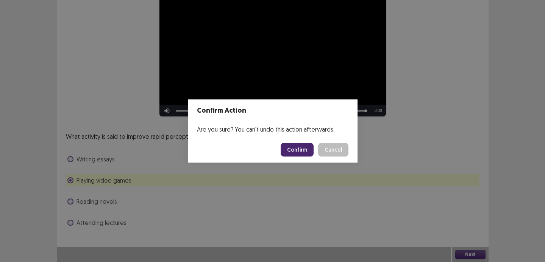
click at [303, 148] on button "Confirm" at bounding box center [296, 150] width 33 height 14
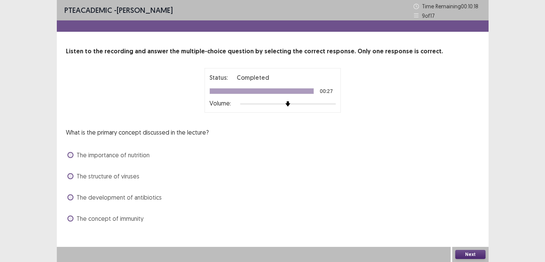
click at [113, 201] on span "The development of antibiotics" at bounding box center [118, 197] width 85 height 9
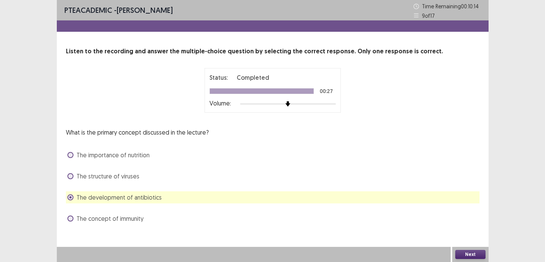
click at [467, 255] on button "Next" at bounding box center [470, 254] width 30 height 9
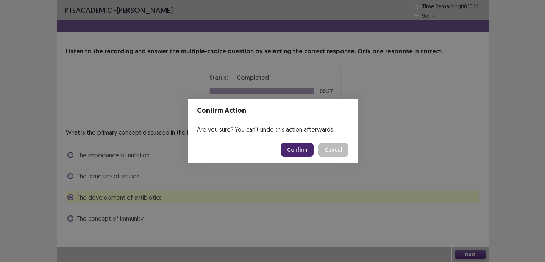
click at [293, 151] on button "Confirm" at bounding box center [296, 150] width 33 height 14
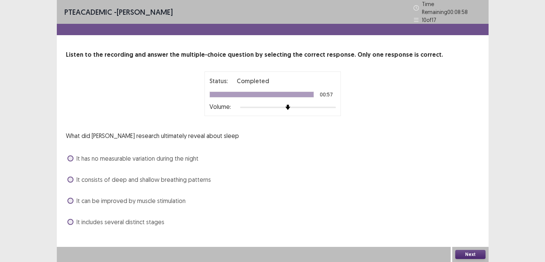
click at [149, 218] on span "It includes several distinct stages" at bounding box center [120, 222] width 88 height 9
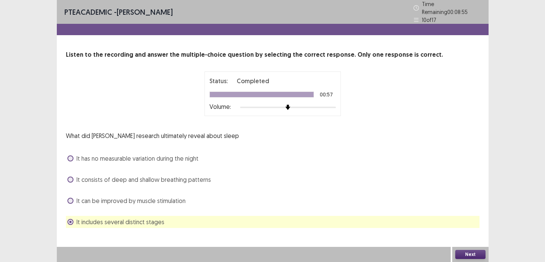
click at [470, 259] on div "Next" at bounding box center [470, 254] width 36 height 15
click at [467, 256] on button "Next" at bounding box center [470, 254] width 30 height 9
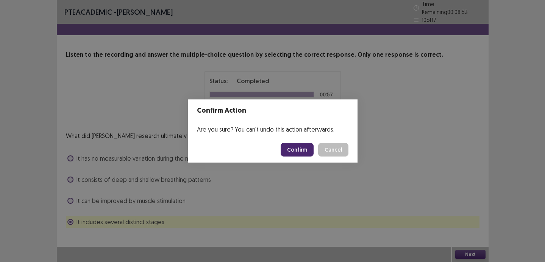
click at [301, 143] on button "Confirm" at bounding box center [296, 150] width 33 height 14
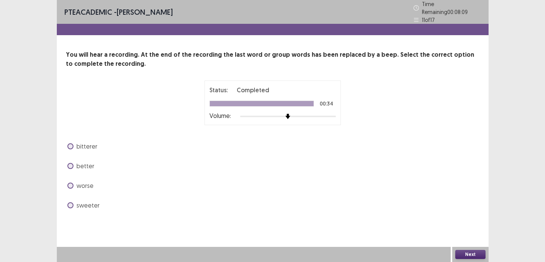
click at [95, 161] on div "better" at bounding box center [272, 166] width 413 height 12
click at [88, 162] on span "better" at bounding box center [85, 166] width 18 height 9
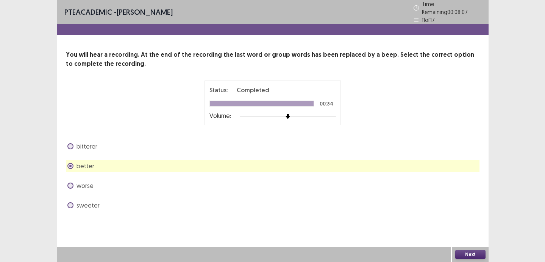
click at [477, 254] on button "Next" at bounding box center [470, 254] width 30 height 9
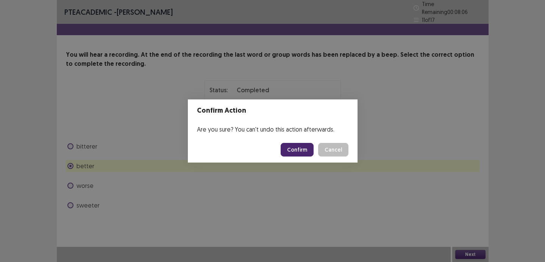
click at [292, 147] on button "Confirm" at bounding box center [296, 150] width 33 height 14
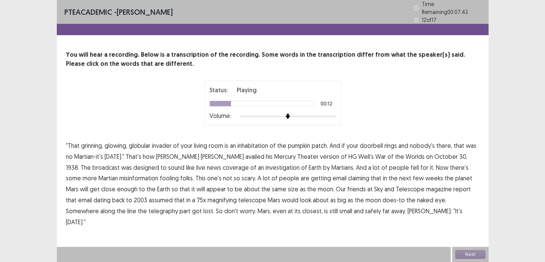
click at [245, 156] on span "availed" at bounding box center [254, 156] width 19 height 9
click at [265, 166] on span "investigation" at bounding box center [282, 167] width 34 height 9
click at [149, 196] on span "assumed" at bounding box center [161, 200] width 24 height 9
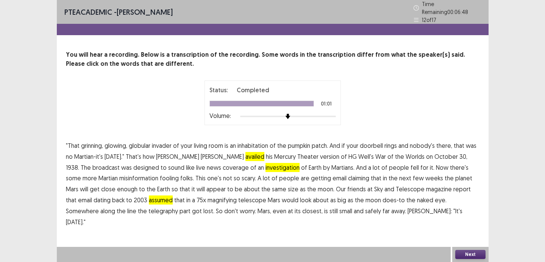
click at [460, 252] on button "Next" at bounding box center [470, 254] width 30 height 9
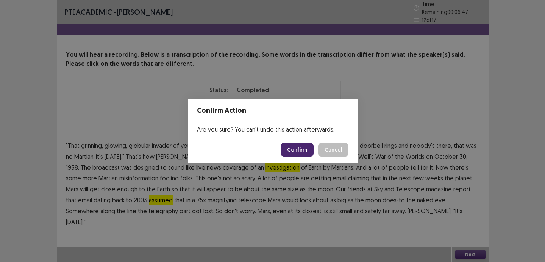
click at [302, 153] on button "Confirm" at bounding box center [296, 150] width 33 height 14
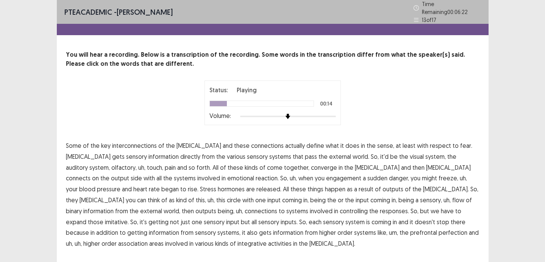
click at [255, 158] on p "Some of the key interconnections of the [MEDICAL_DATA] and these connections ac…" at bounding box center [272, 194] width 413 height 109
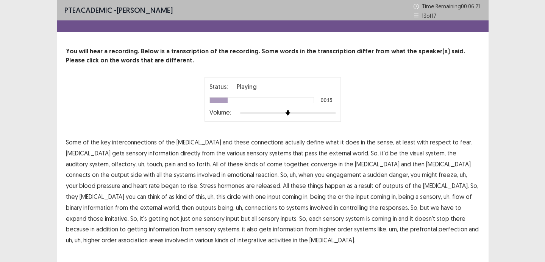
click at [305, 155] on span "pass" at bounding box center [311, 153] width 12 height 9
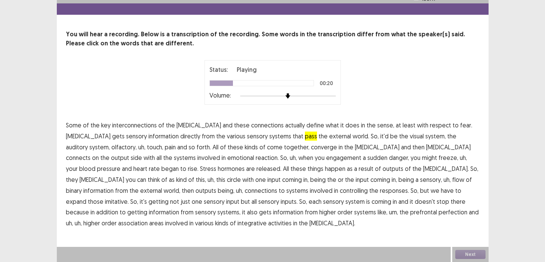
scroll to position [17, 0]
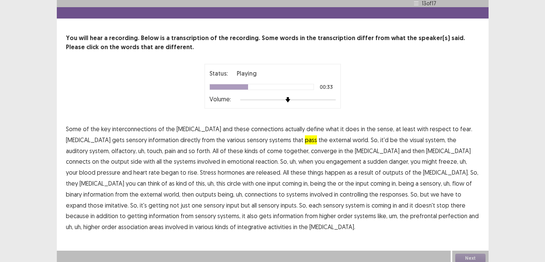
click at [255, 157] on span "reaction." at bounding box center [266, 161] width 23 height 9
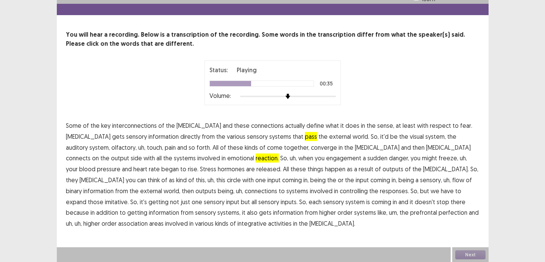
click at [326, 160] on span "engagement" at bounding box center [343, 158] width 35 height 9
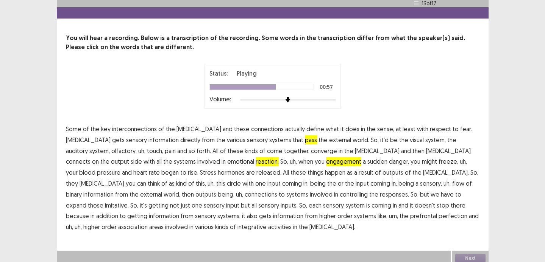
click at [82, 190] on span "binary" at bounding box center [74, 194] width 16 height 9
click at [129, 201] on span "imitative." at bounding box center [117, 205] width 24 height 9
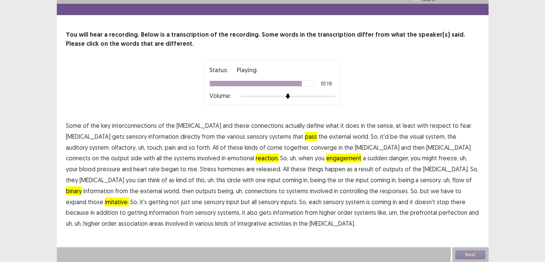
scroll to position [17, 0]
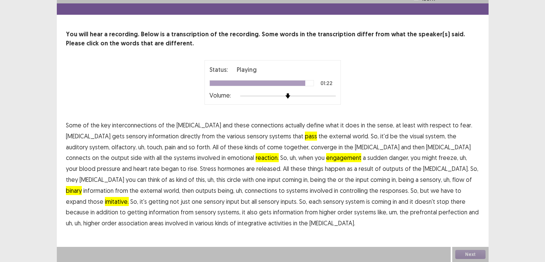
click at [438, 212] on span "perfection" at bounding box center [452, 212] width 29 height 9
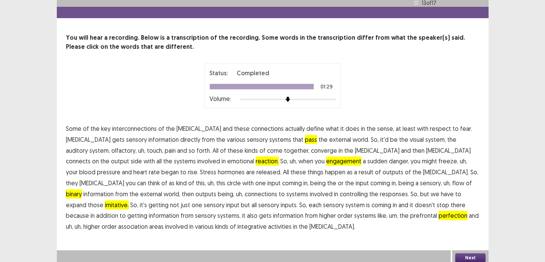
click at [468, 254] on button "Next" at bounding box center [470, 258] width 30 height 9
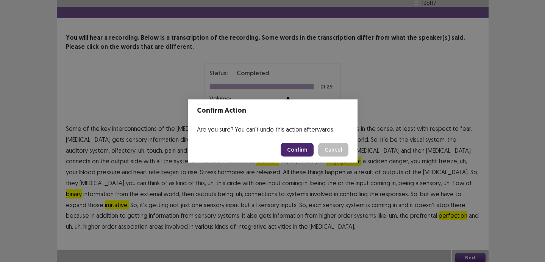
click at [293, 149] on button "Confirm" at bounding box center [296, 150] width 33 height 14
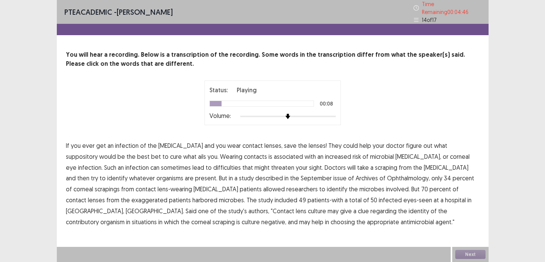
click at [98, 152] on span "suppository" at bounding box center [82, 156] width 32 height 9
click at [213, 165] on span "difficulties" at bounding box center [227, 167] width 28 height 9
click at [255, 174] on span "described" at bounding box center [269, 178] width 28 height 9
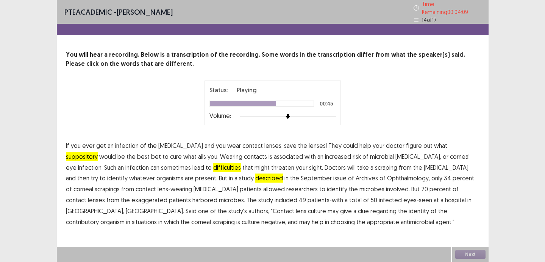
click at [167, 196] on span "exaggerated" at bounding box center [149, 200] width 36 height 9
click at [99, 218] on span "contributory" at bounding box center [82, 222] width 33 height 9
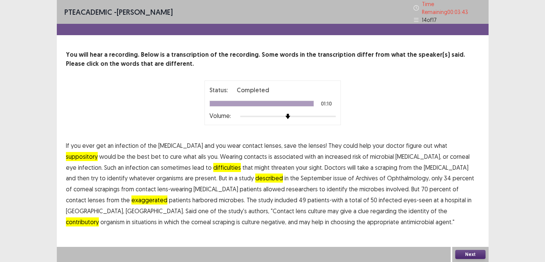
click at [464, 255] on button "Next" at bounding box center [470, 254] width 30 height 9
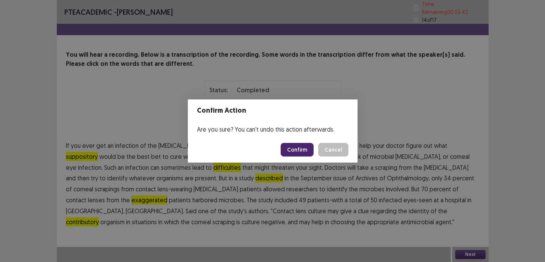
click at [305, 153] on button "Confirm" at bounding box center [296, 150] width 33 height 14
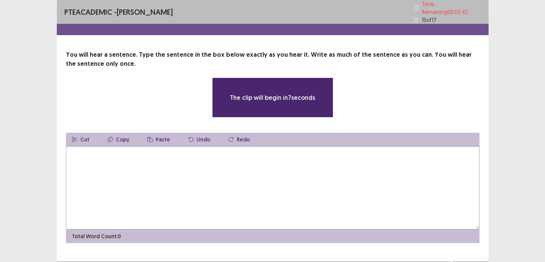
click at [301, 189] on textarea at bounding box center [272, 187] width 413 height 83
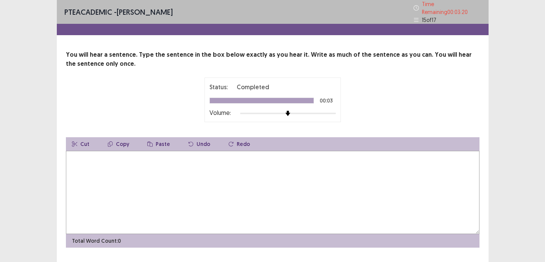
click at [260, 191] on textarea at bounding box center [272, 192] width 413 height 83
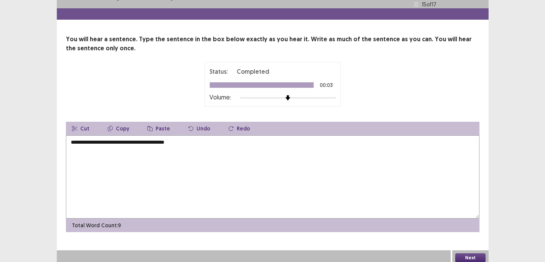
type textarea "**********"
click at [470, 251] on div "Next" at bounding box center [470, 258] width 36 height 15
click at [470, 254] on button "Next" at bounding box center [470, 258] width 30 height 9
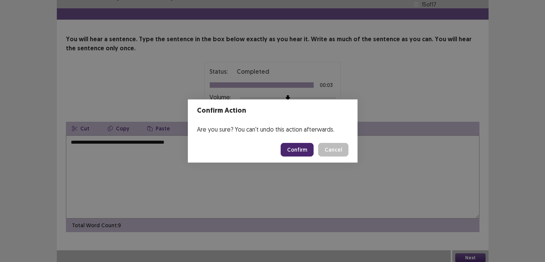
click at [301, 151] on button "Confirm" at bounding box center [296, 150] width 33 height 14
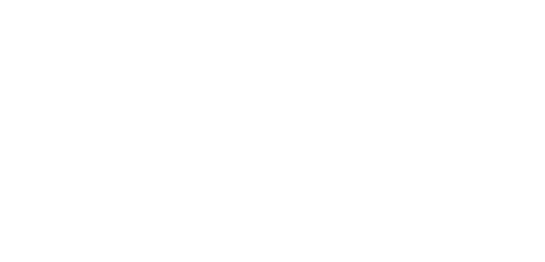
scroll to position [0, 0]
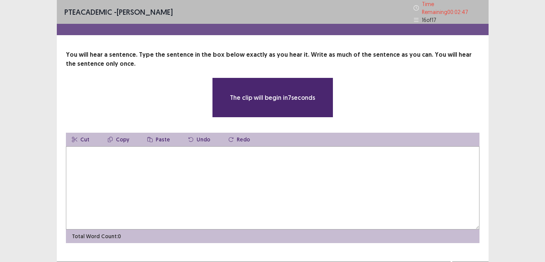
click at [227, 156] on textarea at bounding box center [272, 187] width 413 height 83
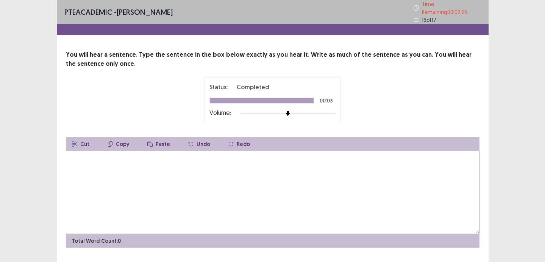
click at [195, 164] on textarea at bounding box center [272, 192] width 413 height 83
click at [141, 154] on textarea "**********" at bounding box center [272, 192] width 413 height 83
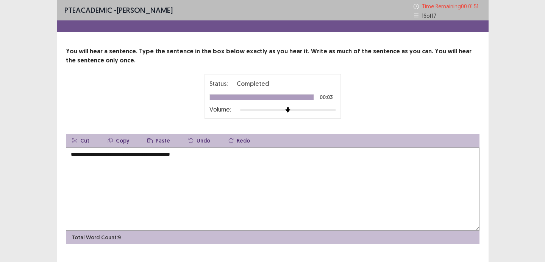
scroll to position [16, 0]
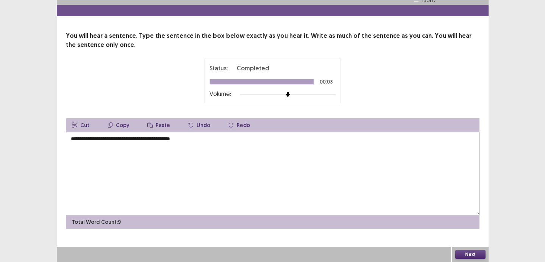
type textarea "**********"
click at [458, 254] on button "Next" at bounding box center [470, 254] width 30 height 9
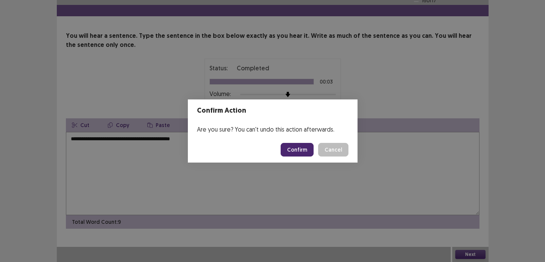
click at [297, 152] on button "Confirm" at bounding box center [296, 150] width 33 height 14
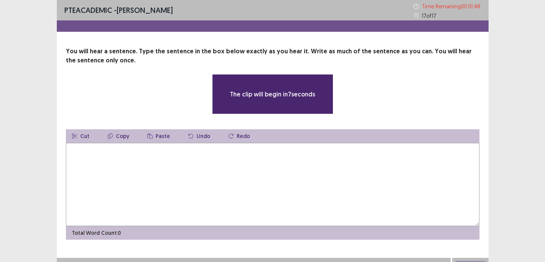
click at [182, 198] on textarea at bounding box center [272, 184] width 413 height 83
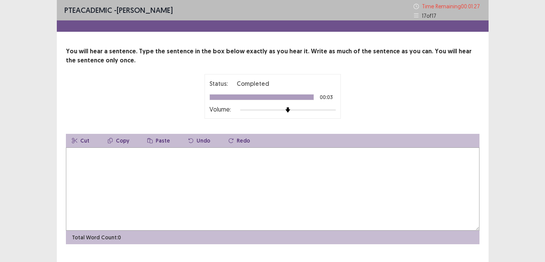
click at [174, 195] on textarea at bounding box center [272, 189] width 413 height 83
type textarea "**********"
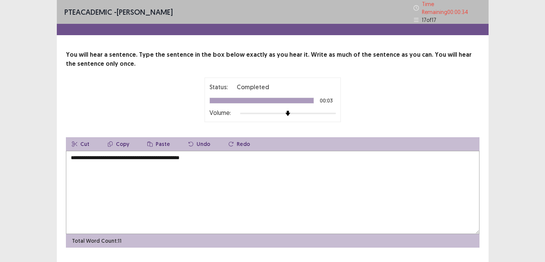
scroll to position [16, 0]
